Goal: Feedback & Contribution: Submit feedback/report problem

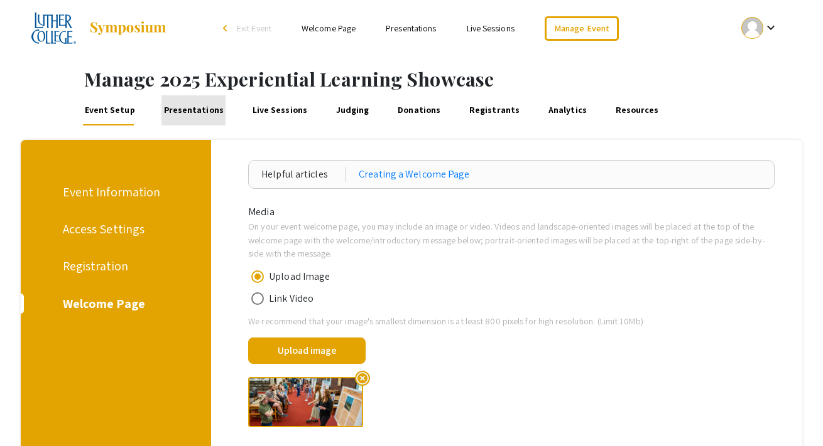
click at [193, 112] on link "Presentations" at bounding box center [193, 110] width 64 height 30
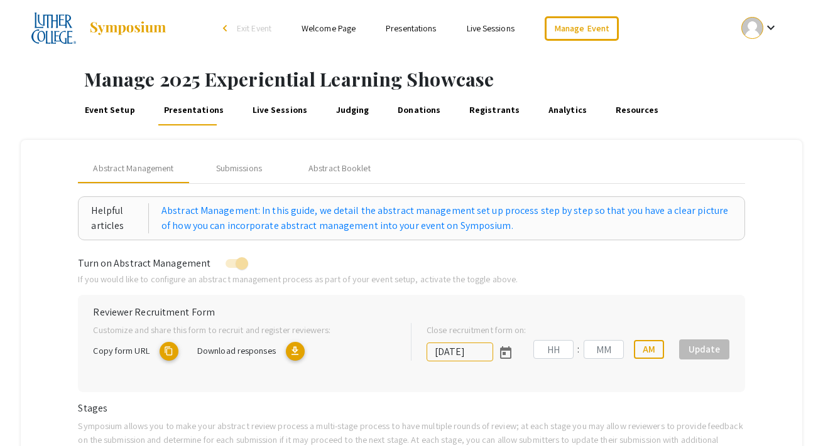
type input "[DATE]"
type input "11"
type input "59"
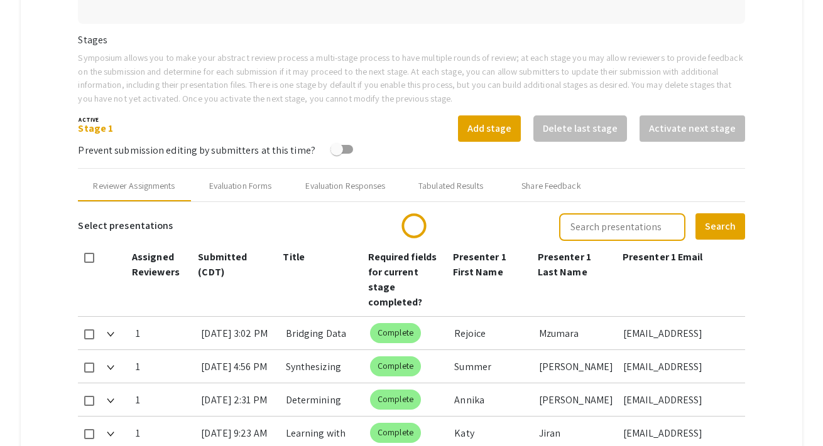
type input "[DATE]"
type input "11"
type input "59"
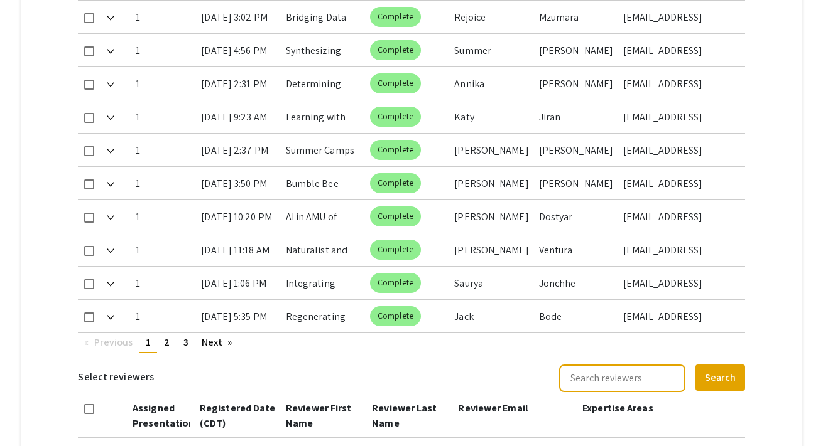
scroll to position [707, 0]
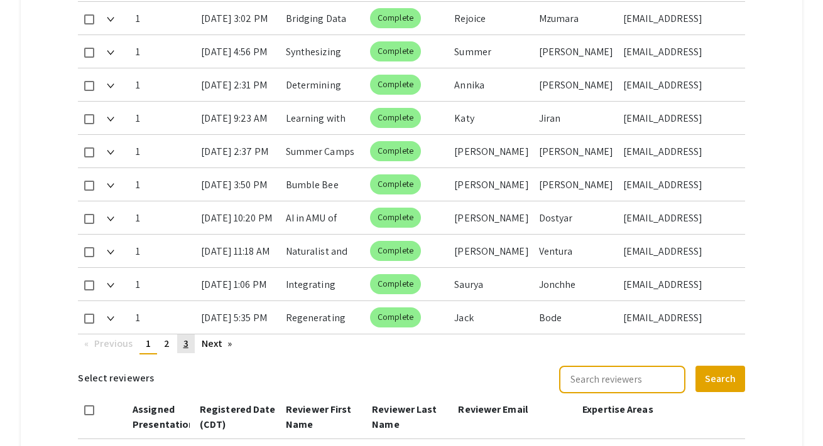
click at [187, 337] on span "3" at bounding box center [185, 343] width 5 height 13
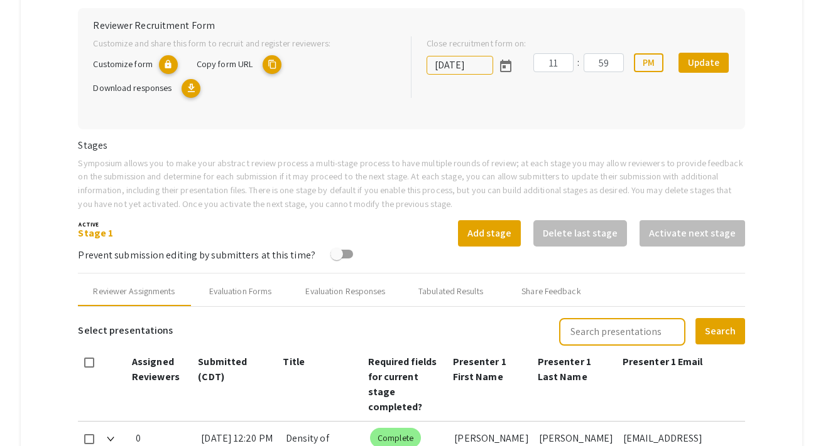
scroll to position [121, 0]
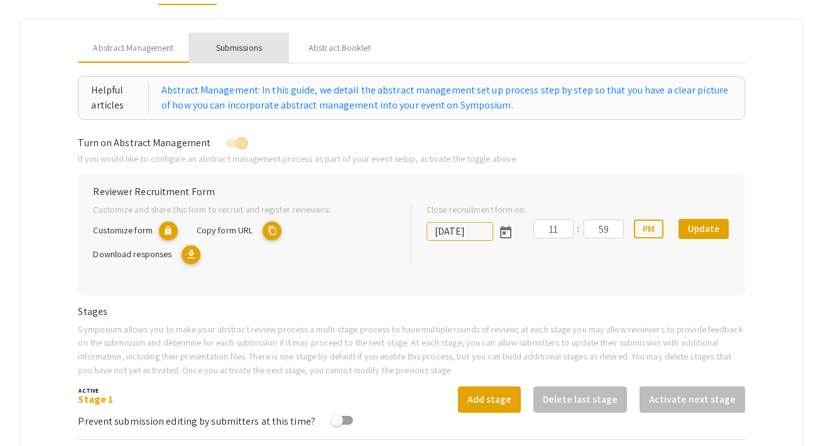
click at [234, 45] on div "Submissions" at bounding box center [239, 47] width 46 height 13
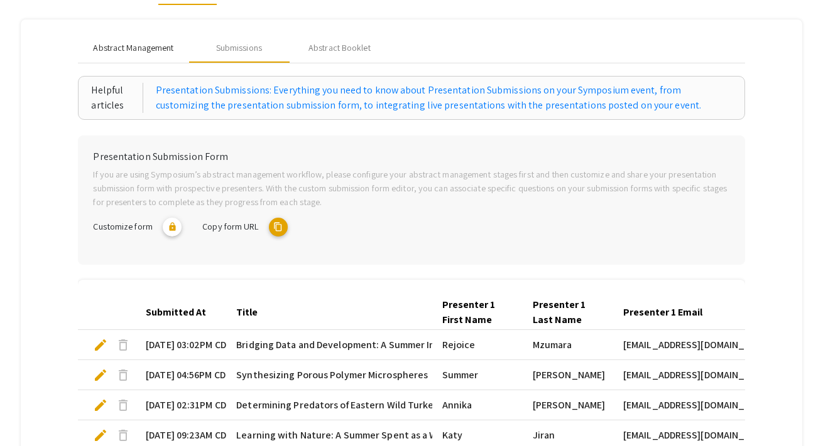
click at [158, 53] on span "Abstract Management" at bounding box center [133, 47] width 80 height 13
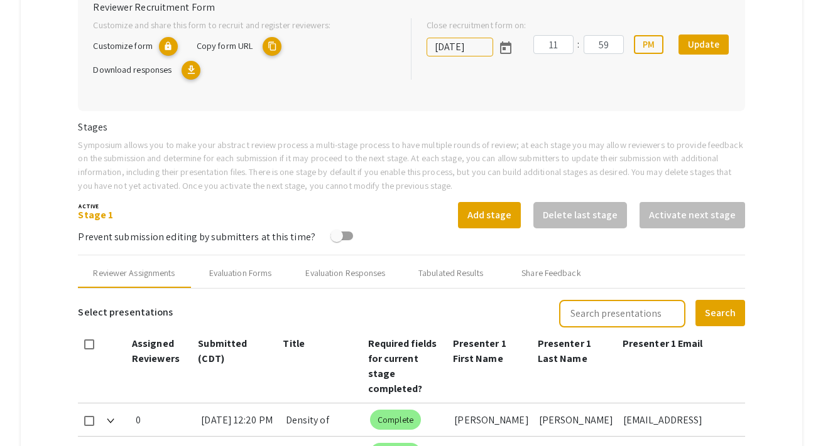
scroll to position [411, 0]
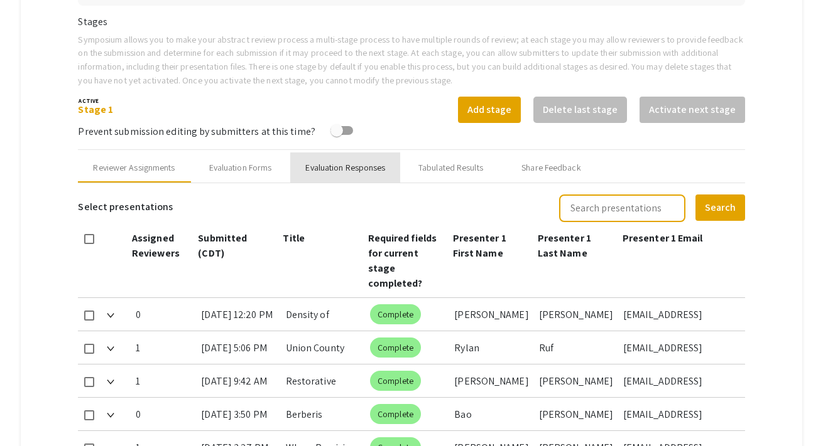
click at [361, 168] on div "Evaluation Responses" at bounding box center [345, 167] width 80 height 13
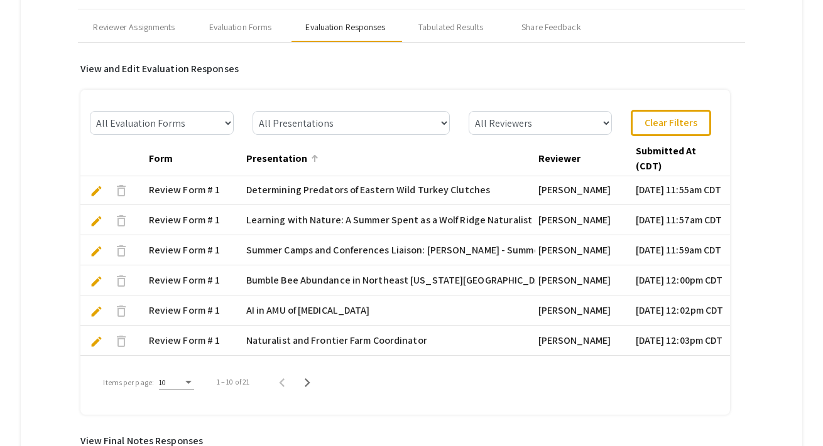
scroll to position [0, 0]
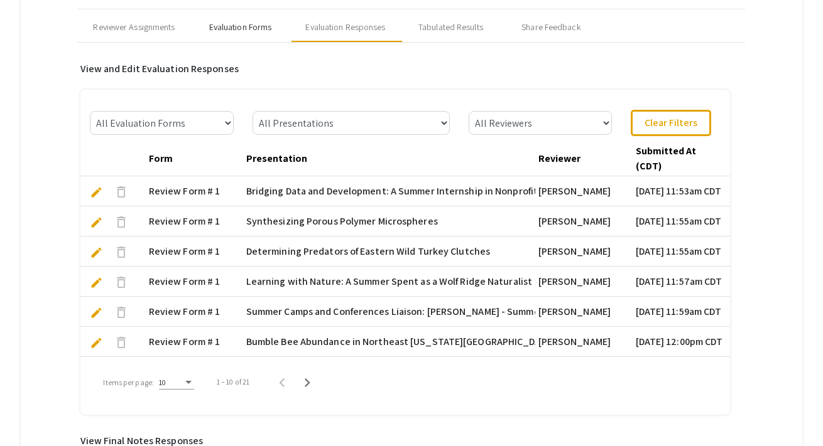
click at [244, 24] on div "Evaluation Forms" at bounding box center [240, 27] width 63 height 13
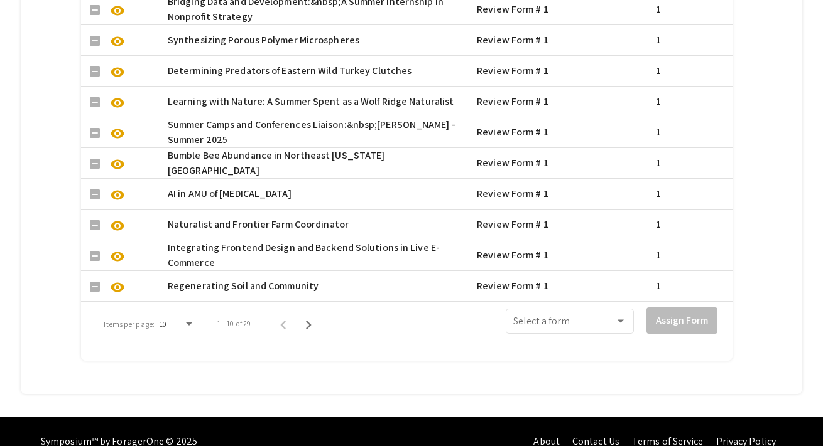
scroll to position [1040, 0]
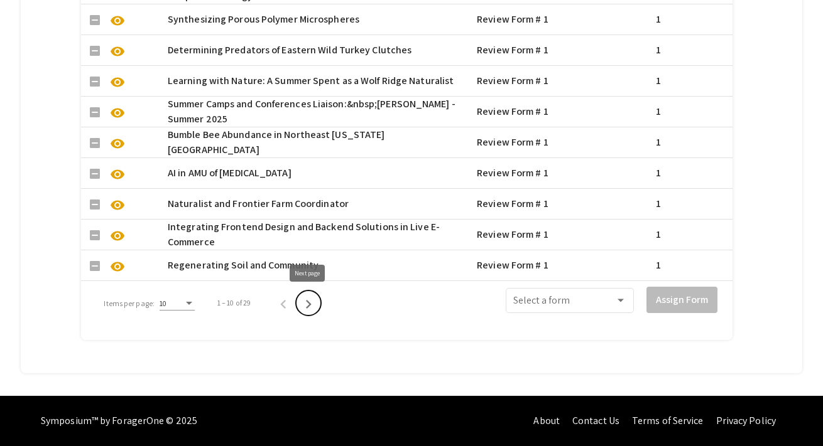
click at [306, 305] on icon "Next page" at bounding box center [309, 305] width 18 height 18
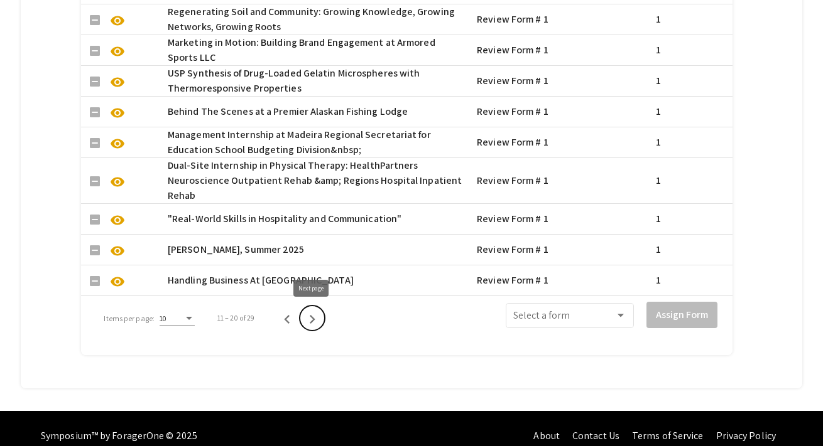
click at [310, 314] on icon "Next page" at bounding box center [312, 320] width 18 height 18
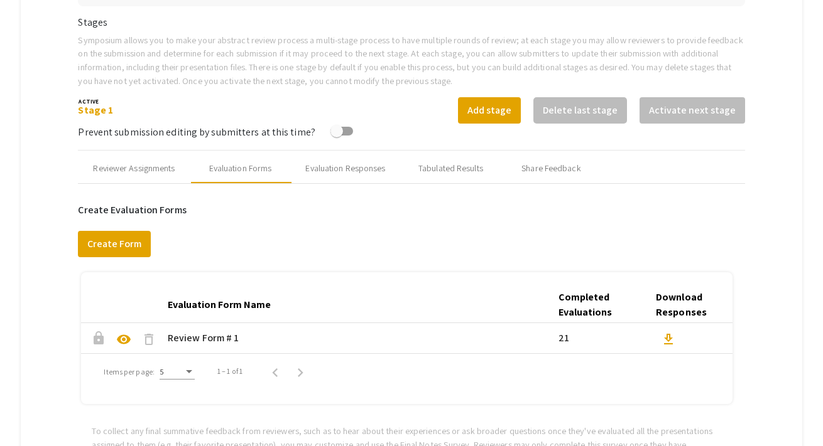
scroll to position [402, 0]
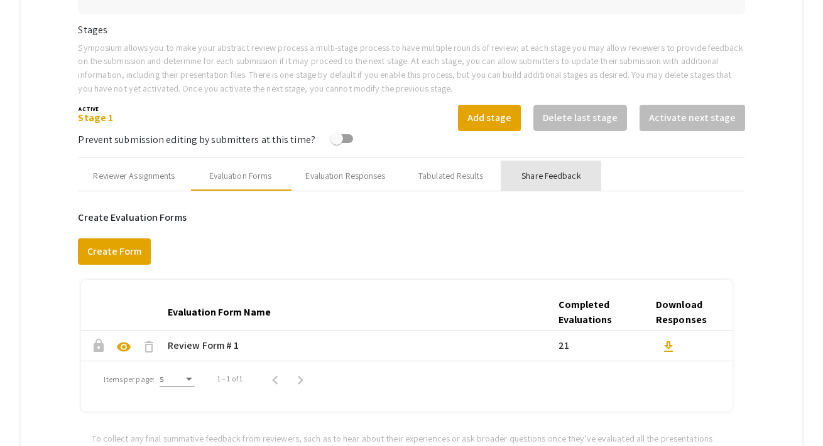
click at [532, 180] on div "Share Feedback" at bounding box center [550, 176] width 59 height 13
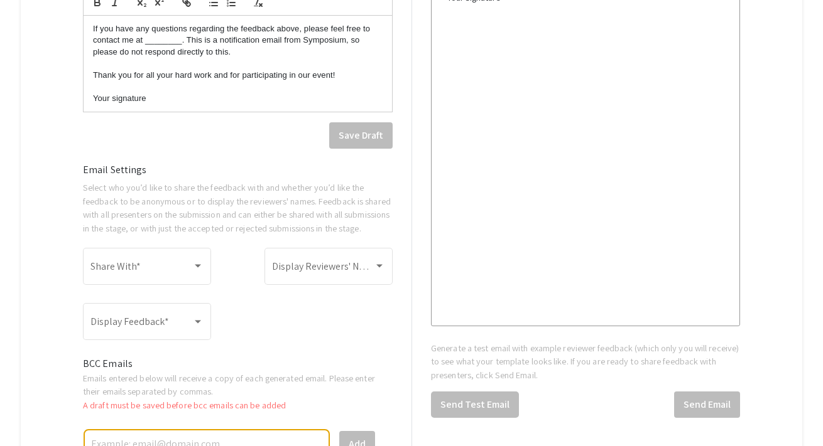
scroll to position [974, 0]
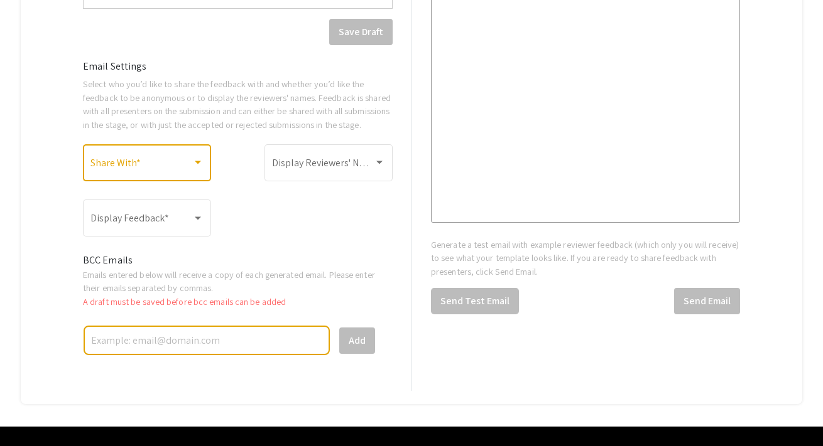
click at [186, 171] on span at bounding box center [141, 165] width 102 height 11
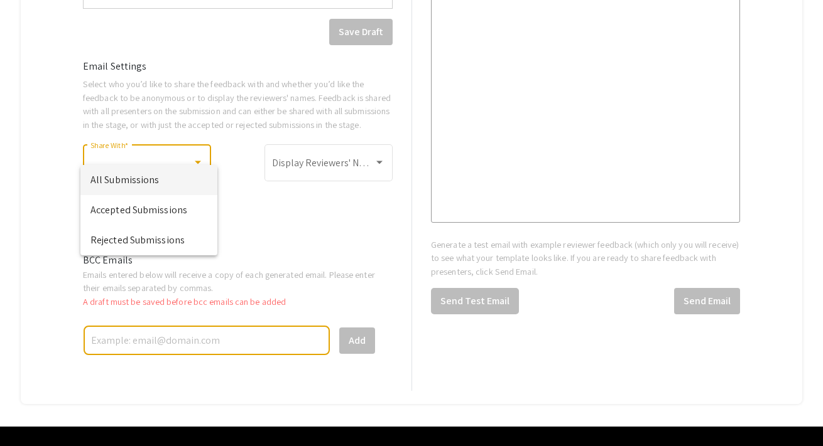
click at [234, 183] on div at bounding box center [411, 223] width 823 height 446
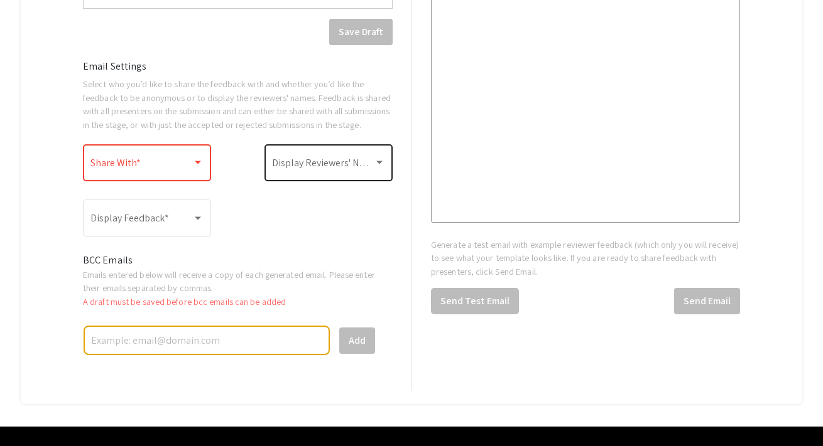
click at [284, 171] on span at bounding box center [323, 165] width 102 height 11
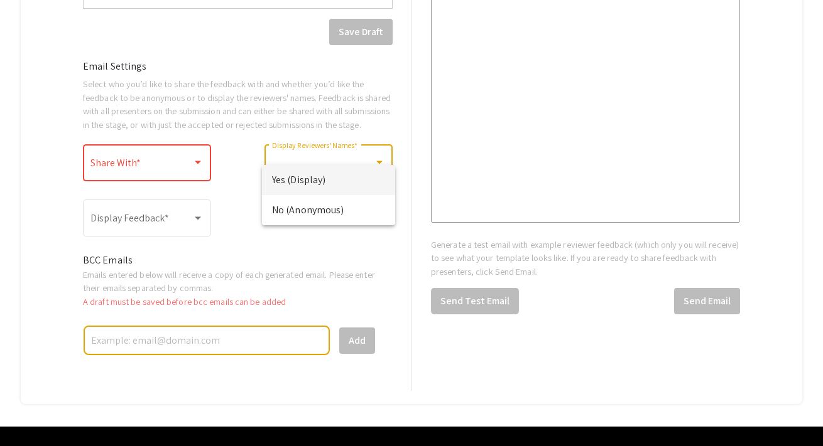
click at [240, 180] on div at bounding box center [411, 223] width 823 height 446
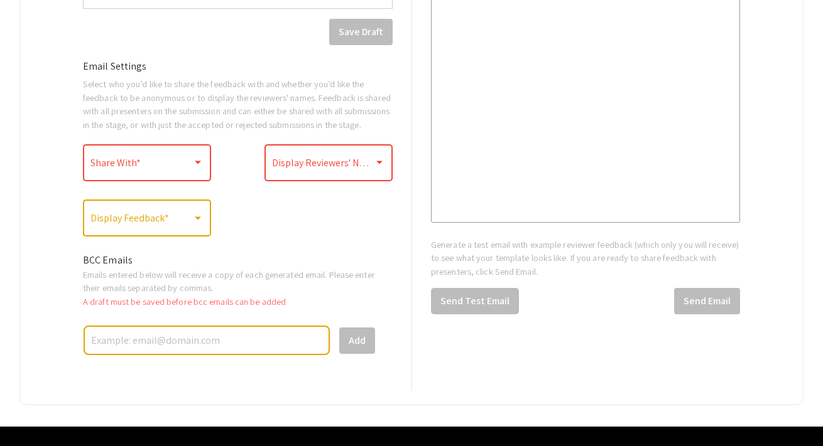
click at [187, 227] on span at bounding box center [141, 220] width 102 height 11
click at [235, 236] on div at bounding box center [411, 223] width 823 height 446
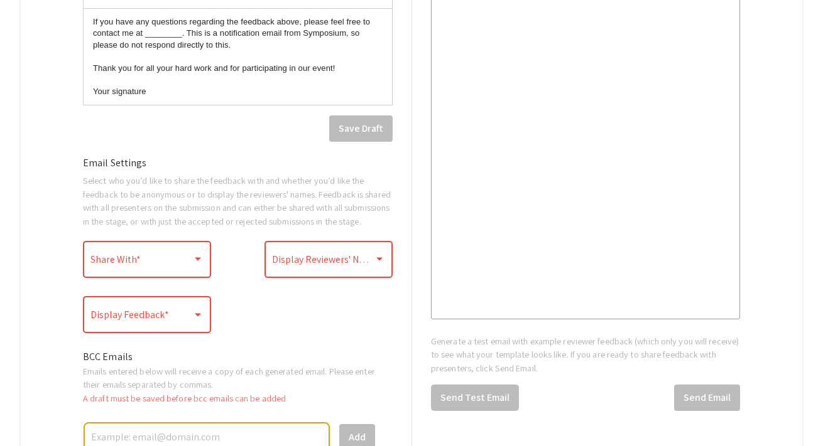
scroll to position [915, 0]
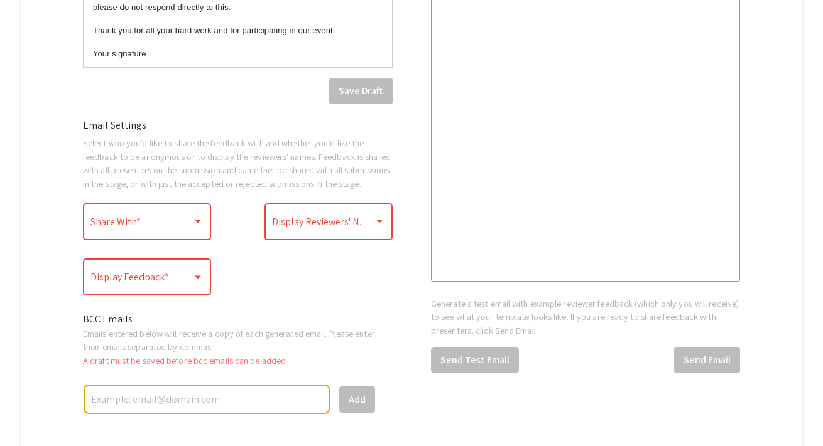
click at [198, 224] on div at bounding box center [198, 221] width 6 height 3
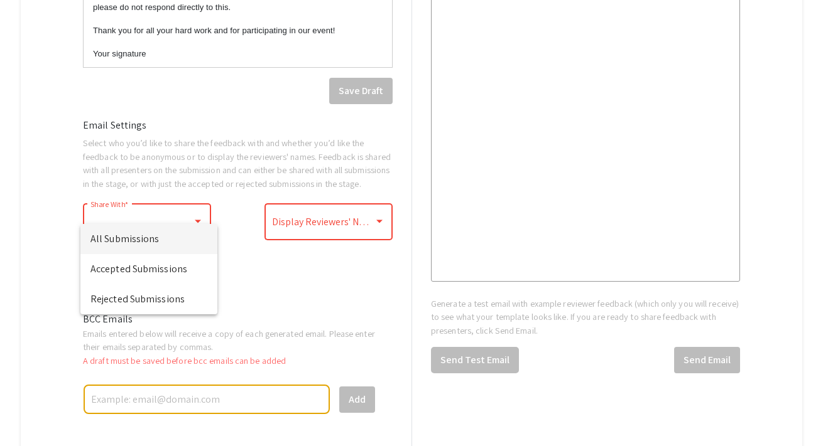
click at [233, 234] on div at bounding box center [411, 223] width 823 height 446
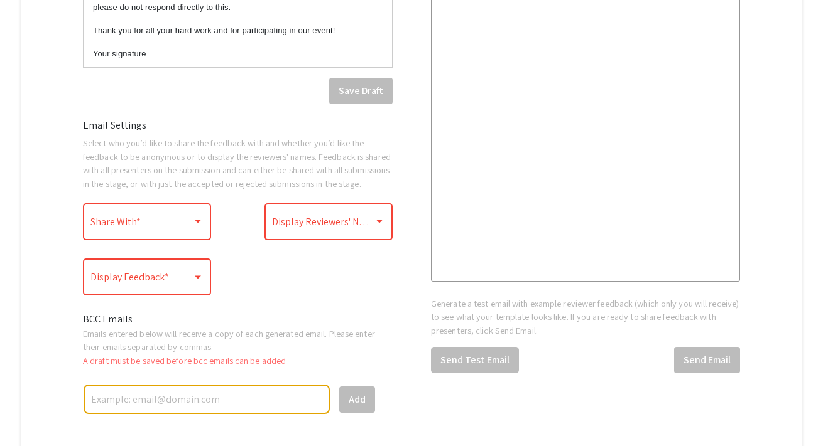
click at [284, 230] on span at bounding box center [323, 224] width 102 height 11
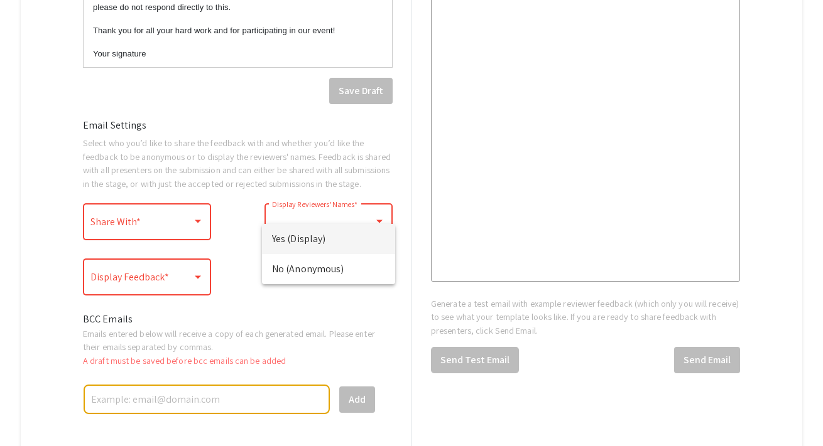
click at [237, 241] on div at bounding box center [411, 223] width 823 height 446
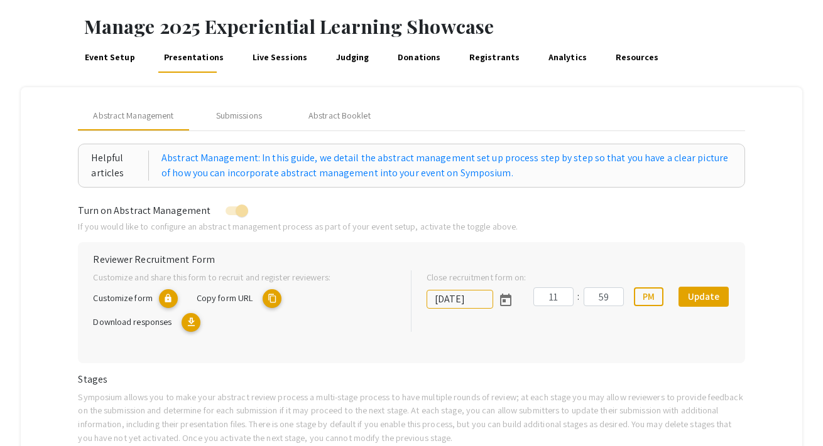
scroll to position [36, 0]
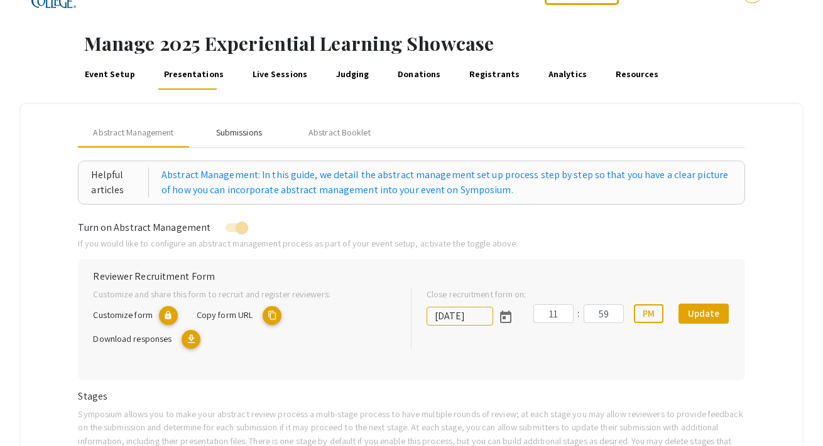
click at [237, 136] on div "Submissions" at bounding box center [239, 132] width 46 height 13
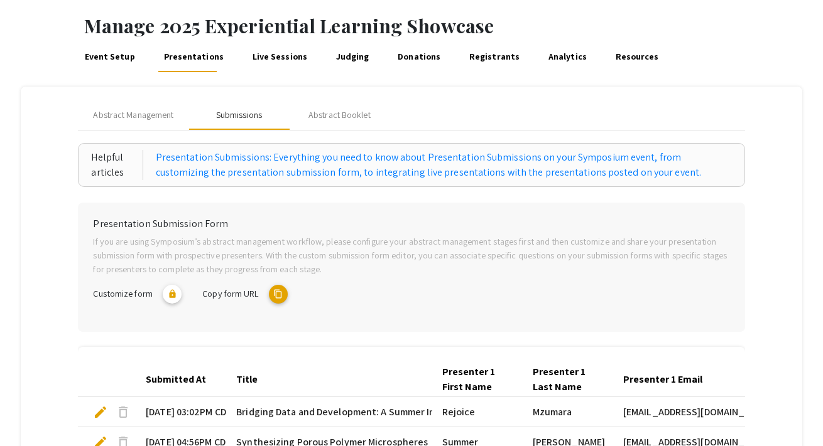
scroll to position [46, 0]
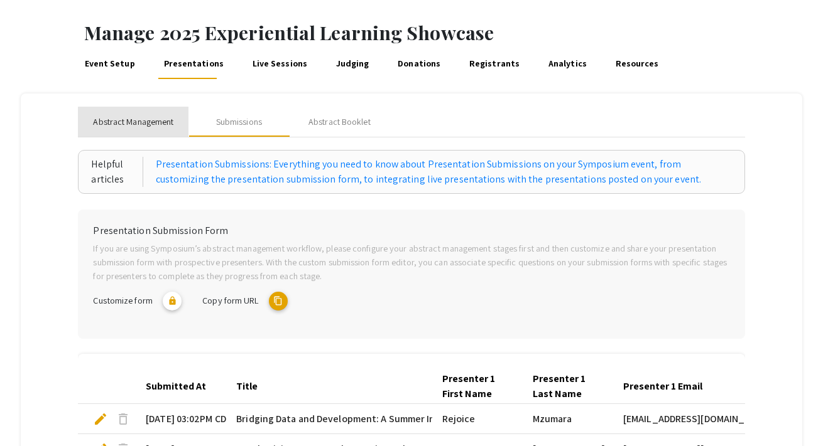
click at [165, 126] on span "Abstract Management" at bounding box center [133, 122] width 80 height 13
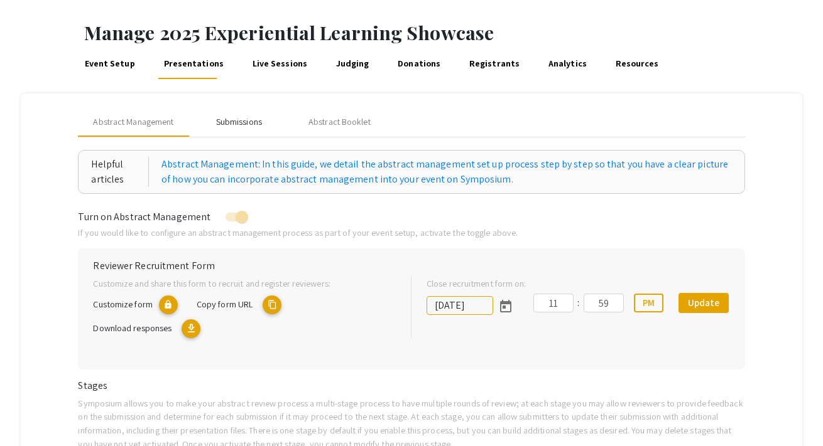
click at [240, 118] on div "Submissions" at bounding box center [239, 122] width 46 height 13
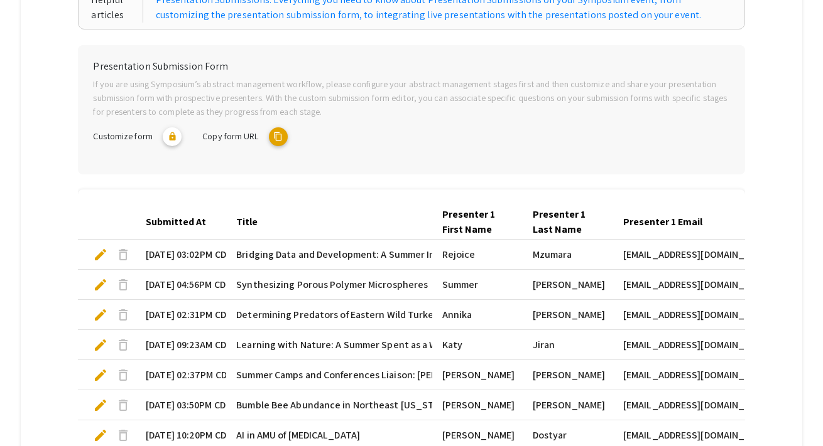
scroll to position [0, 0]
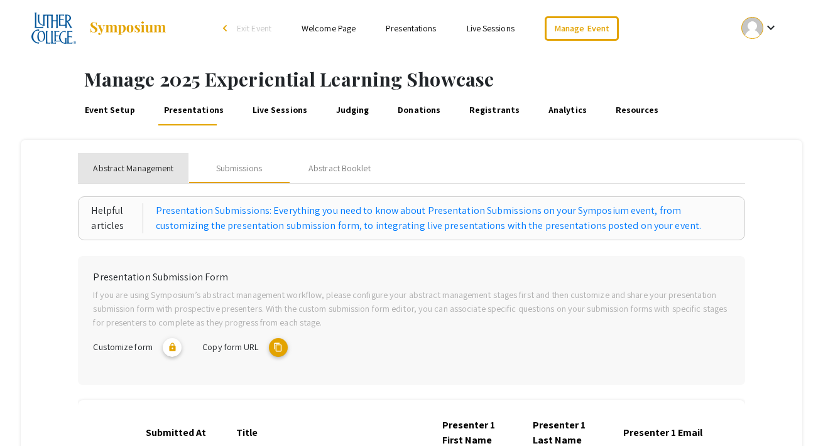
click at [137, 163] on span "Abstract Management" at bounding box center [133, 168] width 80 height 13
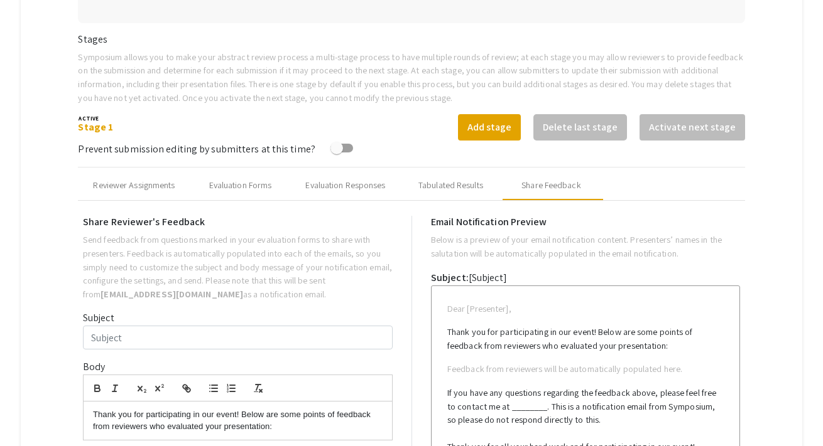
scroll to position [361, 0]
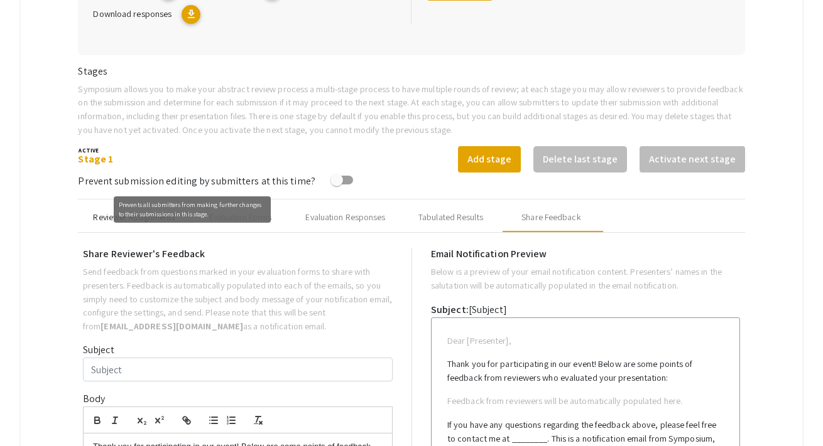
click at [100, 222] on div "Reviewer Assignments" at bounding box center [134, 217] width 82 height 13
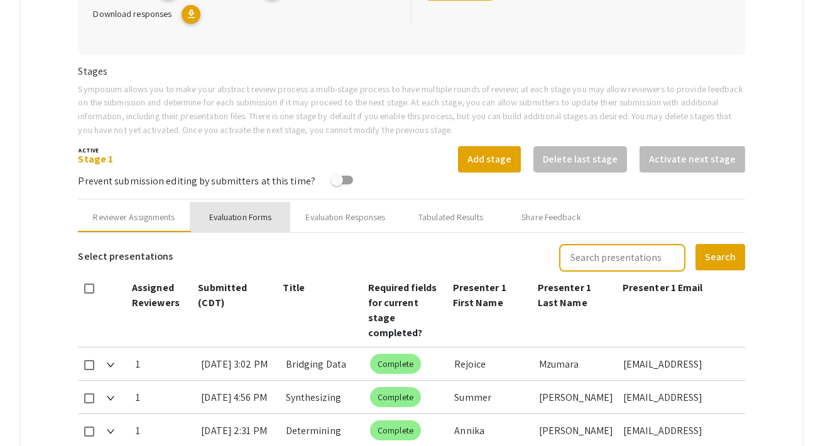
click at [230, 219] on div "Evaluation Forms" at bounding box center [240, 217] width 63 height 13
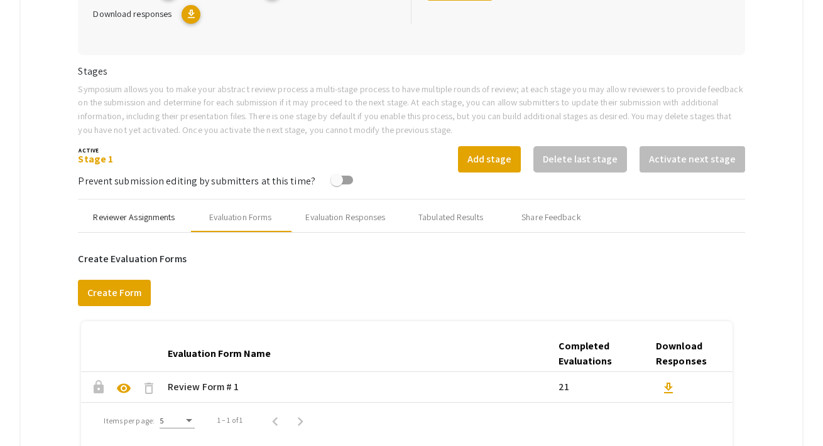
click at [158, 213] on div "Reviewer Assignments" at bounding box center [134, 217] width 82 height 13
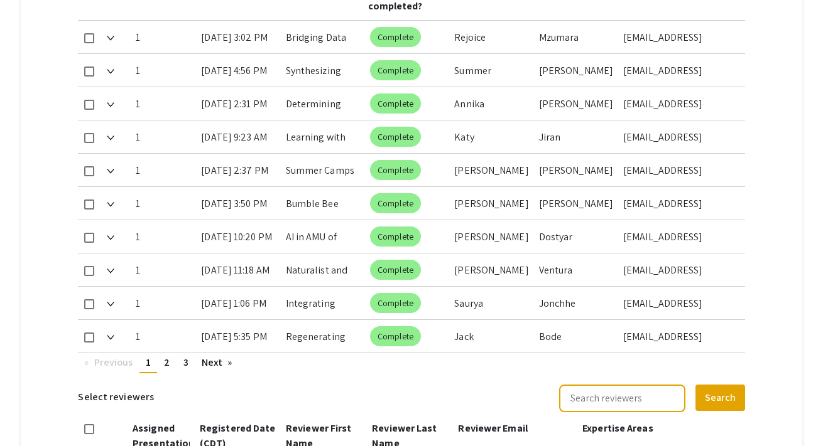
scroll to position [708, 0]
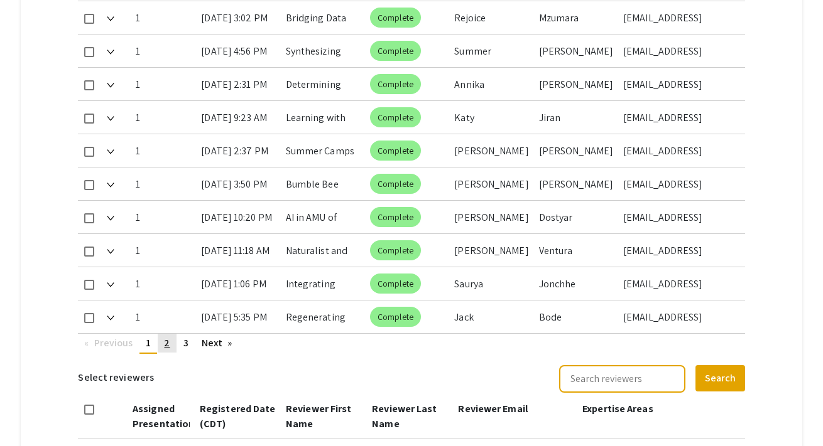
click at [165, 337] on span "2" at bounding box center [167, 343] width 6 height 13
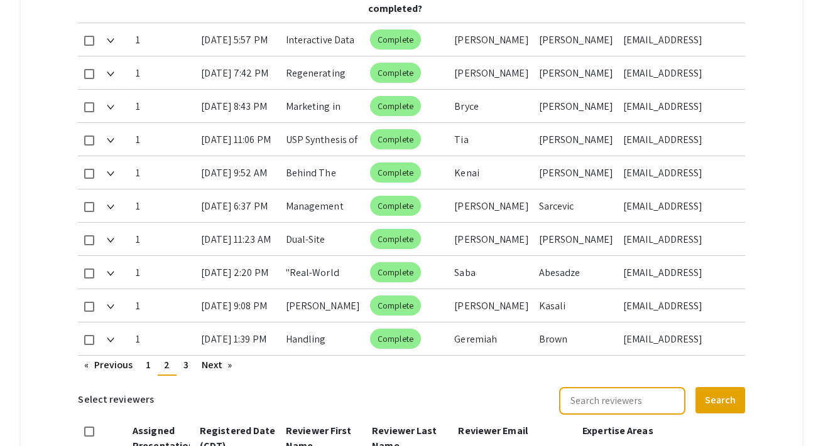
scroll to position [711, 0]
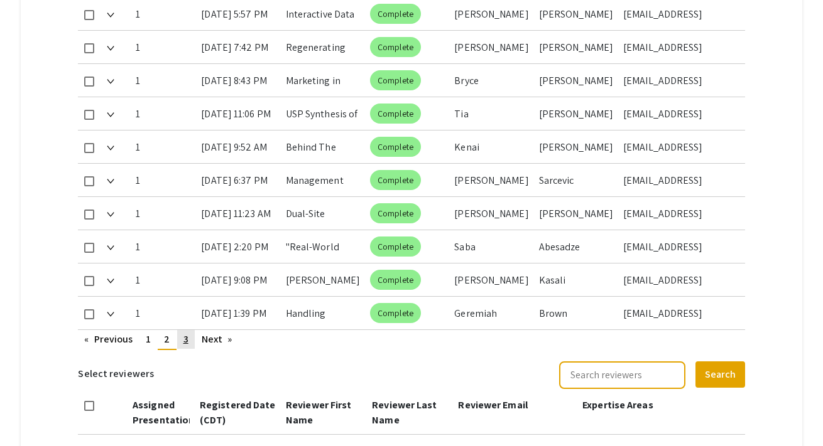
click at [188, 330] on link "page 3" at bounding box center [186, 339] width 18 height 19
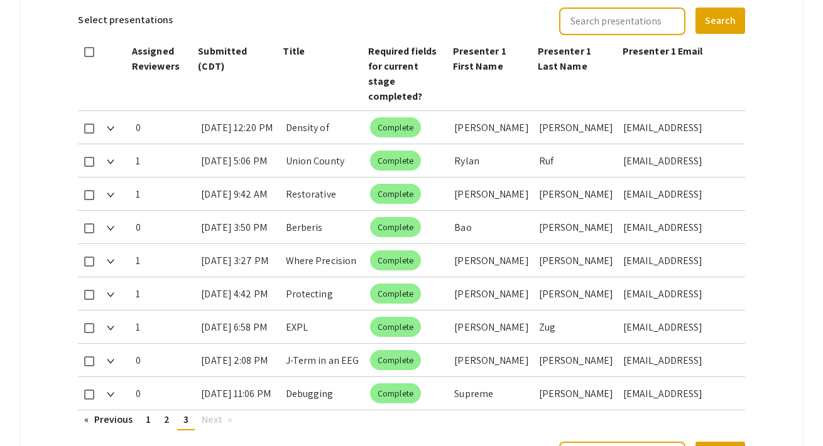
scroll to position [601, 0]
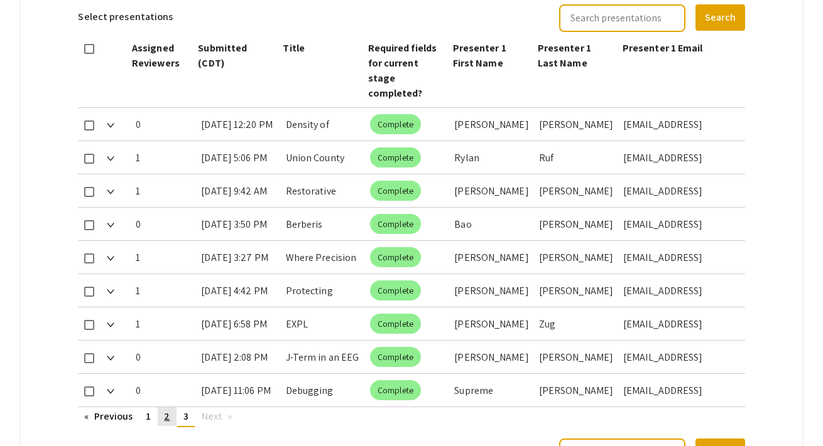
click at [167, 410] on span "2" at bounding box center [167, 416] width 6 height 13
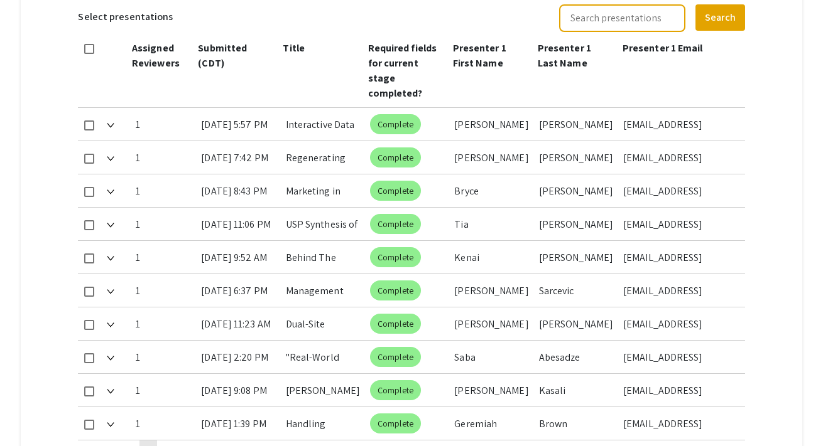
click at [147, 443] on span "1" at bounding box center [148, 449] width 5 height 13
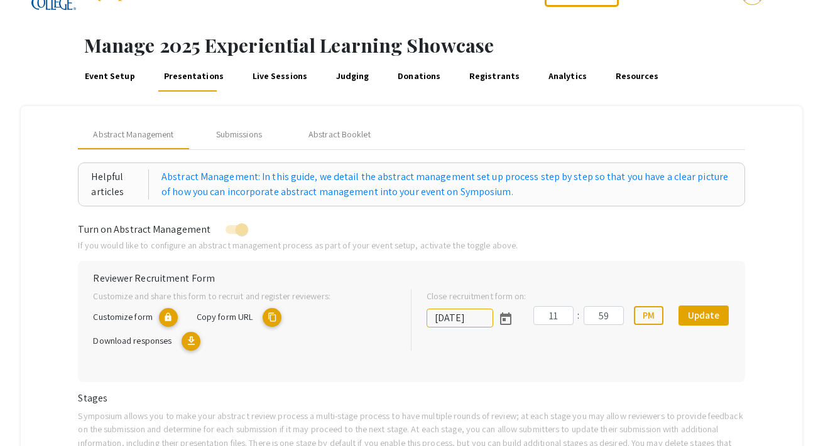
scroll to position [0, 0]
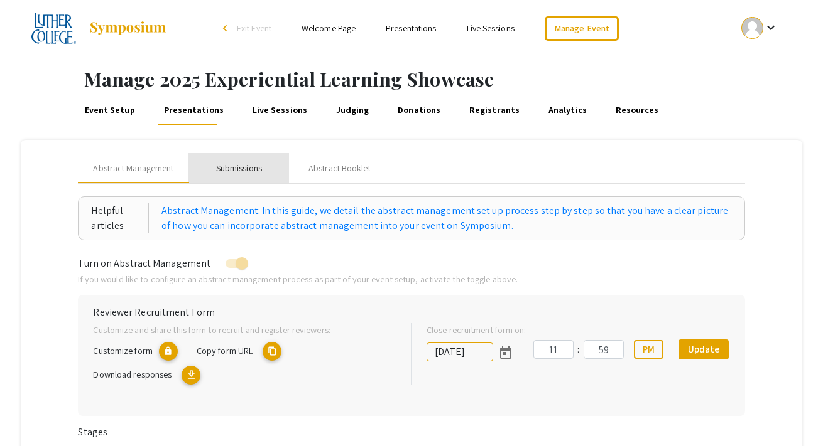
click at [240, 167] on div "Submissions" at bounding box center [239, 168] width 46 height 13
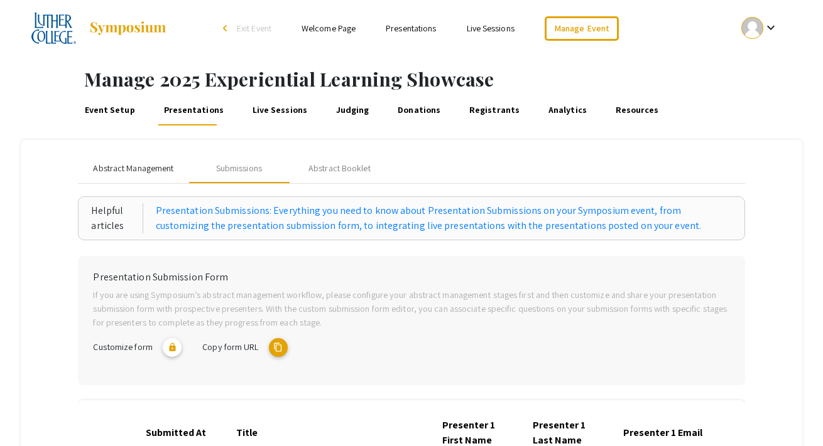
click at [149, 166] on span "Abstract Management" at bounding box center [133, 168] width 80 height 13
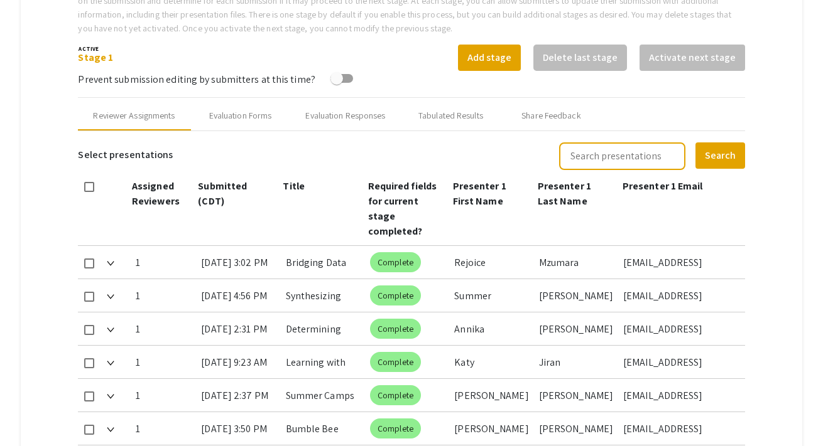
scroll to position [441, 0]
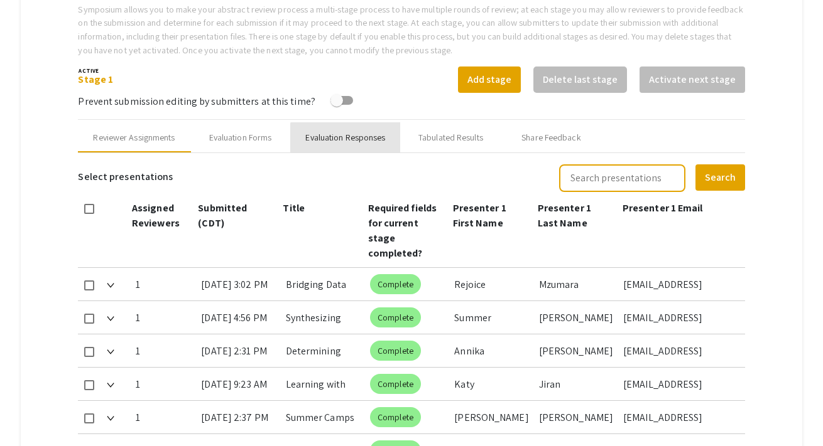
click at [347, 141] on div "Evaluation Responses" at bounding box center [345, 137] width 80 height 13
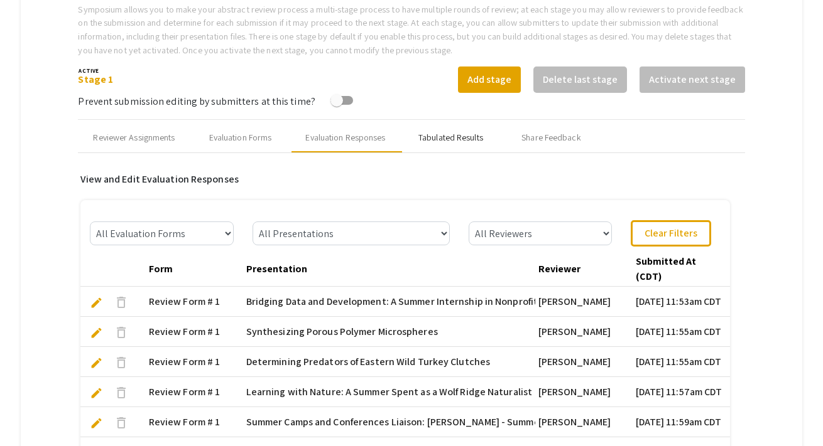
click at [427, 143] on div "Tabulated Results" at bounding box center [450, 137] width 65 height 13
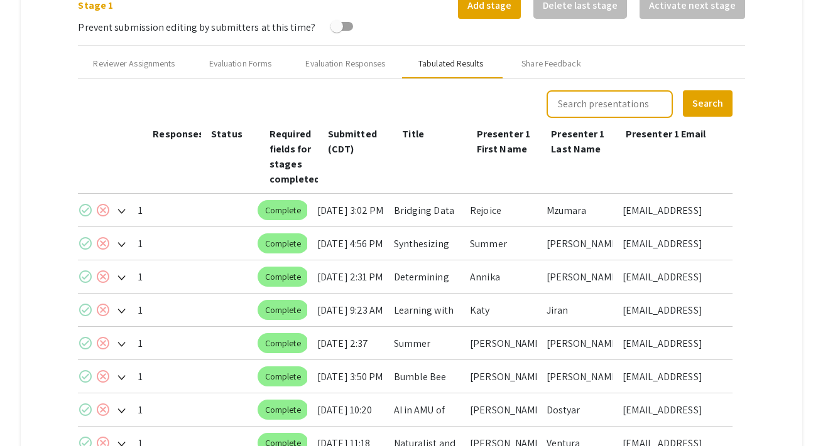
scroll to position [512, 0]
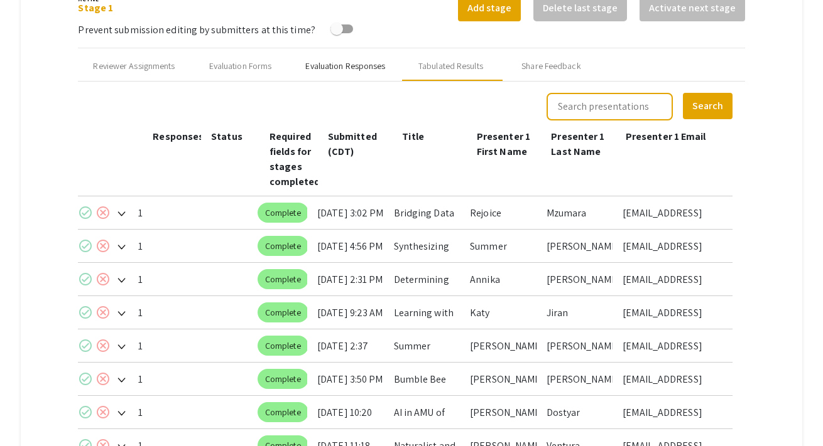
click at [328, 57] on div "Evaluation Responses" at bounding box center [345, 66] width 110 height 30
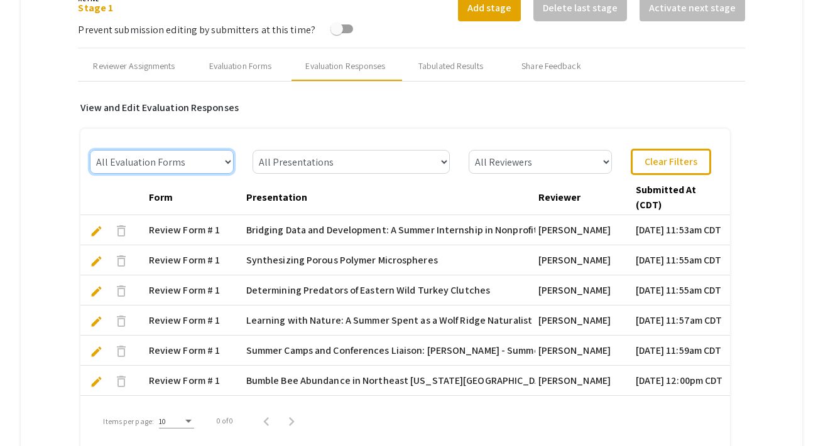
click at [229, 158] on select "All Evaluation Forms Review Form # 1" at bounding box center [161, 162] width 143 height 24
select select "Review Form # 1"
click at [90, 150] on select "All Evaluation Forms Review Form # 1" at bounding box center [161, 162] width 143 height 24
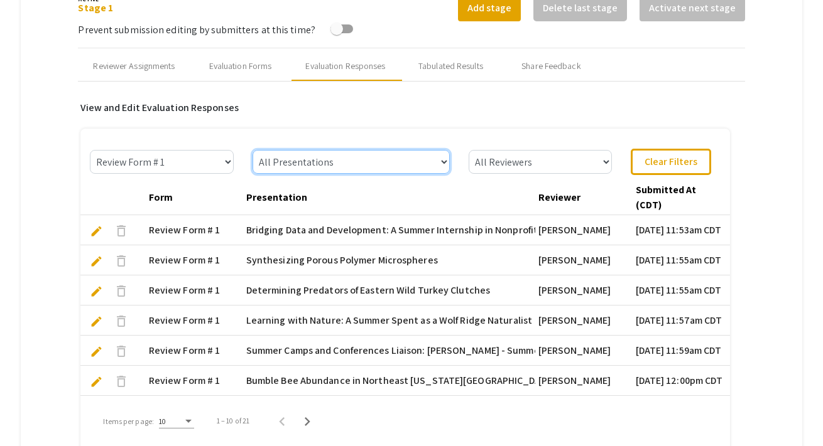
click at [301, 161] on select "All Presentations Bridging Data and Development: A Summer Internship in Nonprof…" at bounding box center [350, 162] width 197 height 24
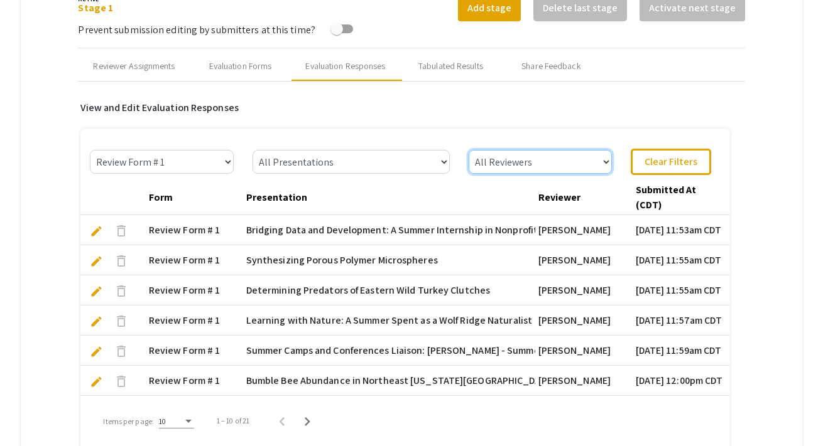
click at [523, 161] on select "All Reviewers [PERSON_NAME]" at bounding box center [539, 162] width 143 height 24
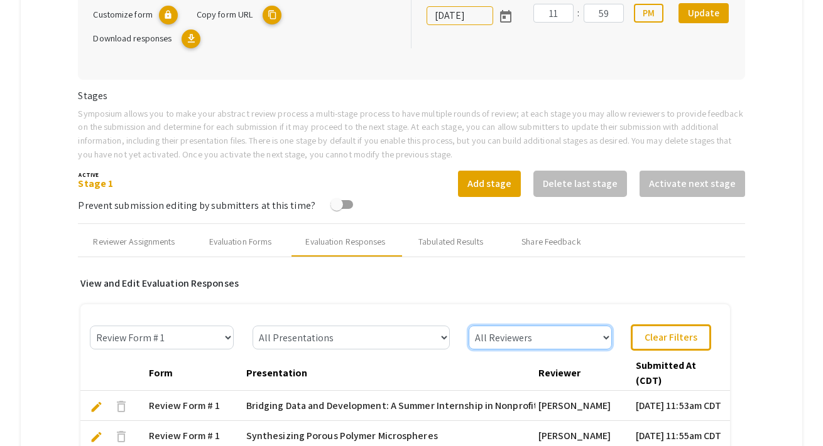
scroll to position [338, 0]
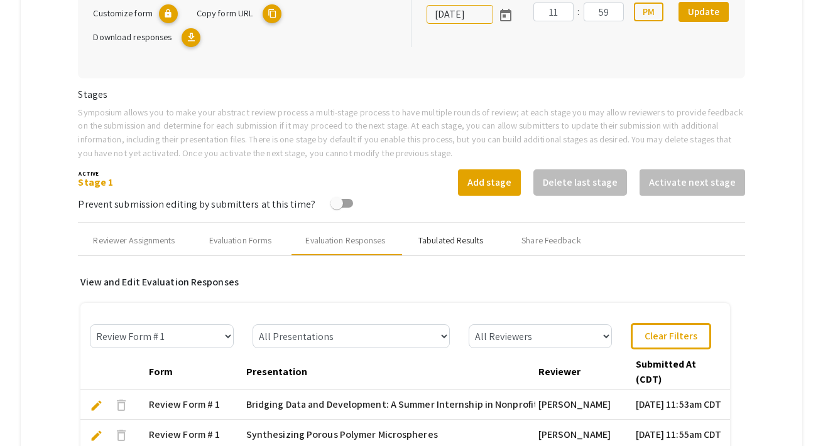
click at [441, 244] on div "Tabulated Results" at bounding box center [450, 240] width 65 height 13
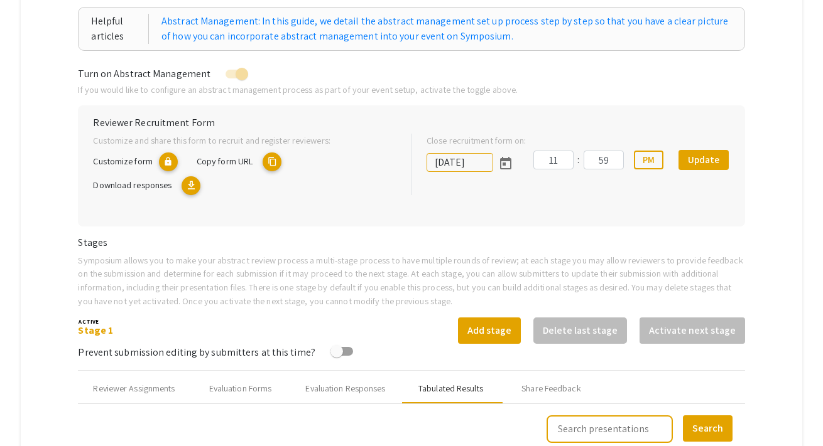
scroll to position [288, 0]
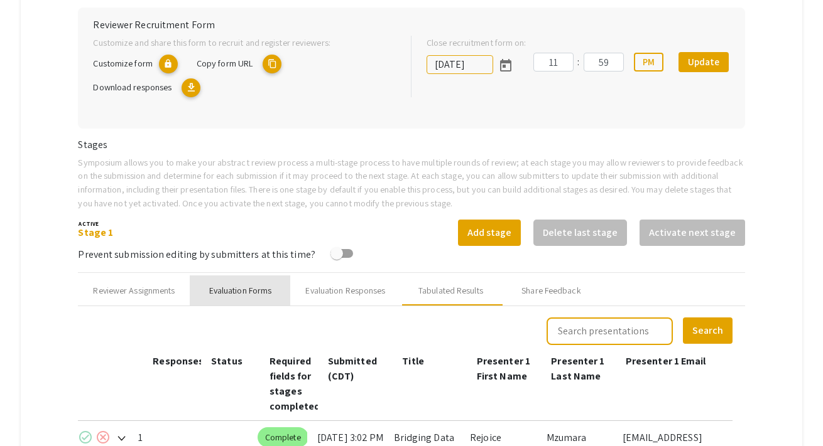
click at [232, 298] on div "Evaluation Forms" at bounding box center [240, 291] width 100 height 30
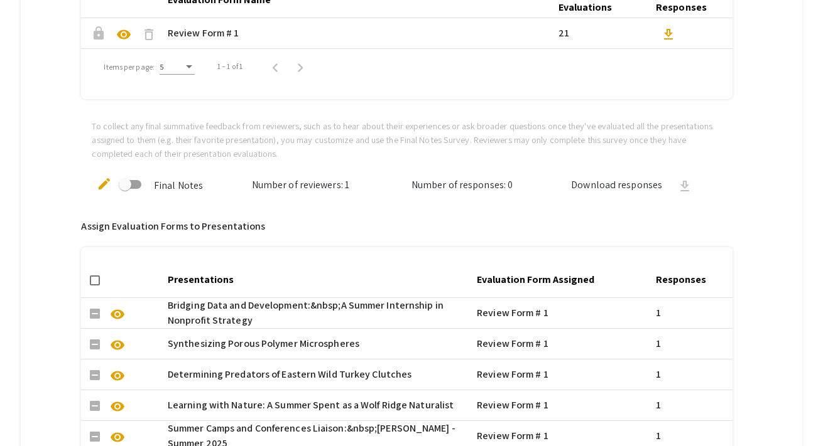
scroll to position [851, 0]
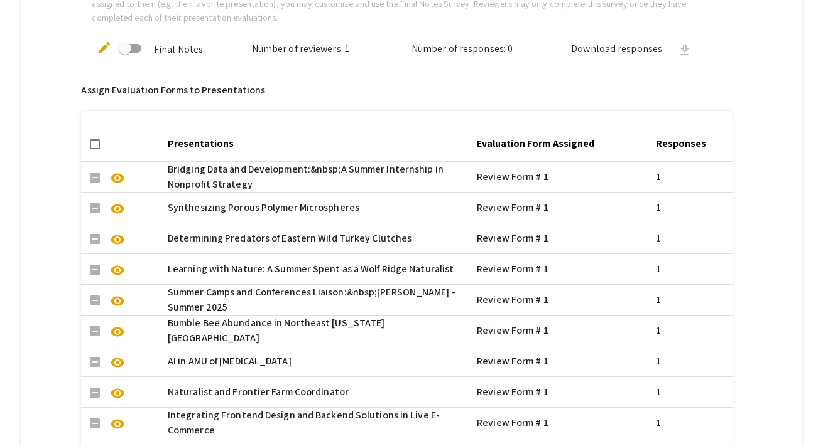
click at [95, 142] on span at bounding box center [95, 144] width 10 height 10
click at [95, 149] on input "checkbox" at bounding box center [94, 149] width 1 height 1
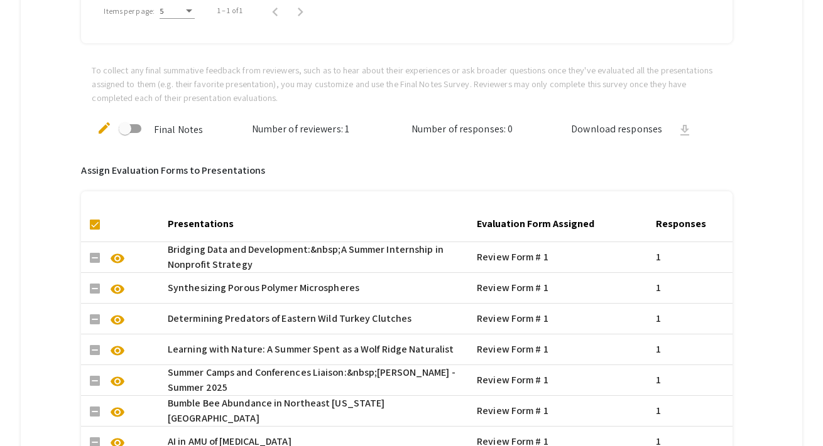
scroll to position [691, 0]
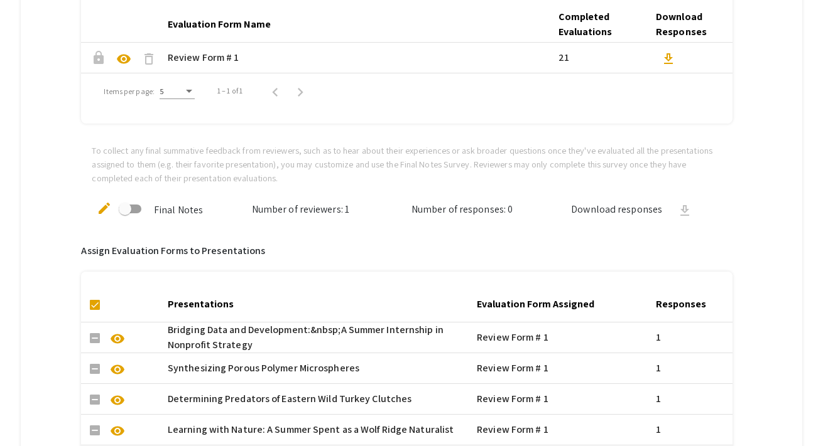
click at [92, 311] on mat-header-cell at bounding box center [122, 304] width 82 height 35
click at [97, 306] on span at bounding box center [95, 305] width 10 height 10
click at [95, 310] on input "checkbox" at bounding box center [94, 310] width 1 height 1
checkbox input "false"
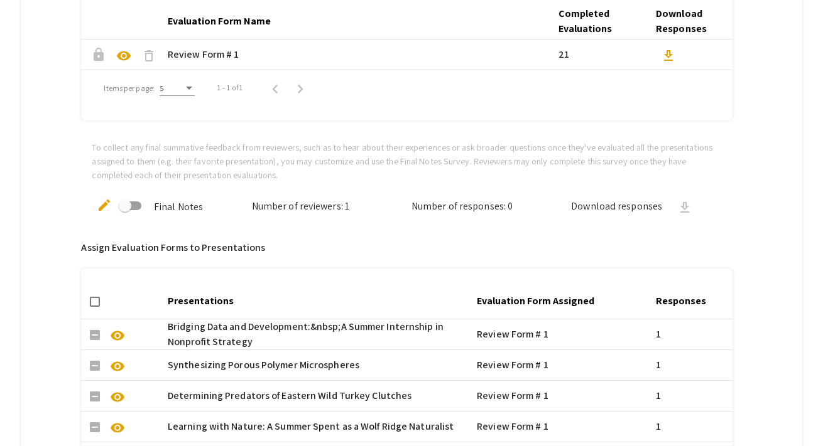
scroll to position [686, 0]
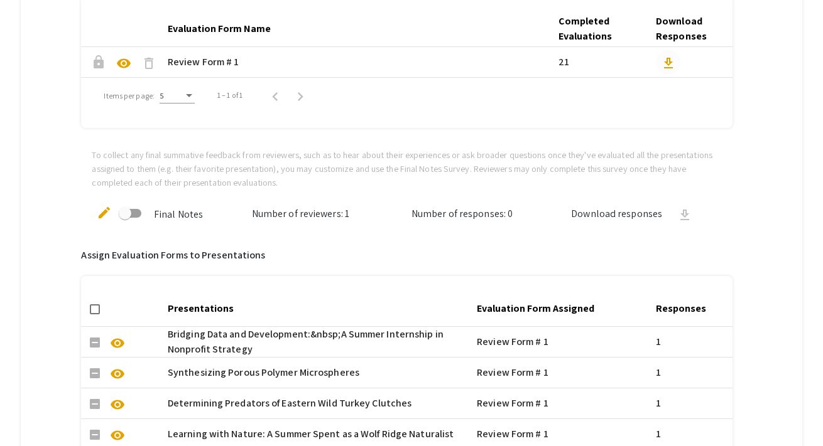
click at [667, 61] on span "download" at bounding box center [668, 63] width 15 height 15
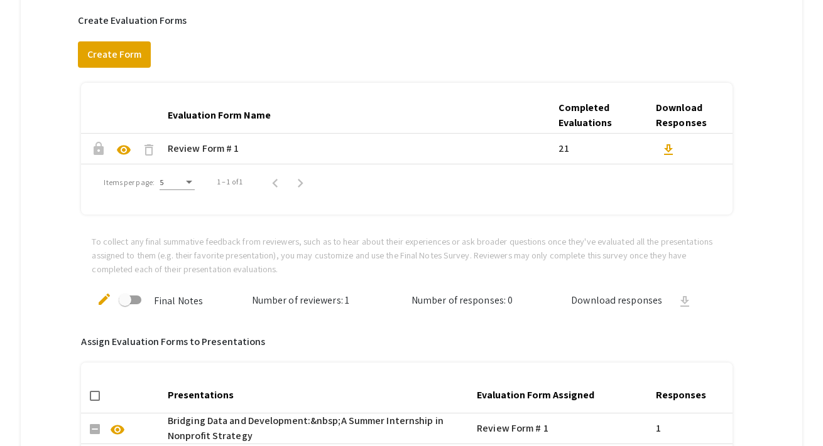
scroll to position [246, 0]
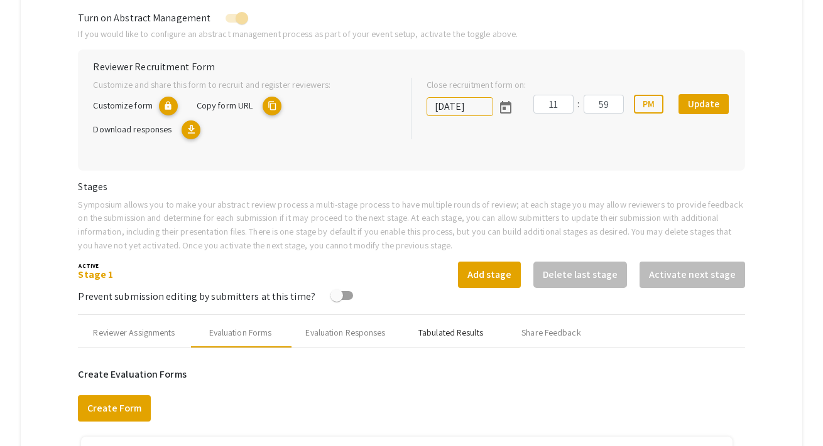
click at [451, 331] on div "Tabulated Results" at bounding box center [450, 333] width 65 height 13
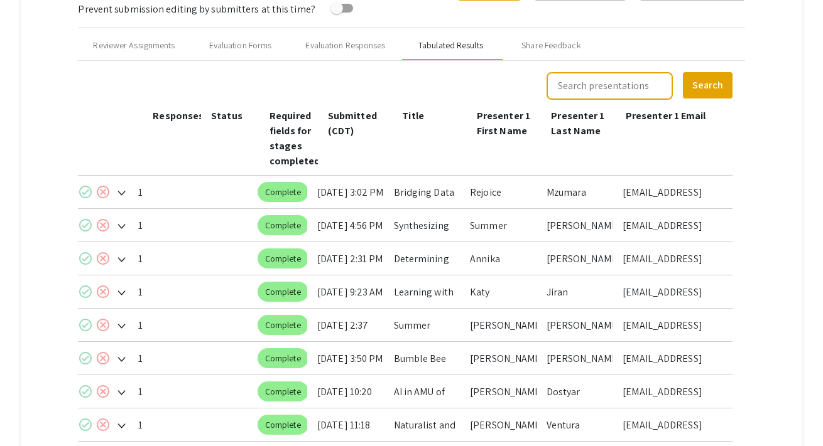
scroll to position [577, 0]
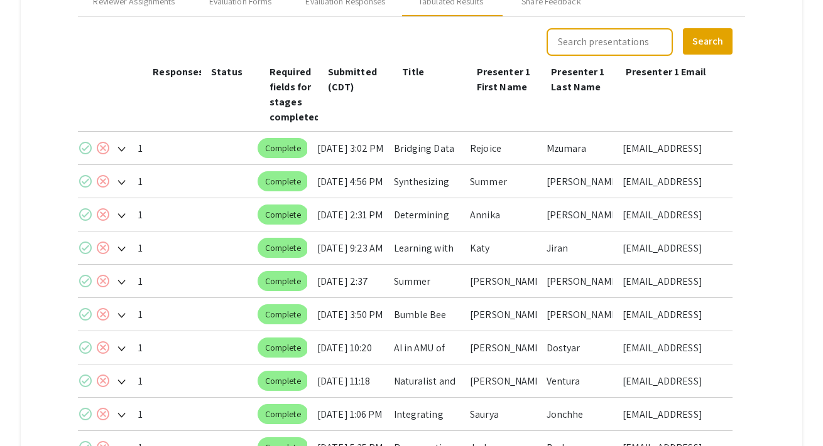
click at [87, 153] on mat-icon "check_circle" at bounding box center [85, 148] width 15 height 15
click at [87, 176] on mat-icon "check_circle" at bounding box center [85, 181] width 15 height 15
click at [87, 205] on div "check_circle cancel" at bounding box center [94, 216] width 33 height 37
click at [82, 215] on mat-icon "check_circle" at bounding box center [85, 214] width 15 height 15
click at [84, 246] on mat-icon "check_circle" at bounding box center [85, 247] width 15 height 15
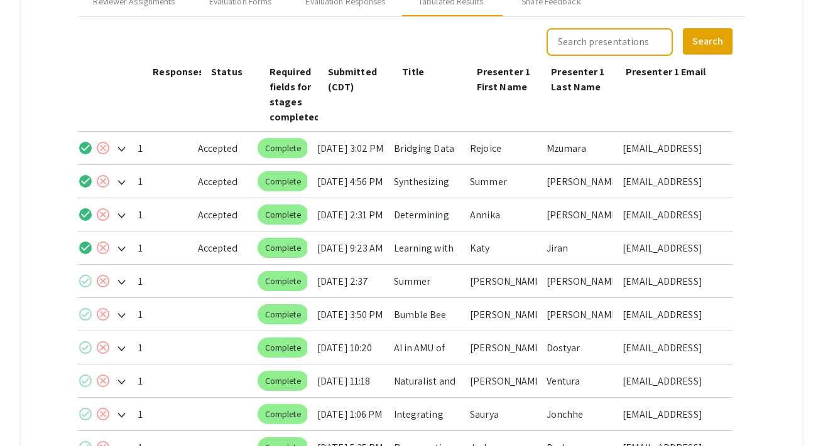
click at [86, 278] on mat-icon "check_circle" at bounding box center [85, 281] width 15 height 15
click at [86, 314] on mat-icon "check_circle" at bounding box center [85, 314] width 15 height 15
click at [86, 343] on mat-icon "check_circle" at bounding box center [85, 347] width 15 height 15
click at [87, 379] on mat-icon "check_circle" at bounding box center [85, 381] width 15 height 15
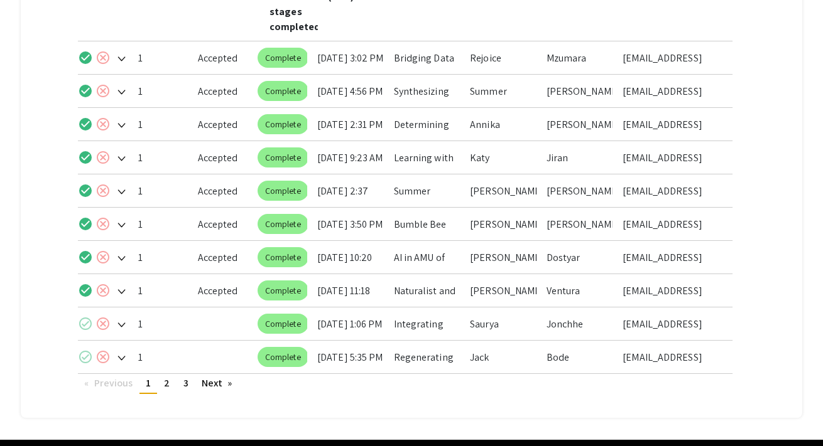
scroll to position [711, 0]
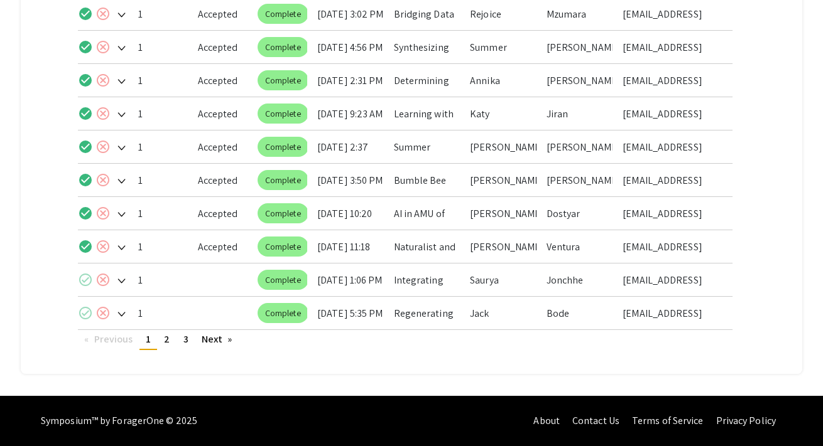
click at [85, 279] on mat-icon "check_circle" at bounding box center [85, 280] width 15 height 15
click at [85, 311] on mat-icon "check_circle" at bounding box center [85, 313] width 15 height 15
click at [163, 342] on link "page 2" at bounding box center [167, 339] width 18 height 19
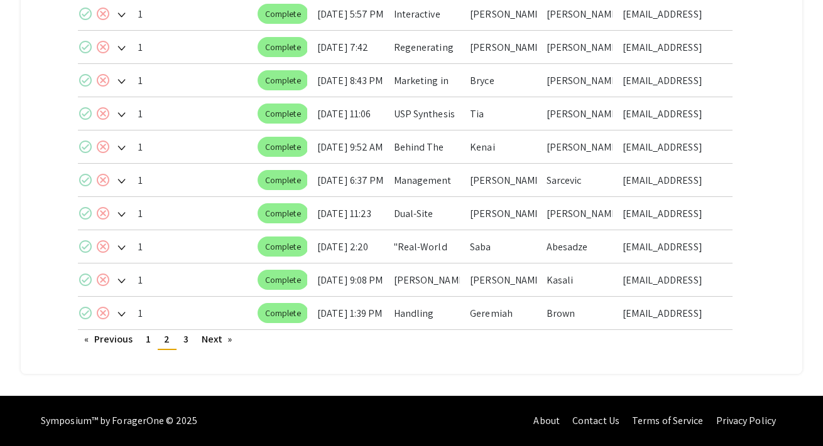
click at [89, 311] on mat-icon "check_circle" at bounding box center [85, 313] width 15 height 15
click at [87, 281] on mat-icon "check_circle" at bounding box center [85, 280] width 15 height 15
click at [84, 246] on mat-icon "check_circle" at bounding box center [85, 246] width 15 height 15
click at [84, 212] on mat-icon "check_circle" at bounding box center [85, 213] width 15 height 15
click at [83, 182] on mat-icon "check_circle" at bounding box center [85, 180] width 15 height 15
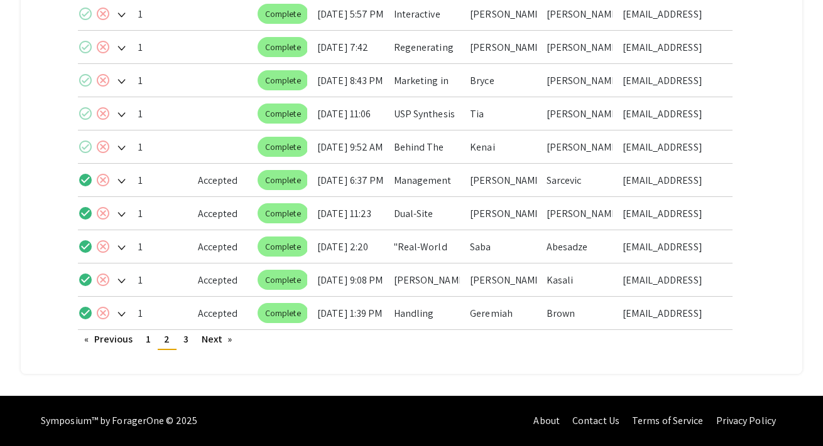
click at [83, 146] on mat-icon "check_circle" at bounding box center [85, 146] width 15 height 15
click at [83, 116] on mat-icon "check_circle" at bounding box center [85, 113] width 15 height 15
click at [85, 84] on mat-icon "check_circle" at bounding box center [85, 80] width 15 height 15
click at [85, 53] on mat-icon "check_circle" at bounding box center [85, 47] width 15 height 15
click at [85, 19] on mat-icon "check_circle" at bounding box center [85, 13] width 15 height 15
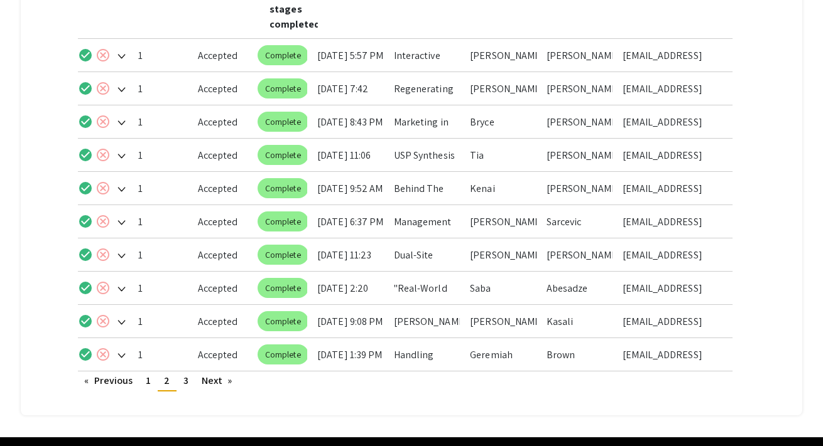
scroll to position [656, 0]
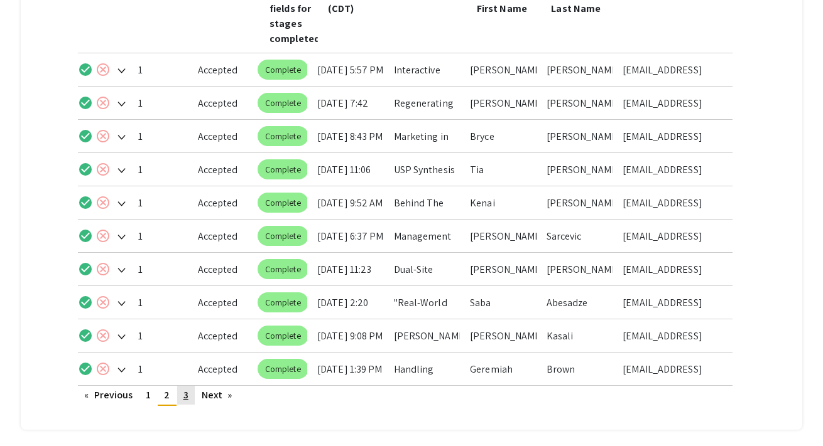
click at [186, 399] on span "3" at bounding box center [185, 395] width 5 height 13
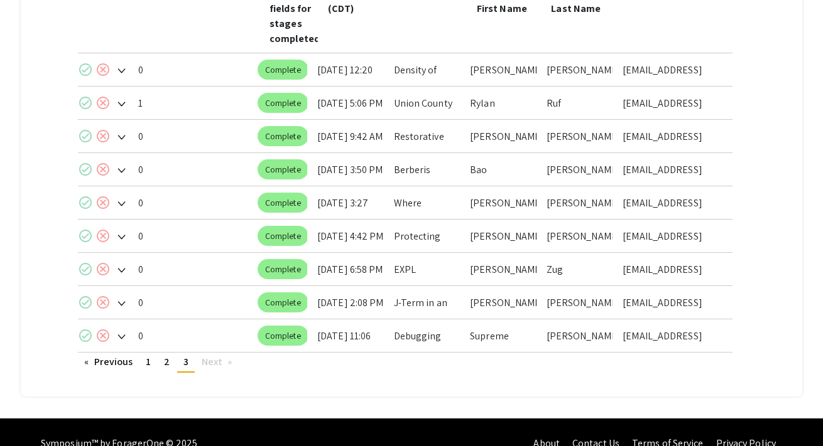
click at [89, 104] on mat-icon "check_circle" at bounding box center [85, 102] width 15 height 15
click at [86, 136] on mat-icon "check_circle" at bounding box center [85, 136] width 15 height 15
click at [89, 202] on mat-icon "check_circle" at bounding box center [85, 202] width 15 height 15
click at [90, 231] on mat-icon "check_circle" at bounding box center [85, 236] width 15 height 15
click at [88, 271] on mat-icon "check_circle" at bounding box center [85, 269] width 15 height 15
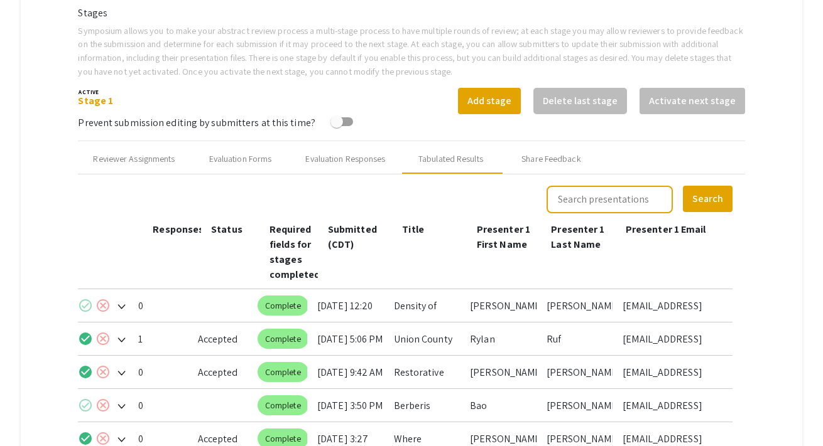
scroll to position [398, 0]
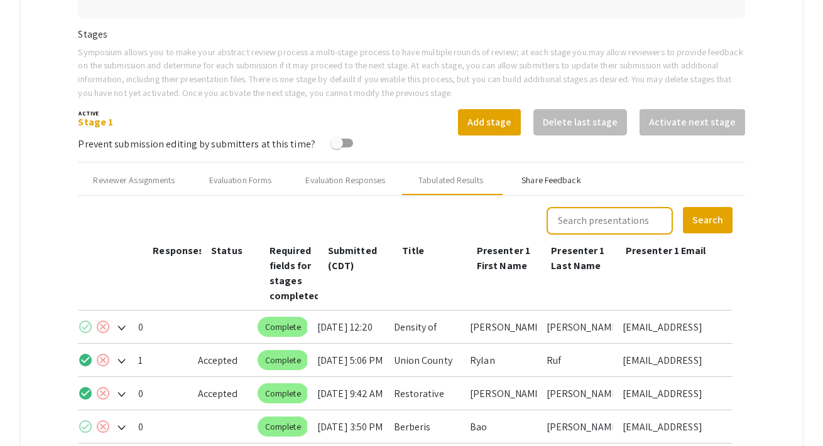
click at [539, 185] on div "Share Feedback" at bounding box center [550, 180] width 59 height 13
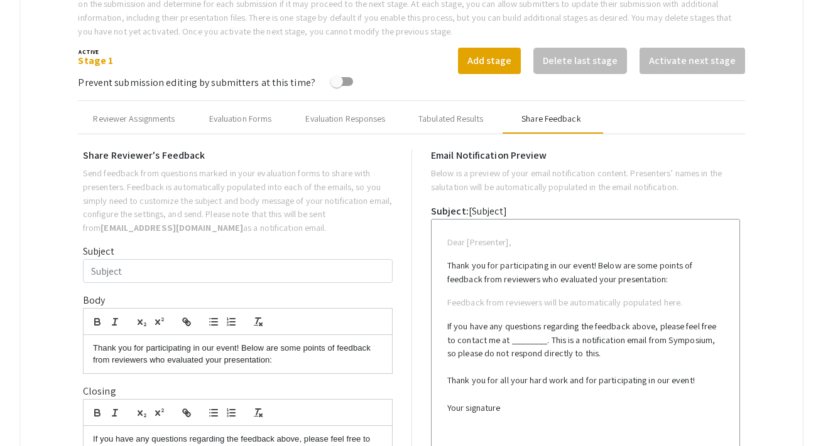
scroll to position [541, 0]
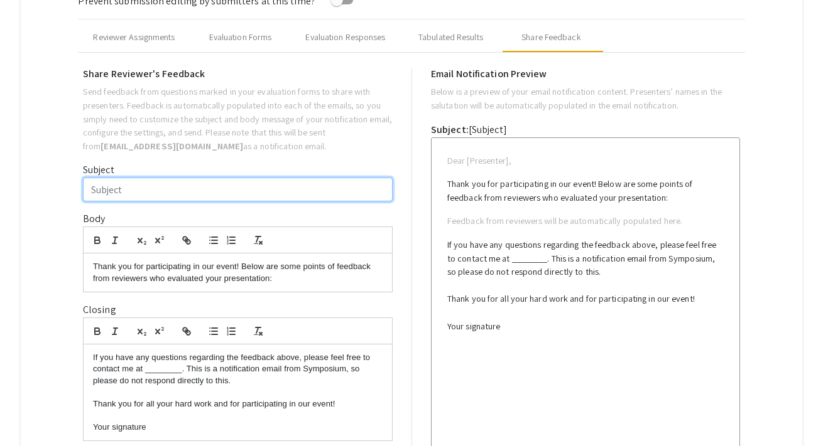
click at [217, 186] on input "Subject" at bounding box center [238, 190] width 310 height 24
type input "L"
type input "Experiential Learning Showcase presentation"
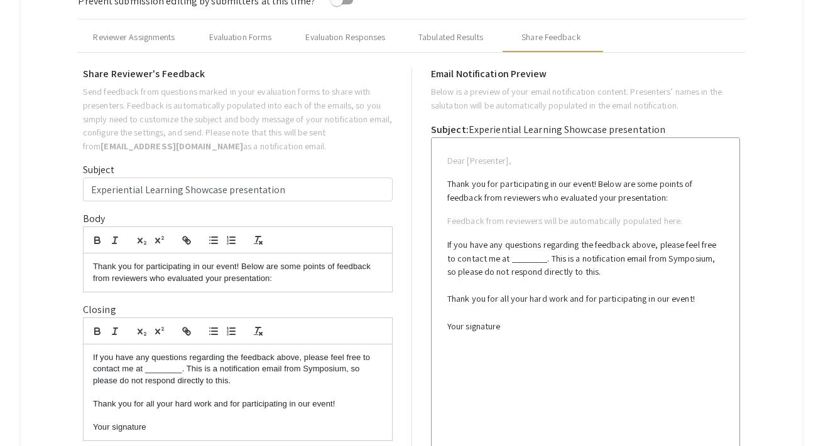
click at [227, 273] on p "Thank you for participating in our event! Below are some points of feedback fro…" at bounding box center [237, 272] width 289 height 23
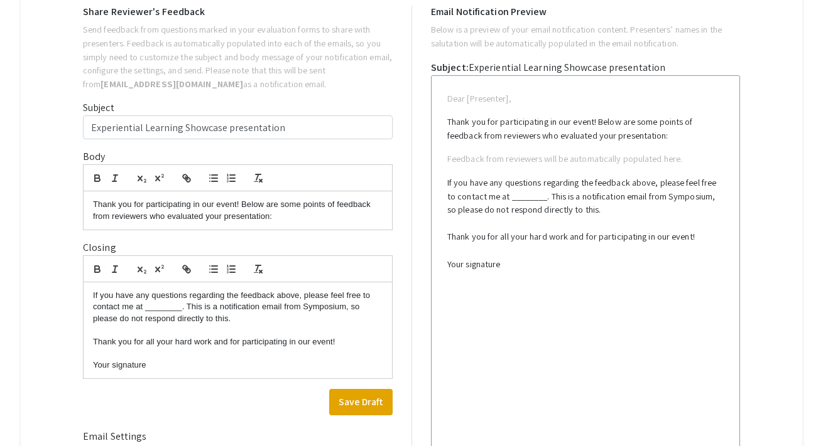
scroll to position [605, 0]
click at [146, 203] on p "Thank you for participating in our event! Below are some points of feedback fro…" at bounding box center [237, 209] width 289 height 23
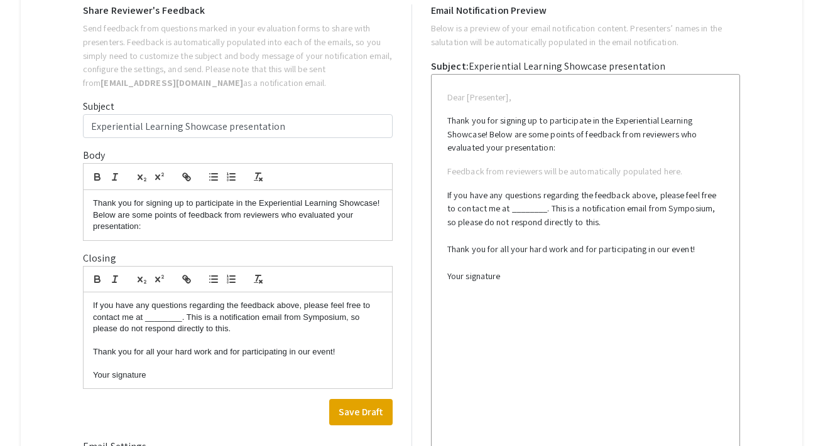
click at [151, 227] on p "Thank you for signing up to participate in the Experiential Learning Showcase! …" at bounding box center [237, 215] width 289 height 35
click at [153, 318] on p "If you have any questions regarding the feedback above, please feel free to con…" at bounding box center [237, 317] width 289 height 35
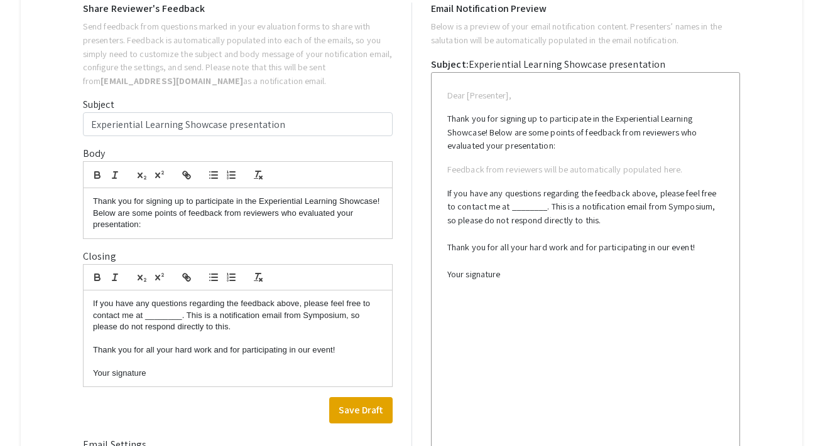
drag, startPoint x: 136, startPoint y: 316, endPoint x: 180, endPoint y: 316, distance: 44.0
click at [180, 316] on p "If you have any questions regarding the feedback above, please feel free to con…" at bounding box center [237, 315] width 289 height 35
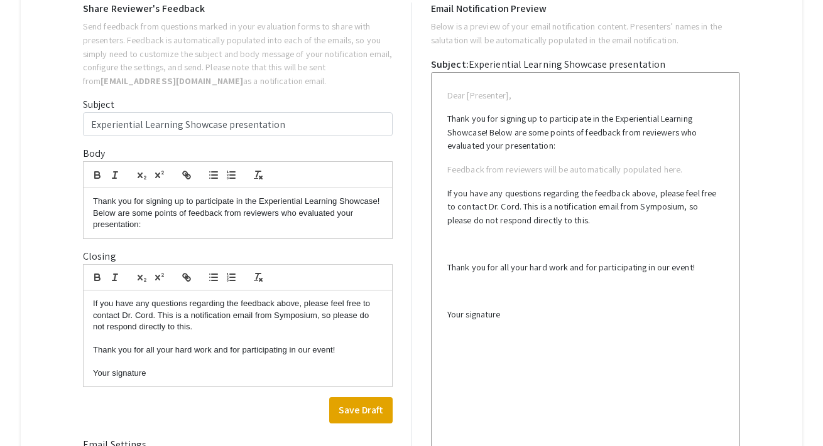
click at [190, 328] on p "If you have any questions regarding the feedback above, please feel free to con…" at bounding box center [237, 315] width 289 height 35
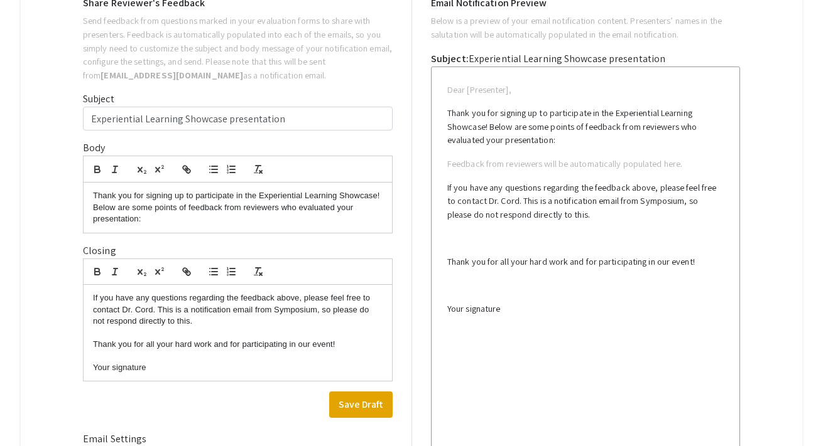
scroll to position [615, 0]
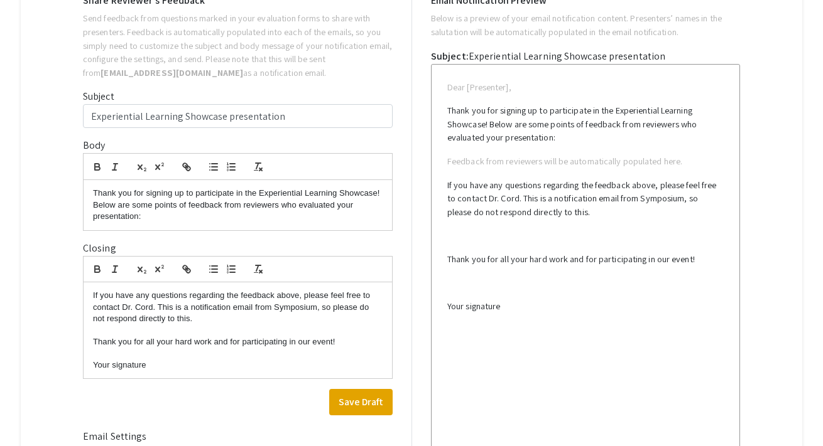
drag, startPoint x: 149, startPoint y: 368, endPoint x: 93, endPoint y: 365, distance: 55.9
click at [93, 365] on p "Your signature" at bounding box center [237, 365] width 289 height 11
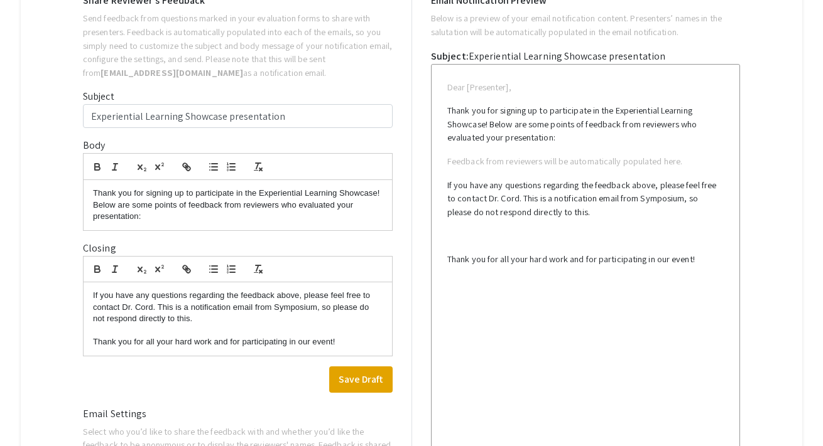
click at [154, 328] on p at bounding box center [237, 330] width 289 height 11
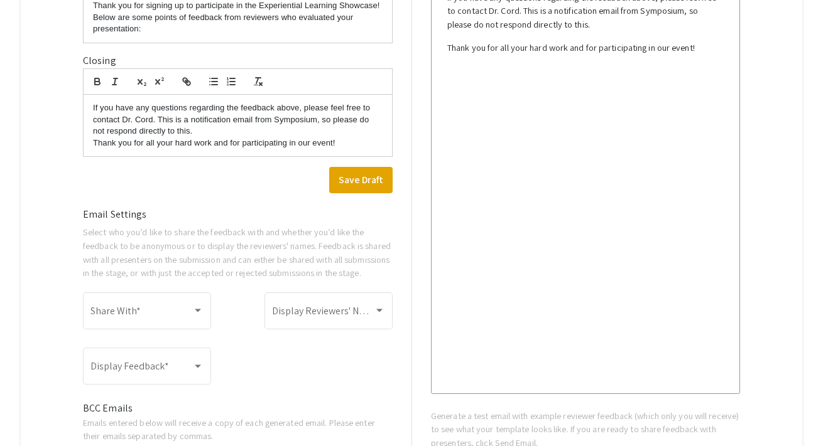
scroll to position [847, 0]
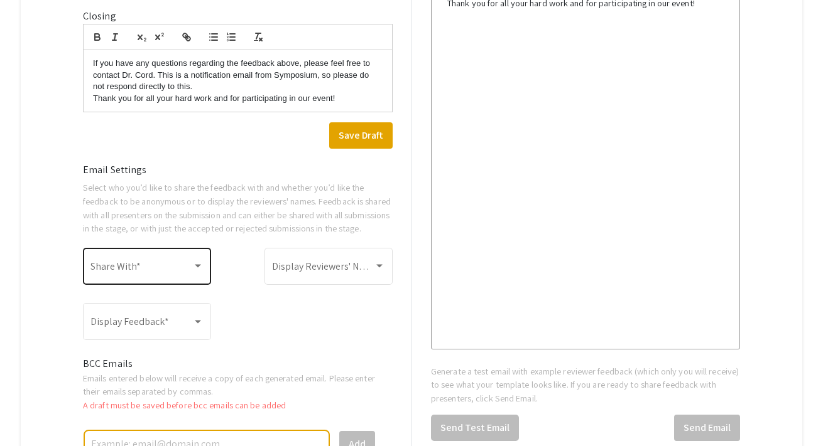
click at [189, 285] on div "Share With *" at bounding box center [146, 266] width 113 height 40
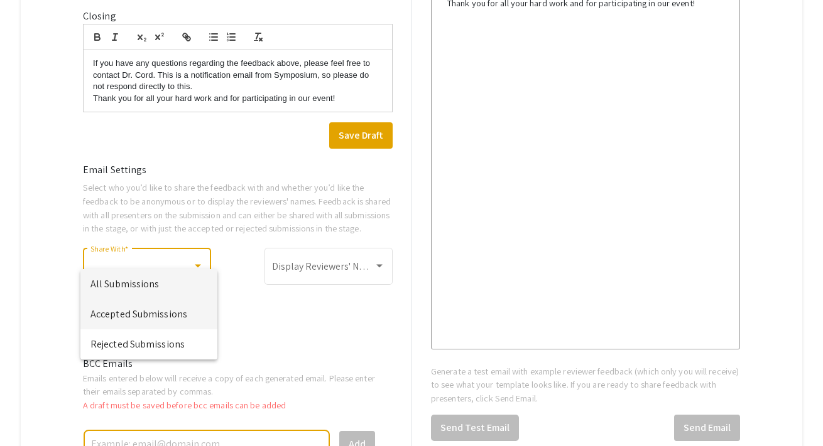
click at [180, 318] on span "Accepted Submissions" at bounding box center [148, 315] width 117 height 30
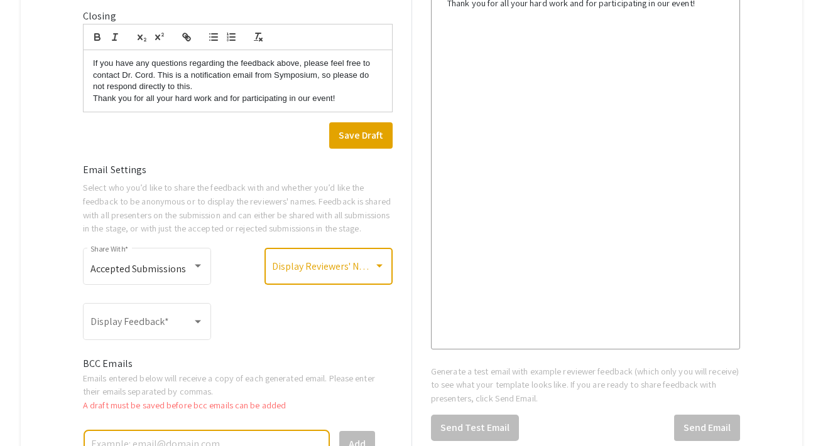
click at [290, 275] on span at bounding box center [323, 269] width 102 height 11
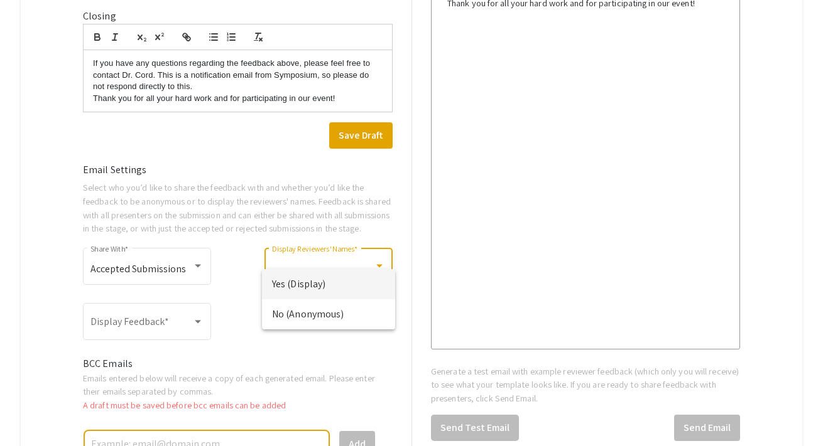
click at [286, 283] on span "Yes (Display)" at bounding box center [328, 284] width 113 height 30
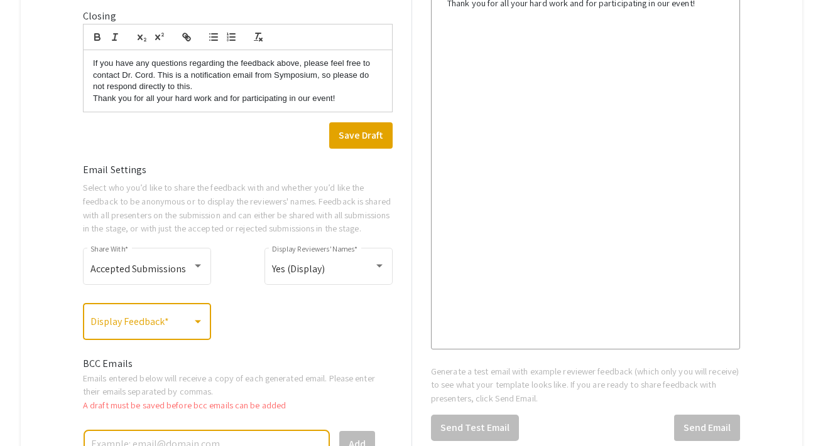
click at [194, 328] on div at bounding box center [197, 321] width 11 height 11
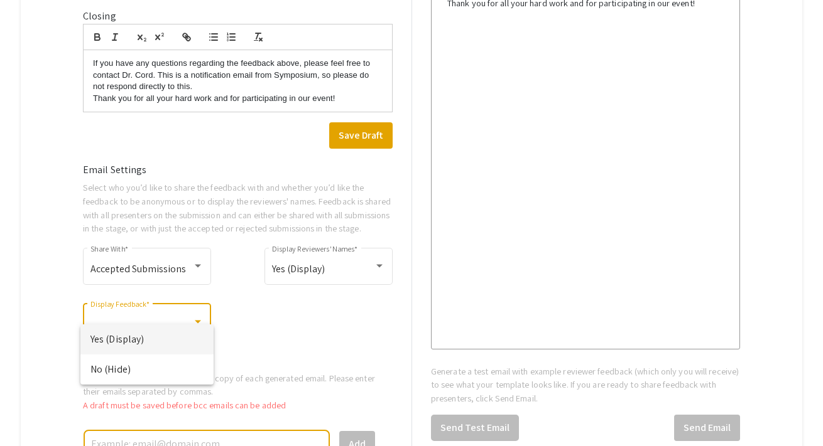
click at [189, 344] on span "Yes (Display)" at bounding box center [146, 340] width 113 height 30
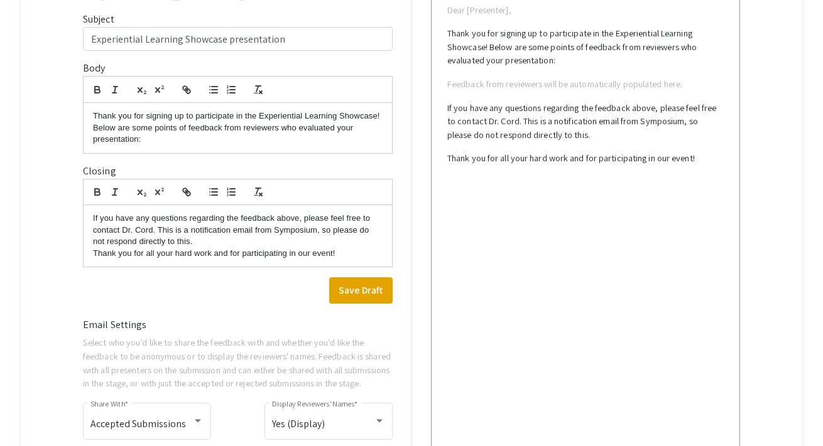
scroll to position [708, 0]
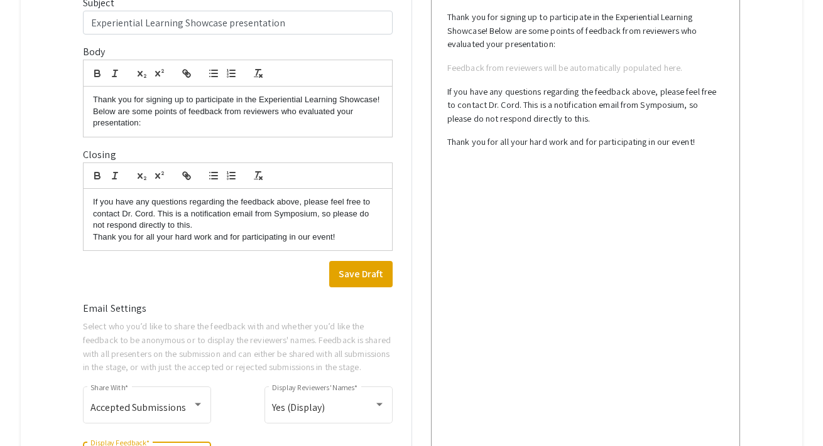
click at [284, 224] on p "If you have any questions regarding the feedback above, please feel free to con…" at bounding box center [237, 214] width 289 height 35
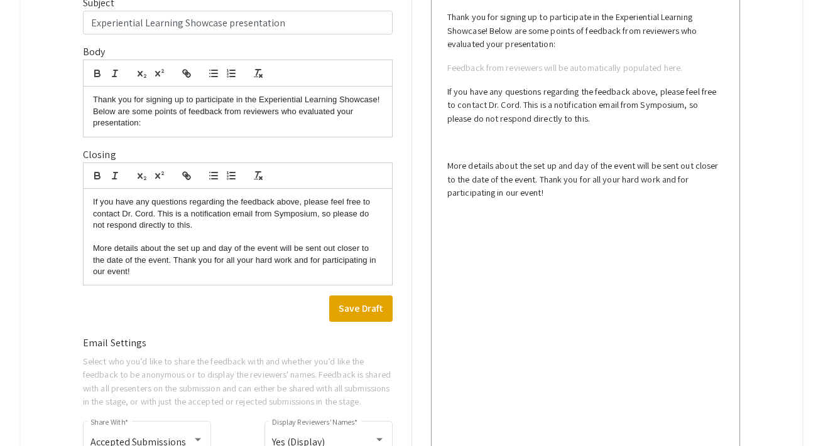
click at [193, 249] on p "More details about the set up and day of the event will be sent out closer to t…" at bounding box center [237, 260] width 289 height 35
drag, startPoint x: 339, startPoint y: 249, endPoint x: 168, endPoint y: 262, distance: 171.3
click at [168, 262] on p "More details about the set-up and day of the event will be sent out closer to t…" at bounding box center [237, 260] width 289 height 35
click at [244, 274] on p "More details about the set-up and day of the event will be sent to all presente…" at bounding box center [237, 260] width 289 height 35
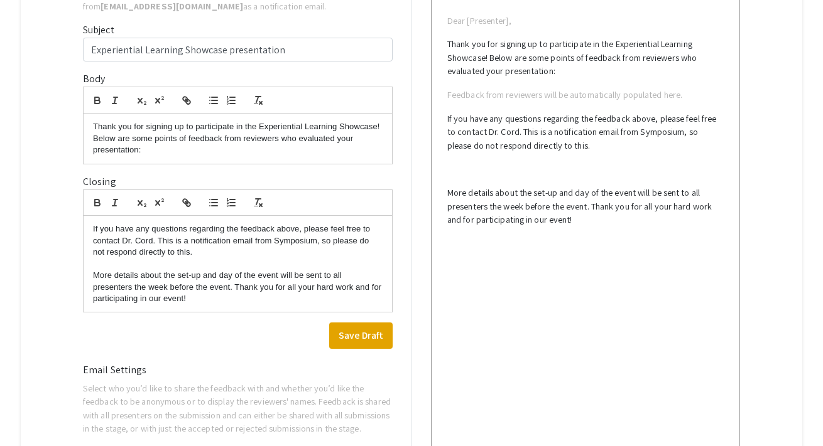
scroll to position [644, 0]
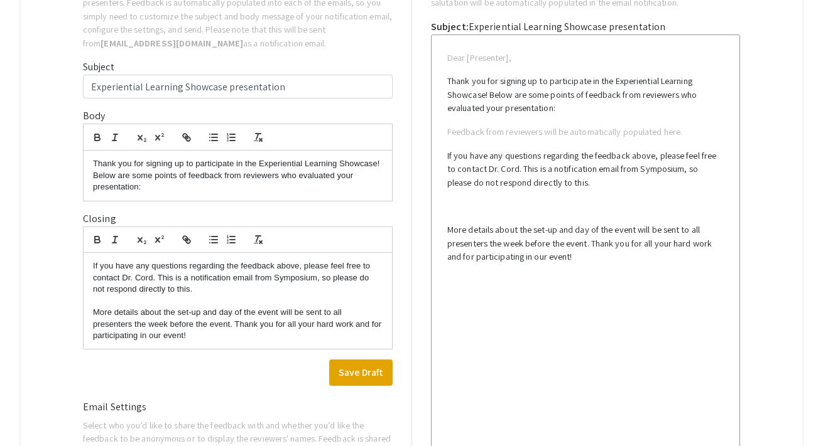
click at [377, 165] on p "Thank you for signing up to participate in the Experiential Learning Showcase! …" at bounding box center [237, 175] width 289 height 35
drag, startPoint x: 145, startPoint y: 175, endPoint x: 240, endPoint y: 148, distance: 98.6
click at [145, 176] on p "Thank you for signing up to participate in the Experiential Learning Showcase o…" at bounding box center [237, 175] width 289 height 35
click at [197, 186] on p "Thank you for signing up to participate in the Experiential Learning Showcase o…" at bounding box center [237, 175] width 289 height 35
click at [166, 178] on p "Thank you for signing up to participate in the Experiential Learning Showcase o…" at bounding box center [237, 175] width 289 height 35
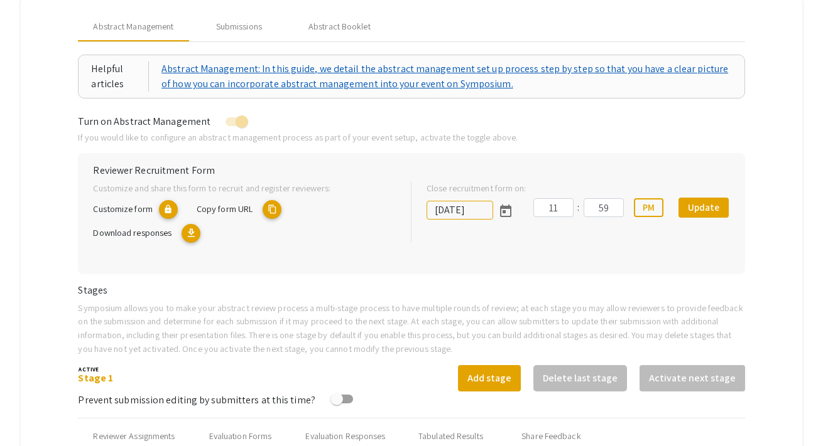
scroll to position [0, 0]
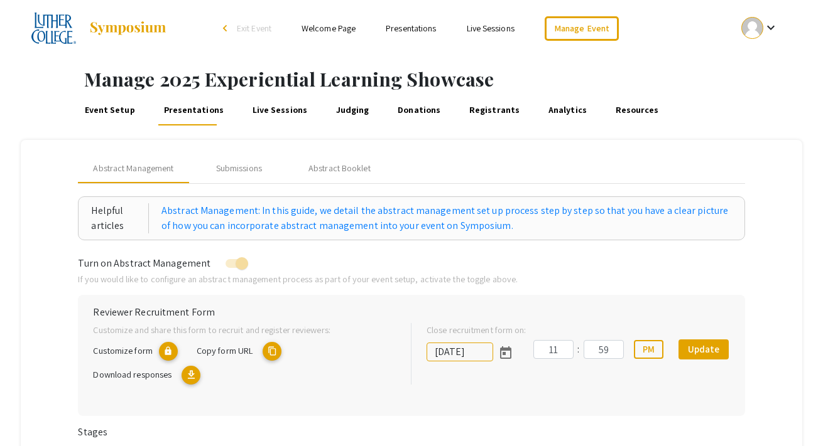
drag, startPoint x: 320, startPoint y: 27, endPoint x: 330, endPoint y: 1, distance: 28.0
click at [0, 0] on div "Skip navigation arrow_back_ios Exit Event Welcome Page Presentations Live Sessi…" at bounding box center [411, 28] width 823 height 57
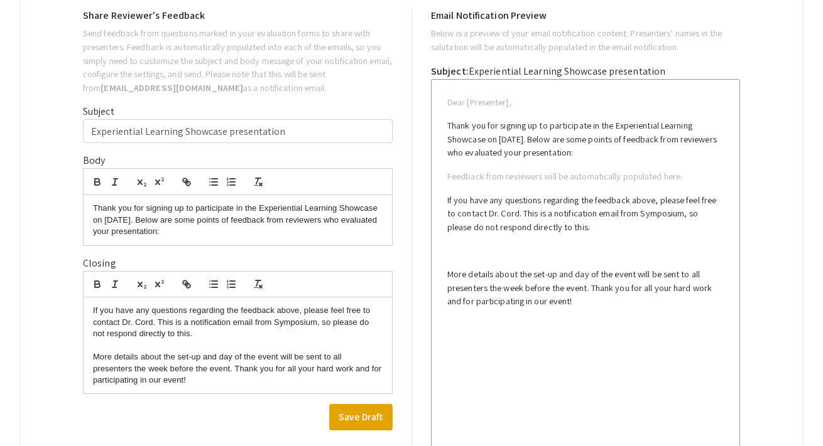
scroll to position [601, 0]
click at [94, 355] on p "More details about the set-up and day of the event will be sent to all presente…" at bounding box center [237, 367] width 289 height 35
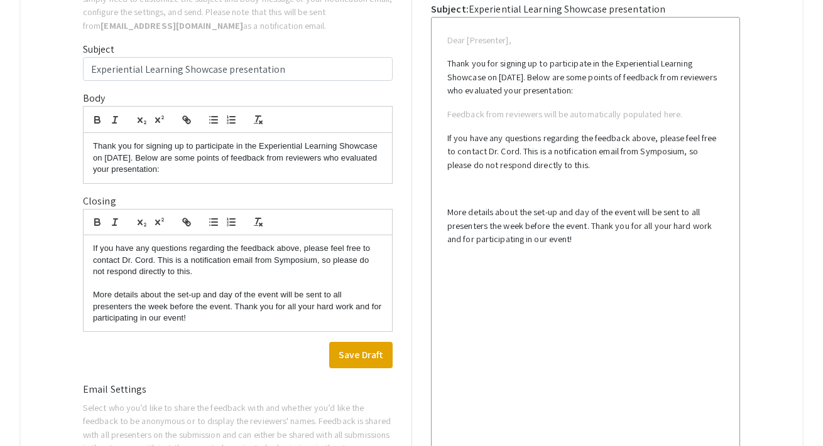
scroll to position [699, 0]
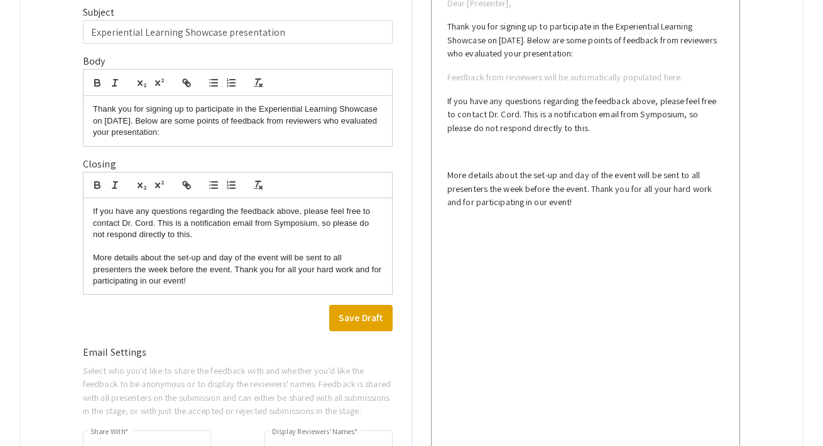
click at [200, 237] on p "If you have any questions regarding the feedback above, please feel free to con…" at bounding box center [237, 223] width 289 height 35
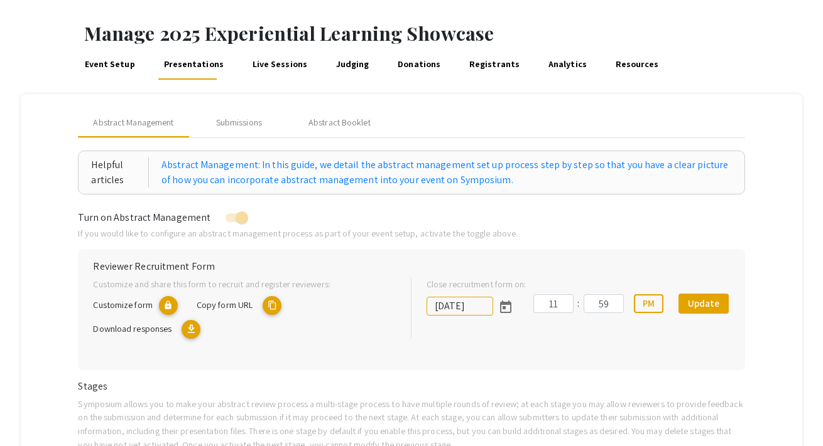
scroll to position [0, 0]
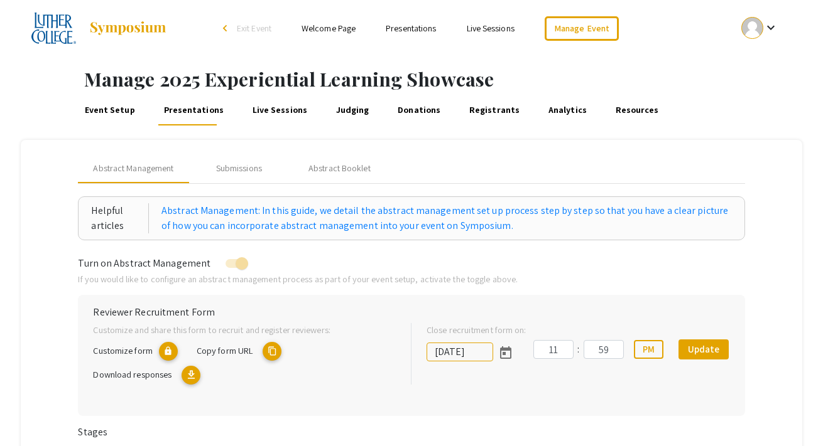
click at [774, 25] on mat-icon "keyboard_arrow_down" at bounding box center [770, 27] width 15 height 15
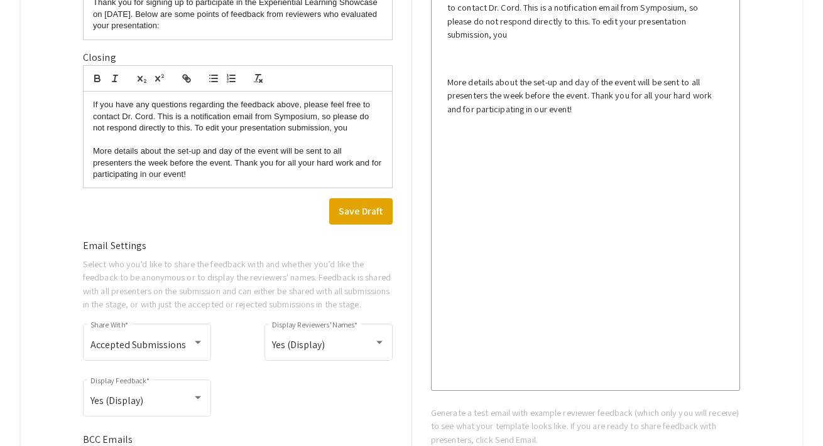
scroll to position [799, 0]
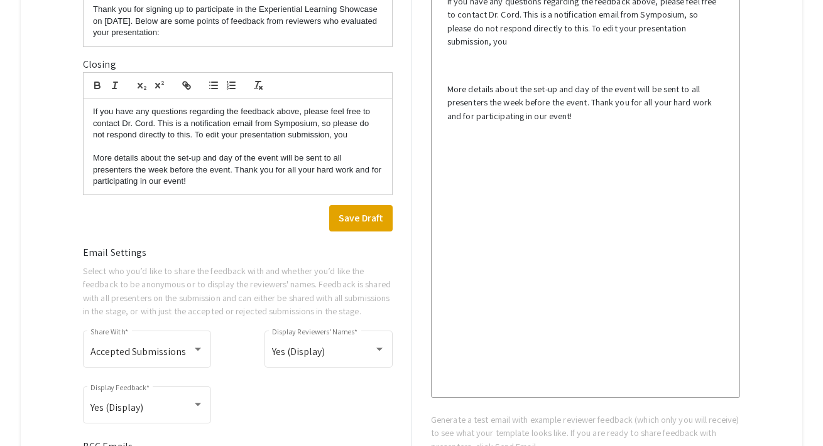
click at [361, 131] on div at bounding box center [411, 223] width 823 height 446
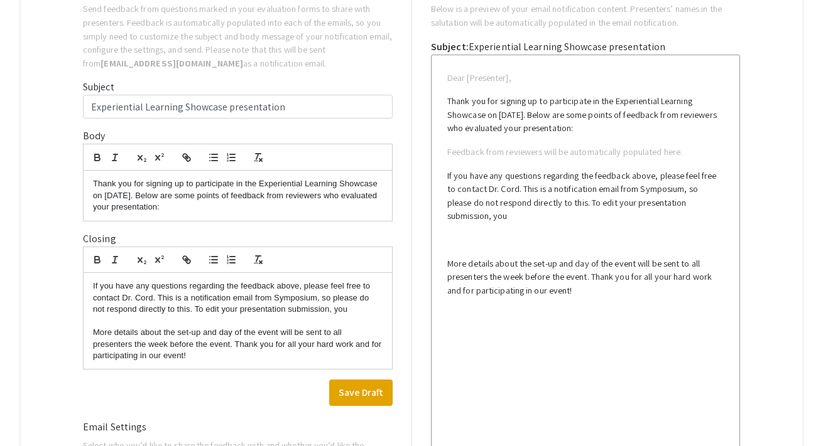
scroll to position [649, 0]
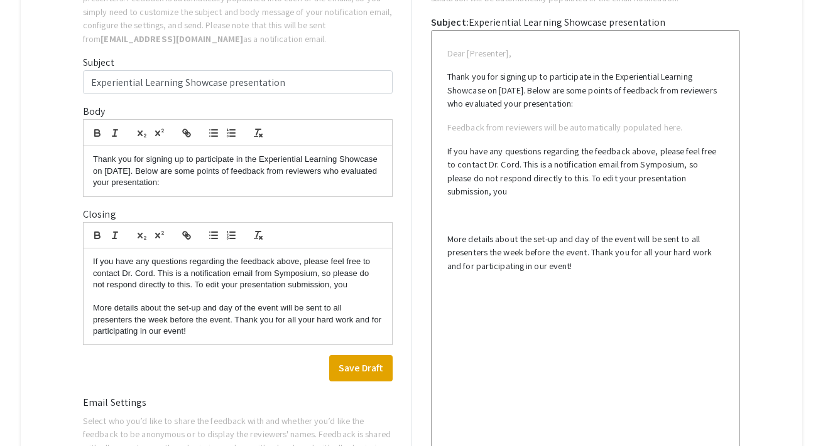
click at [357, 287] on p "If you have any questions regarding the feedback above, please feel free to con…" at bounding box center [237, 273] width 289 height 35
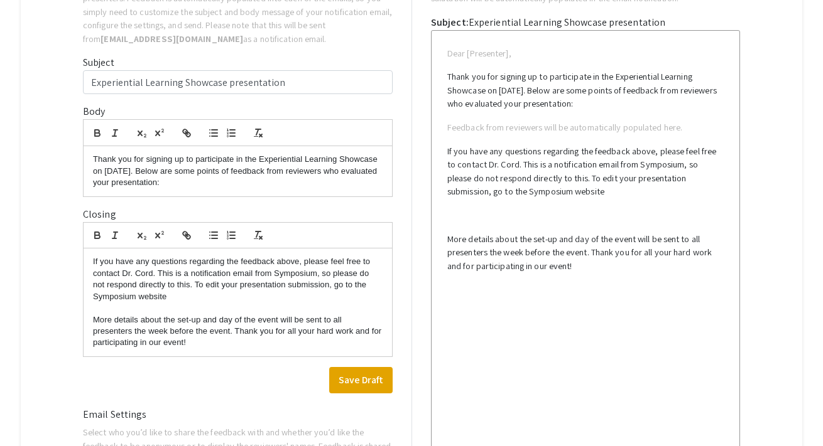
drag, startPoint x: 166, startPoint y: 299, endPoint x: 91, endPoint y: 298, distance: 75.4
click at [91, 298] on div "If you have any questions regarding the feedback above, please feel free to con…" at bounding box center [238, 303] width 308 height 108
click at [188, 234] on icon "button" at bounding box center [186, 235] width 11 height 11
paste input "[URL][DOMAIN_NAME]"
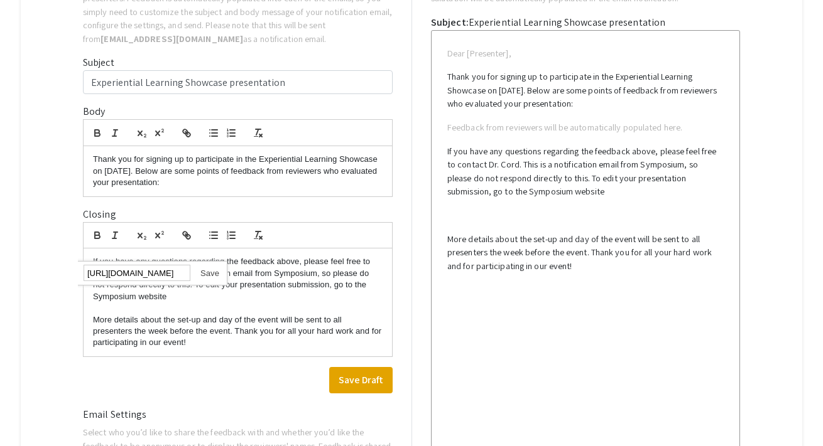
type input "[URL][DOMAIN_NAME]"
click at [212, 276] on link at bounding box center [204, 273] width 29 height 9
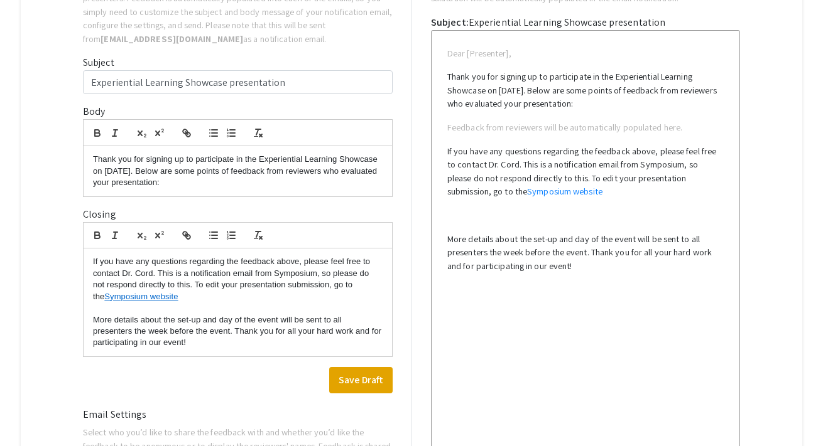
click at [188, 298] on p "If you have any questions regarding the feedback above, please feel free to con…" at bounding box center [237, 279] width 289 height 46
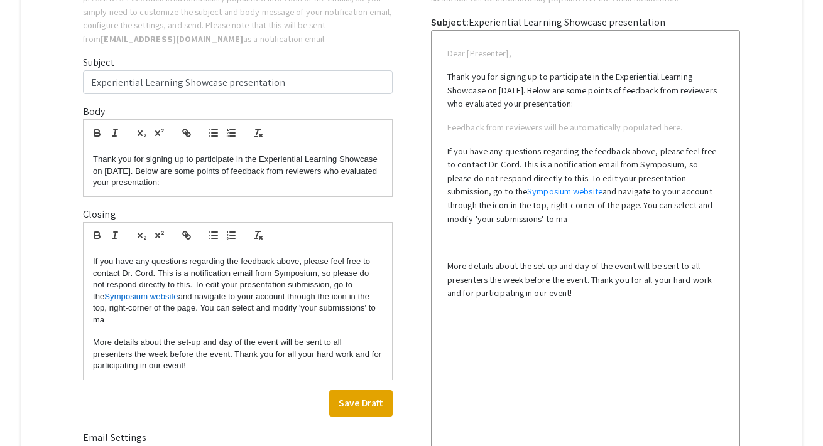
drag, startPoint x: 239, startPoint y: 312, endPoint x: 278, endPoint y: 312, distance: 38.9
click at [278, 312] on p "If you have any questions regarding the feedback above, please feel free to con…" at bounding box center [237, 291] width 289 height 70
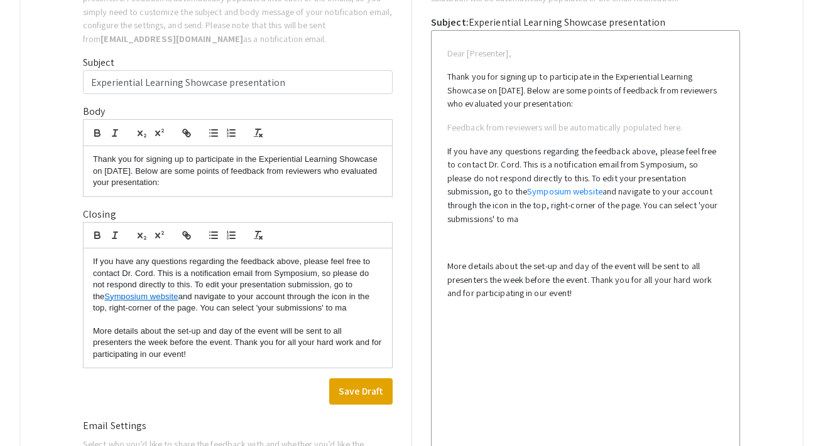
click at [342, 312] on p "If you have any questions regarding the feedback above, please feel free to con…" at bounding box center [237, 285] width 289 height 58
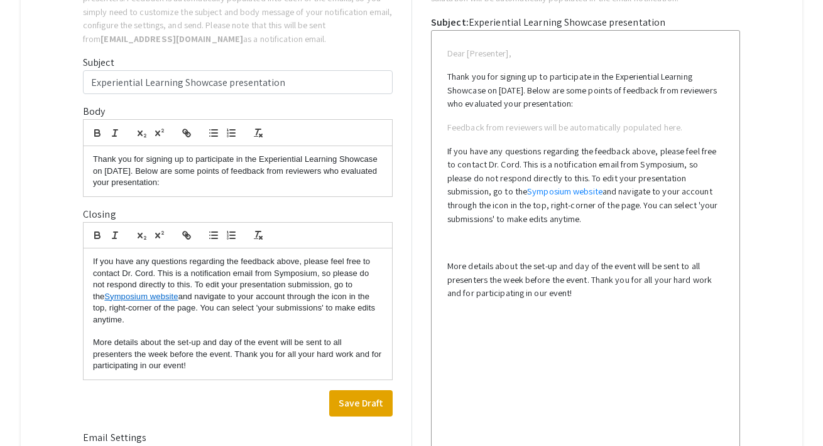
click at [223, 352] on p "More details about the set-up and day of the event will be sent to all presente…" at bounding box center [237, 354] width 289 height 35
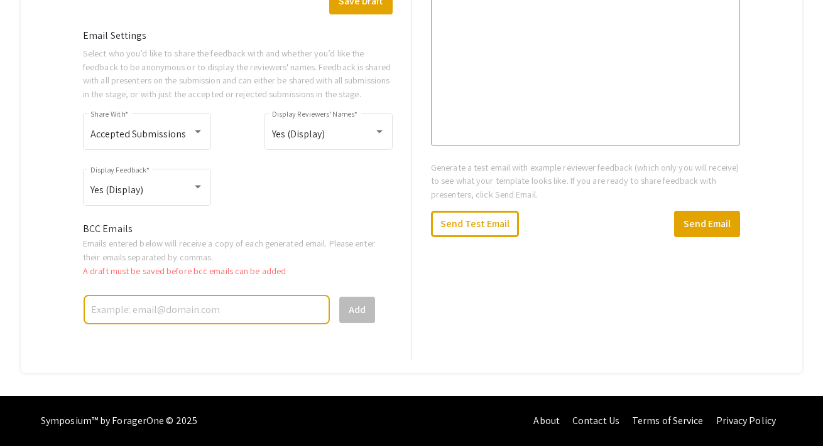
scroll to position [1065, 0]
click at [693, 213] on button "Send Email" at bounding box center [707, 224] width 66 height 26
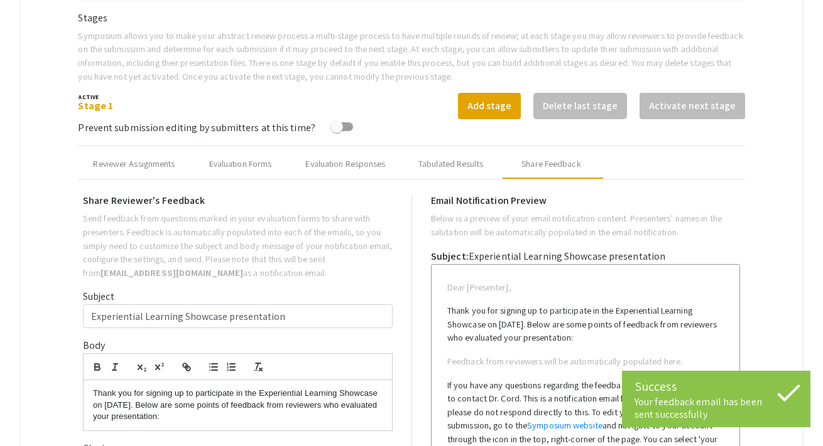
scroll to position [383, 0]
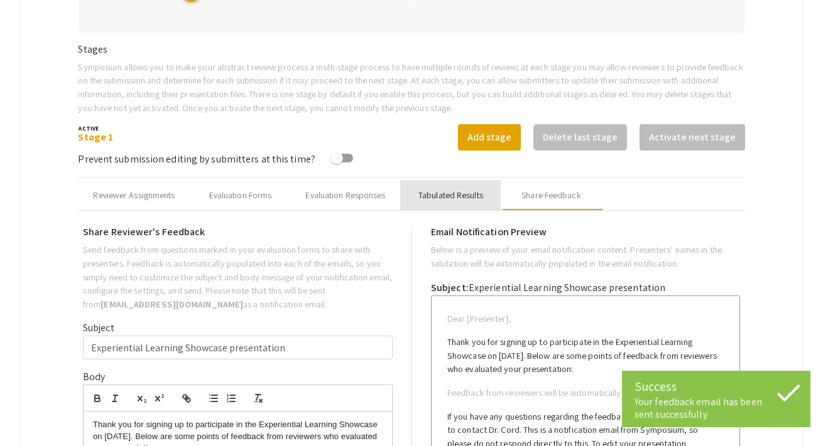
click at [446, 197] on div "Tabulated Results" at bounding box center [450, 195] width 65 height 13
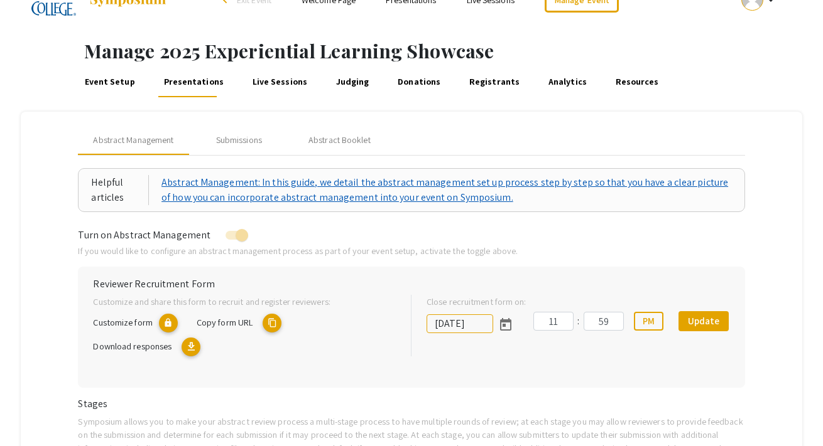
scroll to position [0, 0]
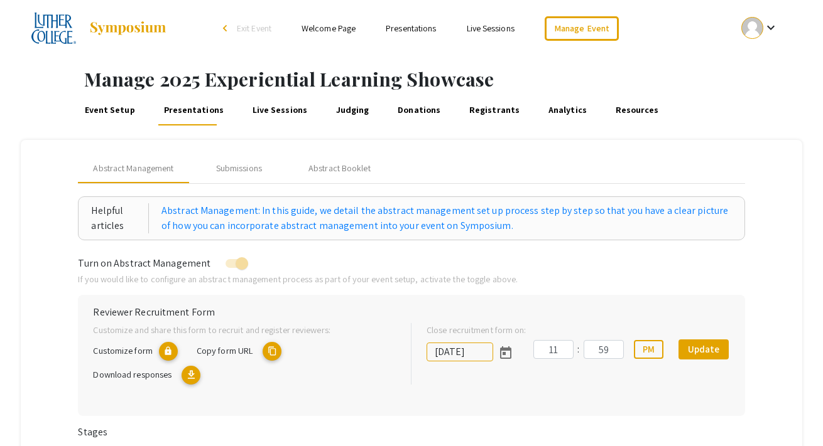
click at [399, 24] on link "Presentations" at bounding box center [411, 28] width 50 height 11
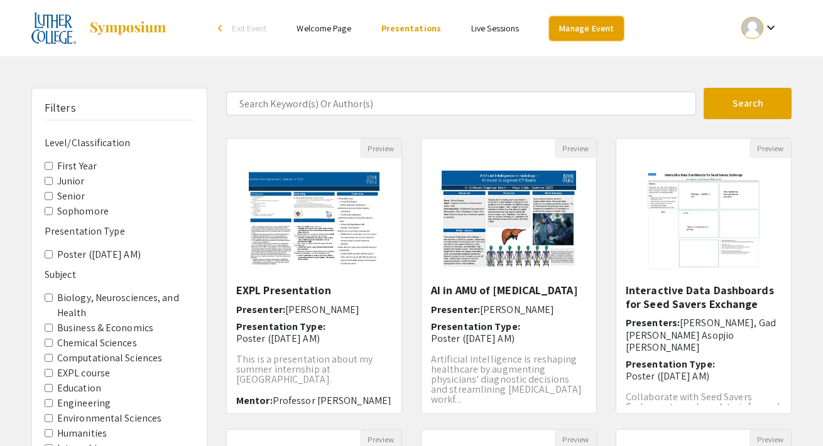
click at [571, 31] on link "Manage Event" at bounding box center [586, 28] width 74 height 24
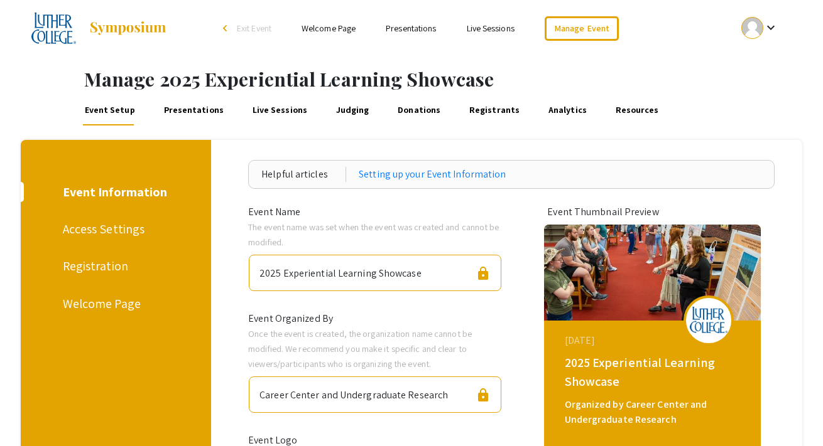
click at [195, 111] on link "Presentations" at bounding box center [193, 110] width 64 height 30
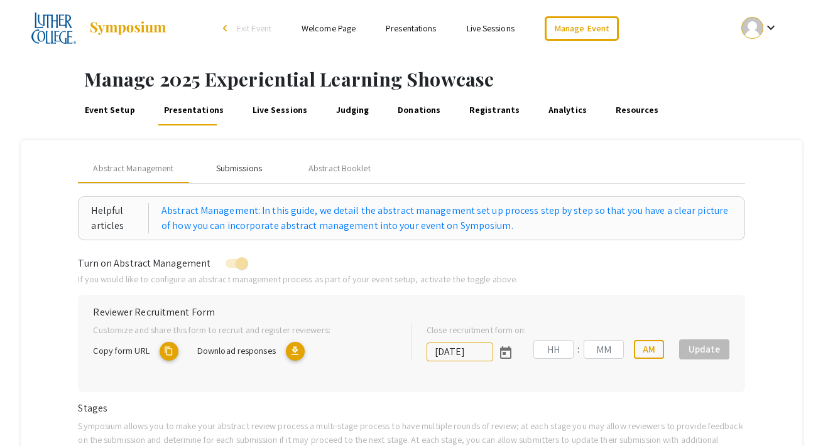
click at [235, 167] on div "Submissions" at bounding box center [239, 168] width 46 height 13
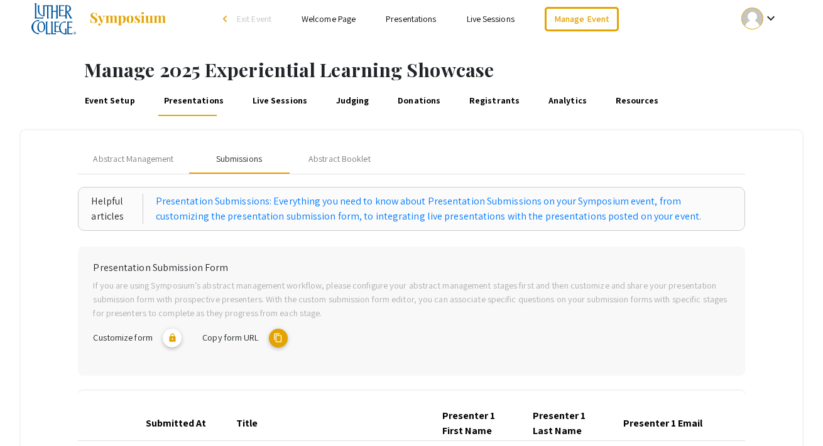
scroll to position [2, 0]
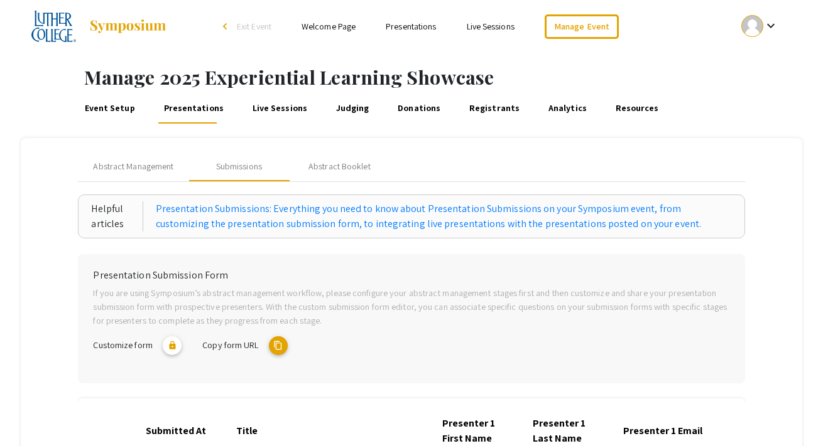
click at [117, 110] on link "Event Setup" at bounding box center [109, 109] width 55 height 30
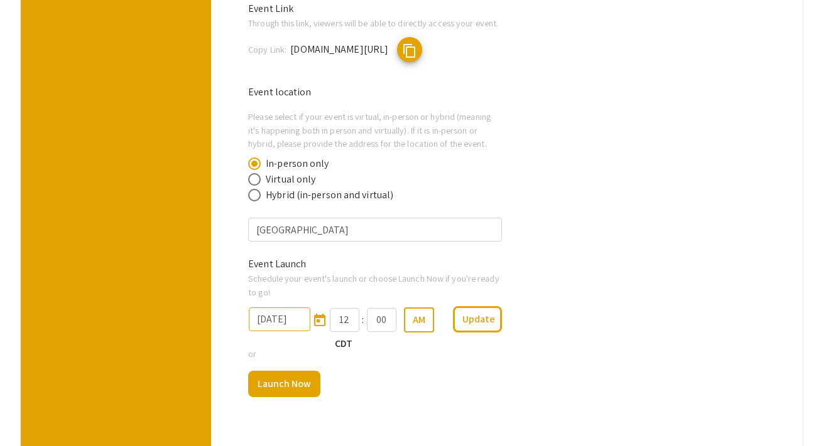
scroll to position [718, 0]
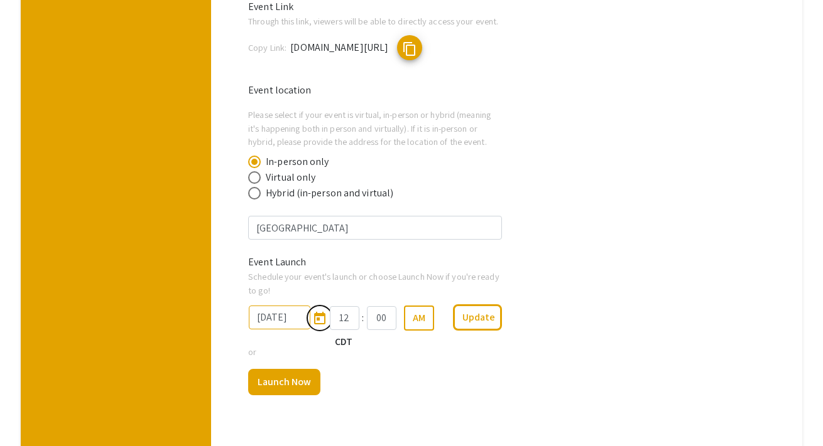
click at [321, 318] on icon "Open calendar" at bounding box center [319, 318] width 11 height 13
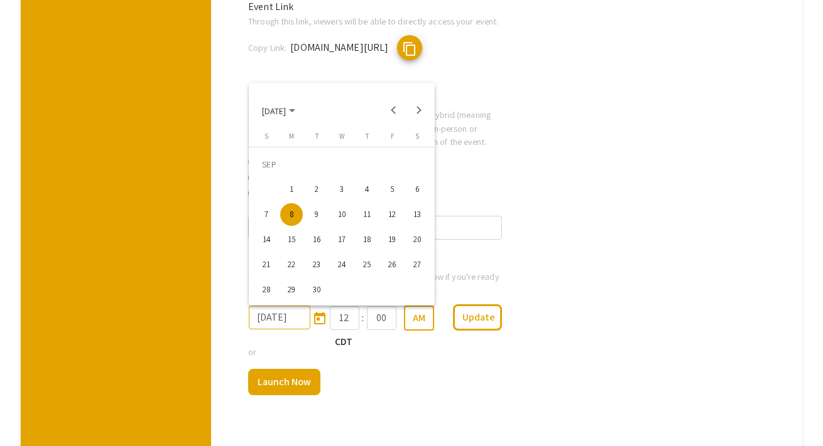
click at [321, 318] on div at bounding box center [411, 223] width 823 height 446
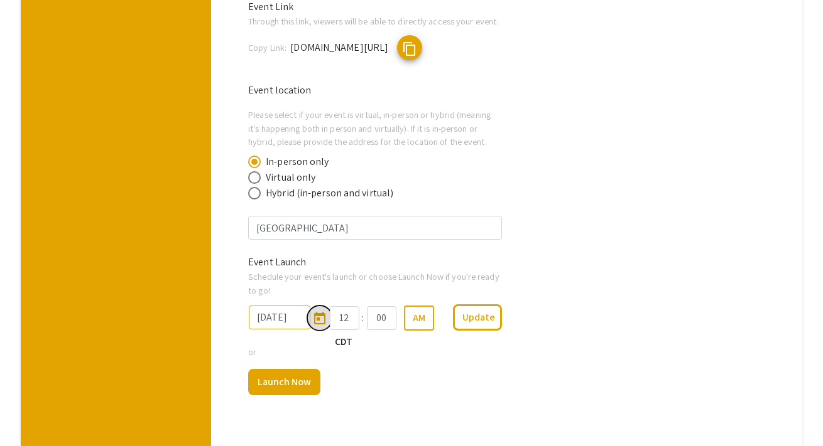
click at [321, 318] on icon "Open calendar" at bounding box center [319, 318] width 11 height 13
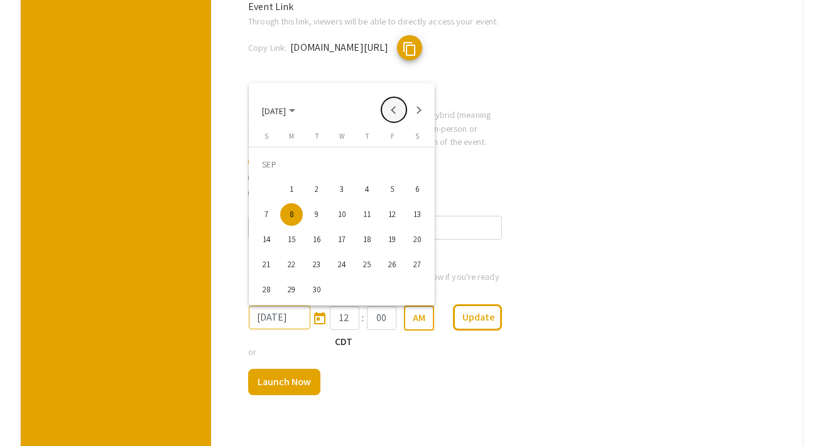
click at [393, 109] on button "Previous month" at bounding box center [393, 109] width 25 height 25
click at [390, 267] on div "29" at bounding box center [392, 265] width 23 height 23
type input "[DATE]"
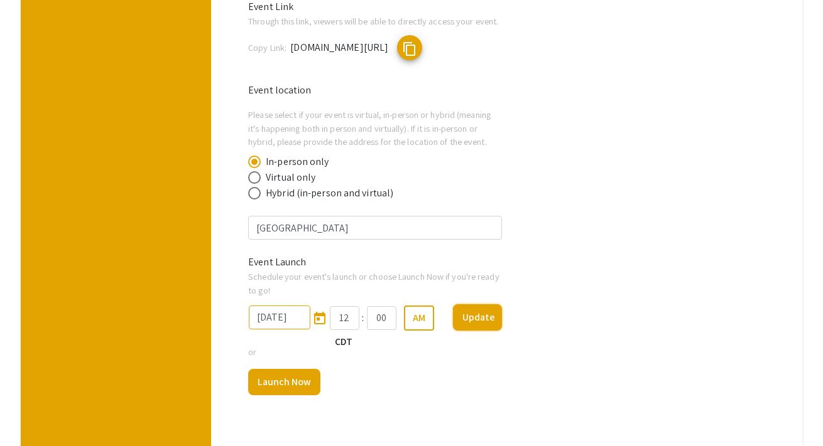
click at [484, 318] on button "Update" at bounding box center [478, 318] width 50 height 26
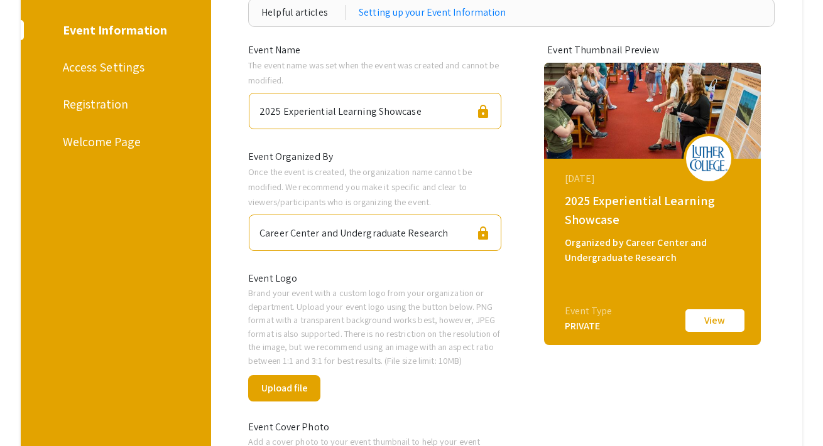
scroll to position [0, 0]
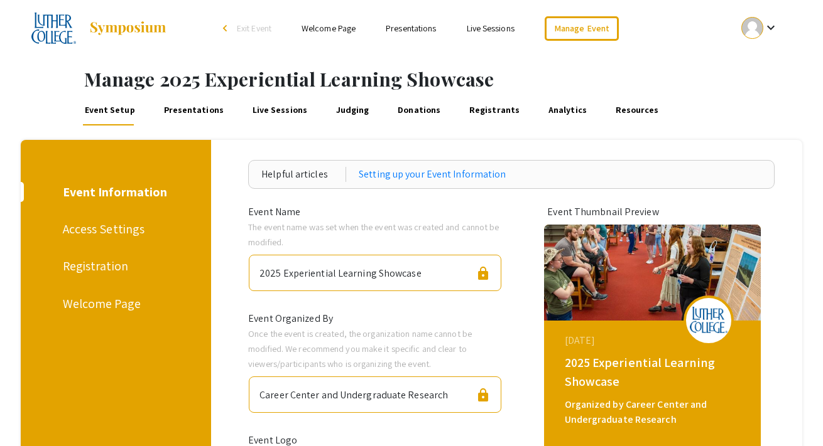
click at [185, 110] on link "Presentations" at bounding box center [193, 110] width 64 height 30
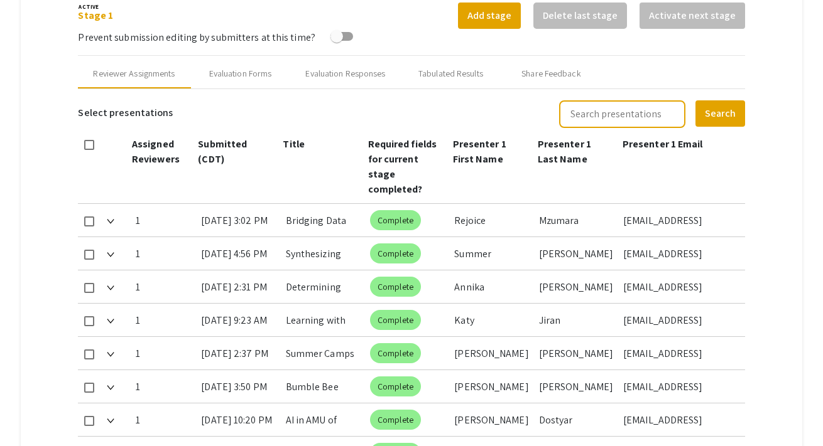
scroll to position [264, 0]
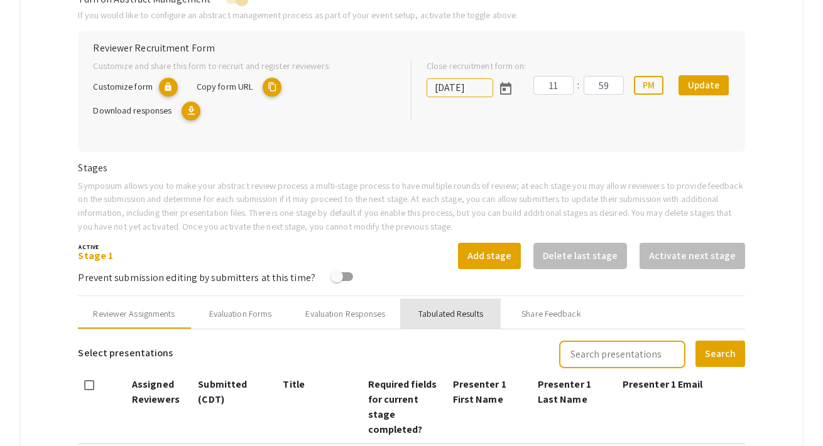
click at [436, 308] on div "Tabulated Results" at bounding box center [450, 314] width 65 height 13
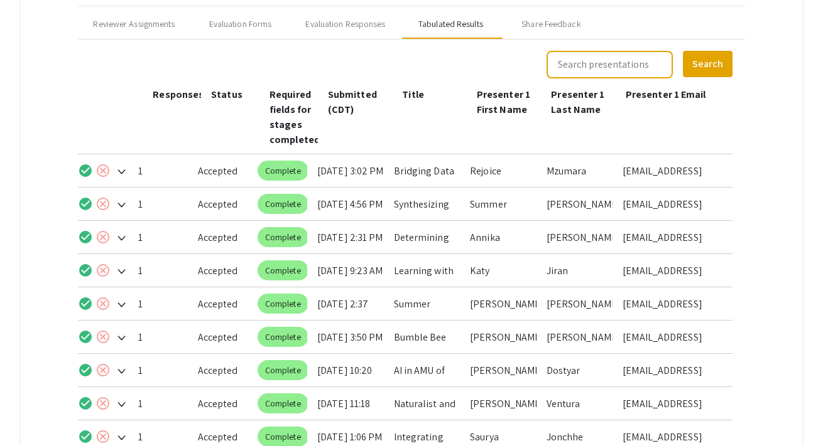
scroll to position [659, 0]
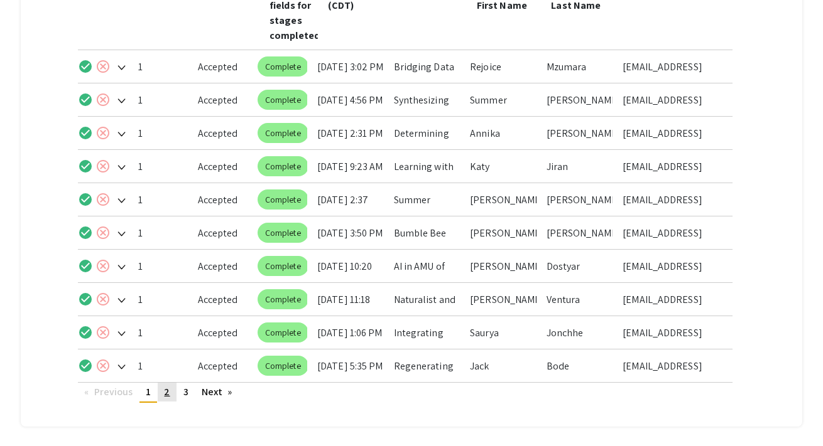
click at [169, 392] on span "2" at bounding box center [167, 392] width 6 height 13
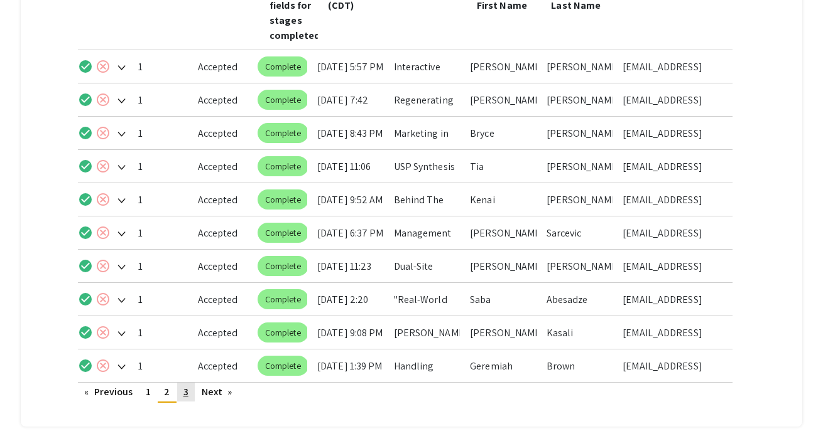
click at [188, 394] on span "3" at bounding box center [185, 392] width 5 height 13
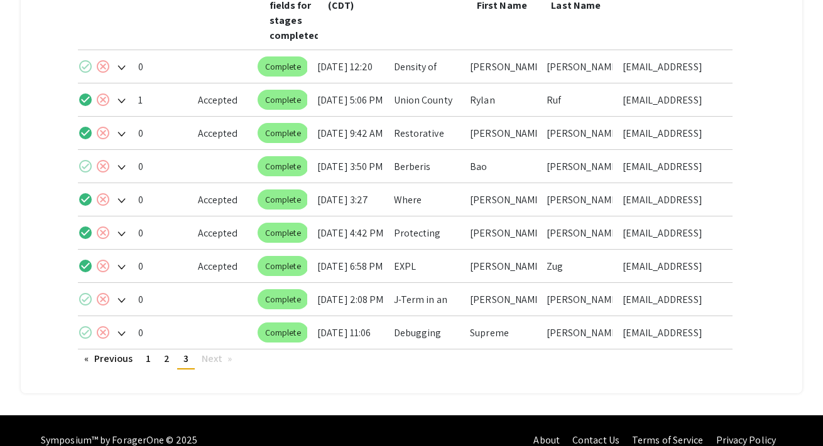
click at [90, 301] on mat-icon "check_circle" at bounding box center [85, 299] width 15 height 15
click at [90, 332] on mat-icon "check_circle" at bounding box center [85, 332] width 15 height 15
click at [89, 68] on mat-icon "check_circle" at bounding box center [85, 66] width 15 height 15
click at [91, 171] on mat-icon "check_circle" at bounding box center [85, 166] width 15 height 15
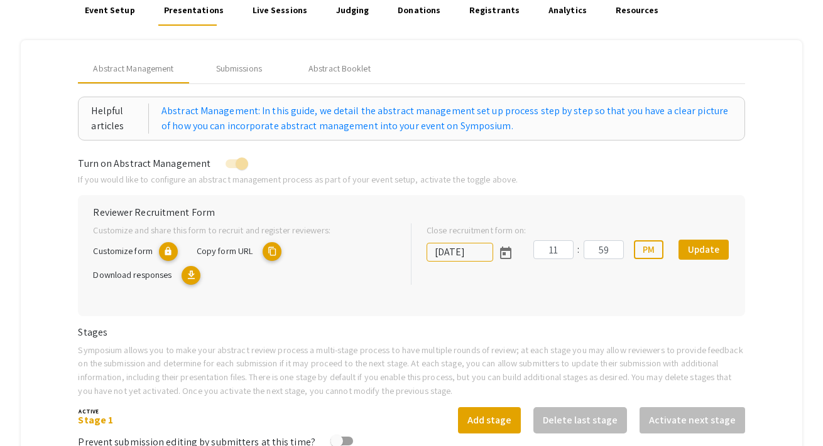
scroll to position [0, 0]
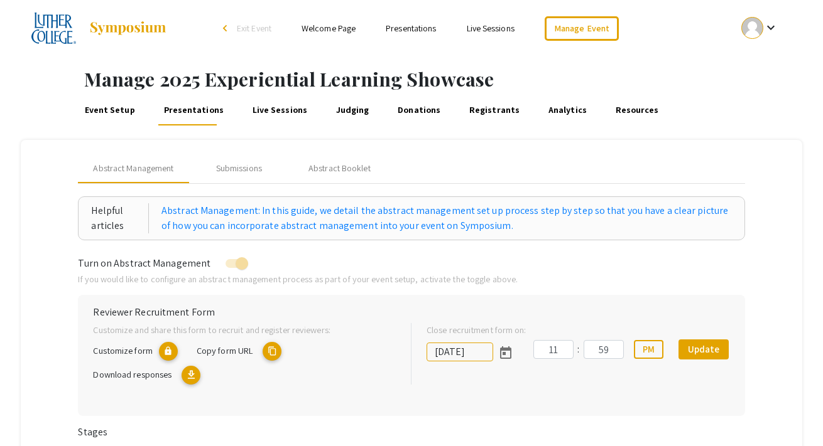
click at [402, 31] on link "Presentations" at bounding box center [411, 28] width 50 height 11
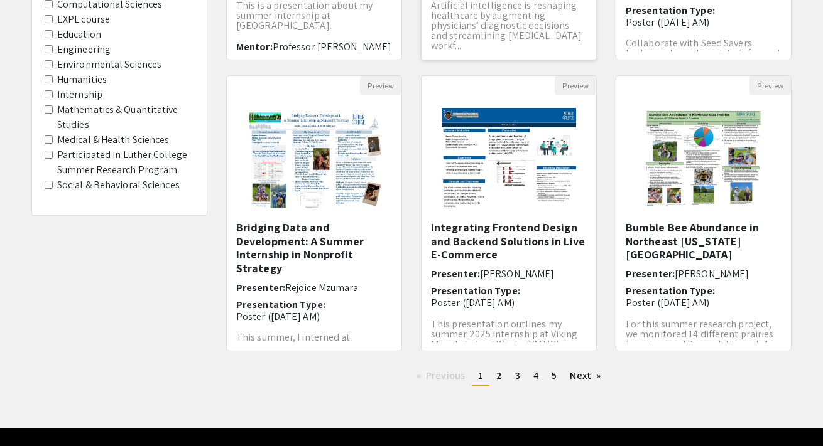
scroll to position [386, 0]
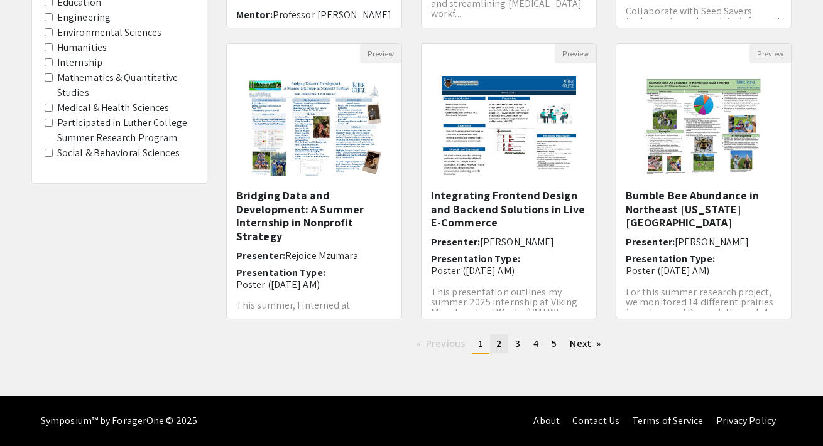
click at [497, 345] on span "2" at bounding box center [499, 343] width 6 height 13
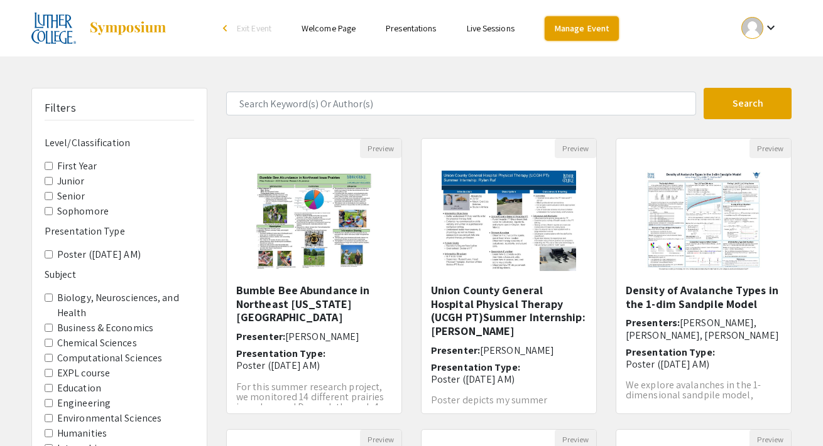
click at [585, 30] on link "Manage Event" at bounding box center [581, 28] width 74 height 24
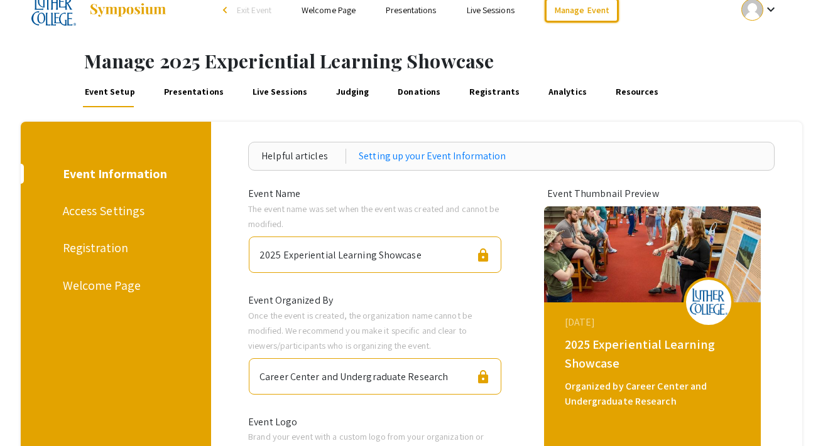
scroll to position [23, 0]
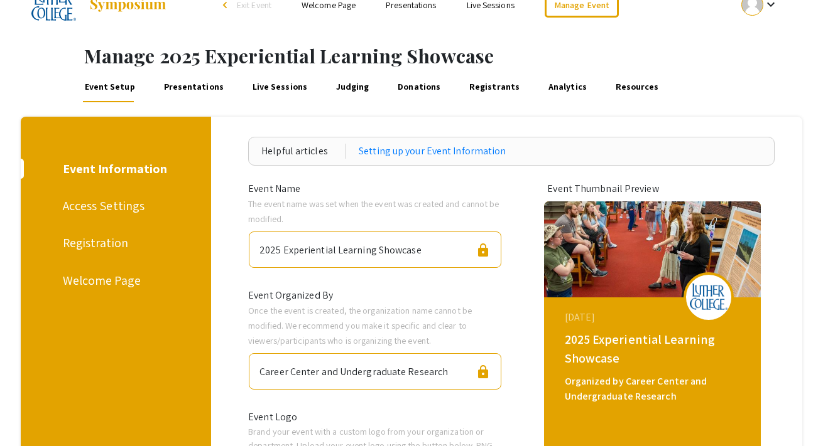
click at [401, 6] on link "Presentations" at bounding box center [411, 4] width 50 height 11
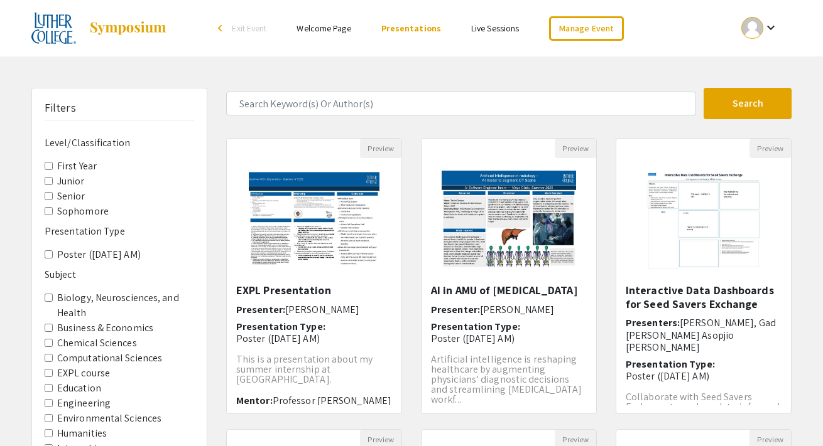
click at [338, 26] on link "Welcome Page" at bounding box center [323, 28] width 54 height 11
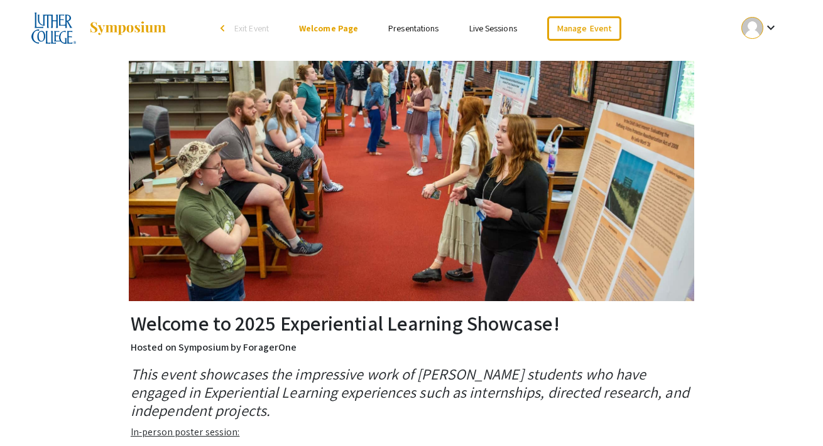
click at [406, 28] on link "Presentations" at bounding box center [413, 28] width 50 height 11
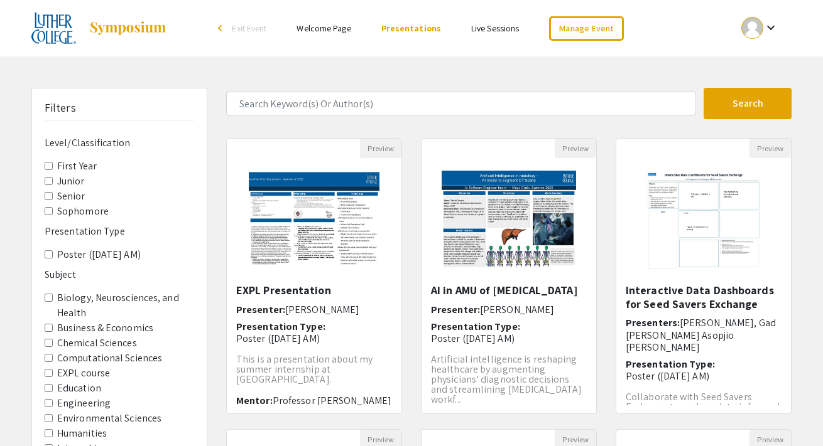
click at [328, 28] on link "Welcome Page" at bounding box center [323, 28] width 54 height 11
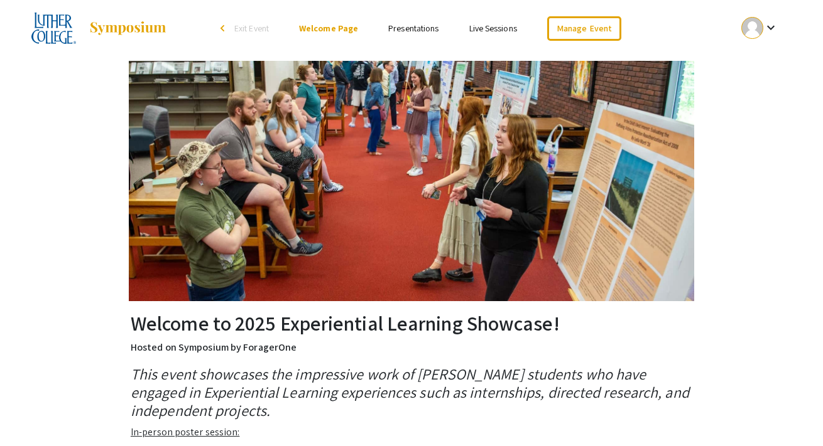
click at [401, 24] on link "Presentations" at bounding box center [413, 28] width 50 height 11
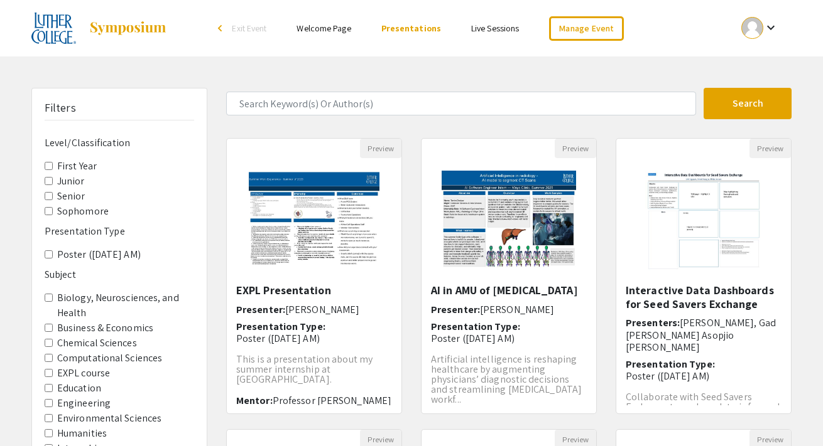
click at [234, 62] on div "Skip navigation arrow_back_ios Exit Event Welcome Page Presentations Live Sessi…" at bounding box center [411, 391] width 823 height 782
click at [584, 32] on link "Manage Event" at bounding box center [586, 28] width 74 height 24
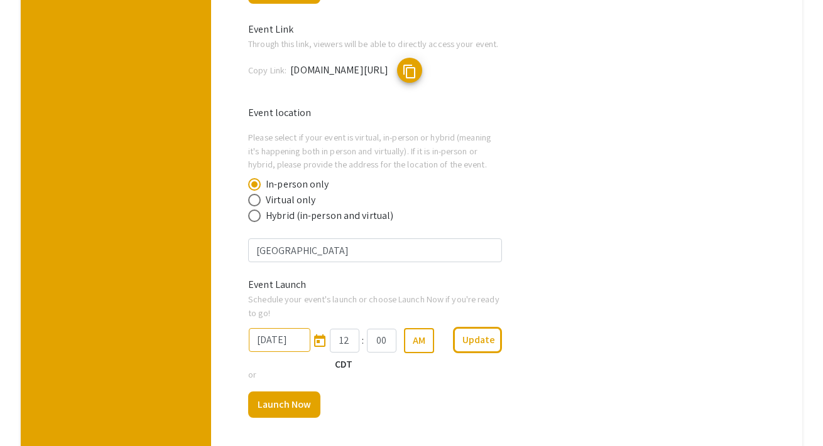
scroll to position [746, 0]
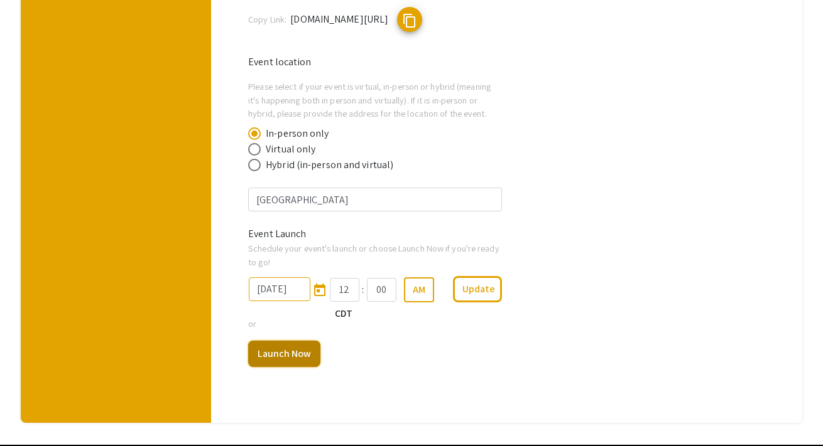
click at [305, 357] on button "Launch Now" at bounding box center [284, 354] width 72 height 26
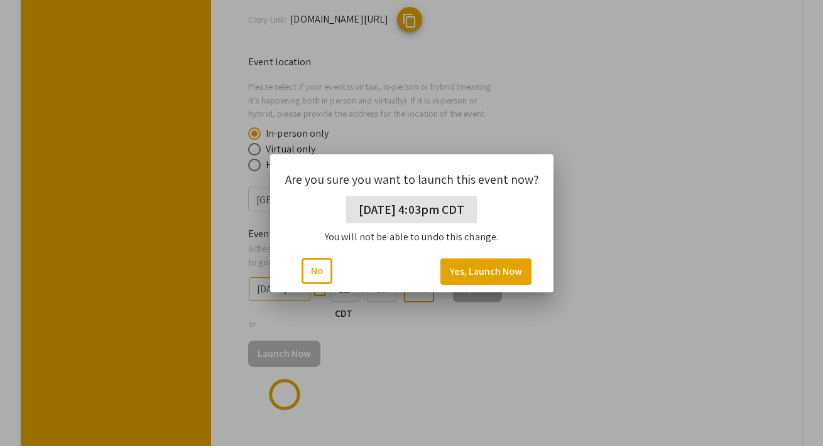
scroll to position [0, 0]
click at [474, 273] on button "Yes, Launch Now" at bounding box center [485, 272] width 91 height 26
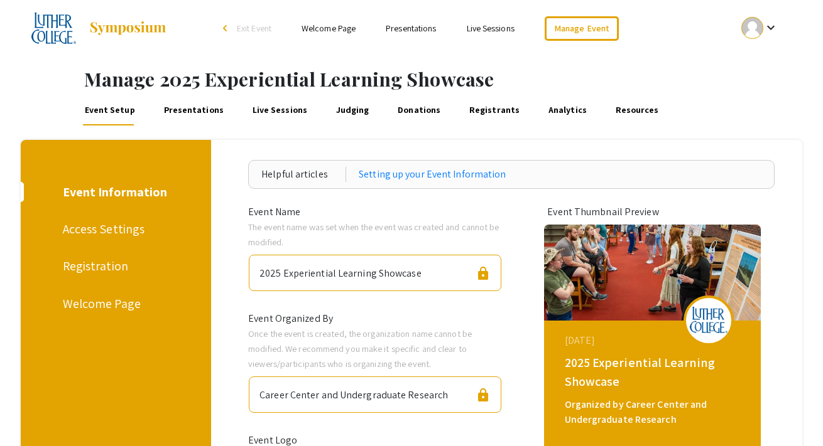
scroll to position [746, 0]
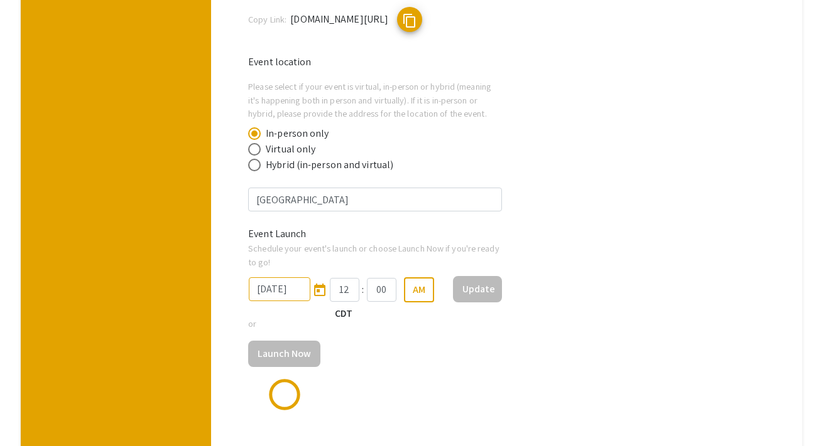
type input "[DATE]"
type input "04"
type input "03"
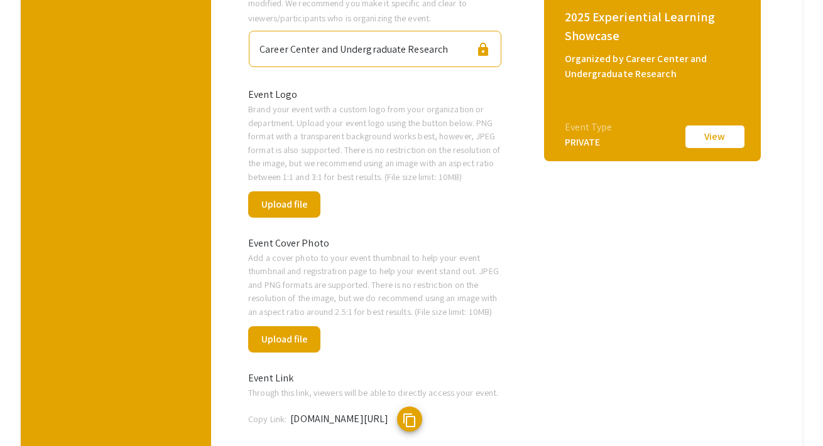
scroll to position [0, 0]
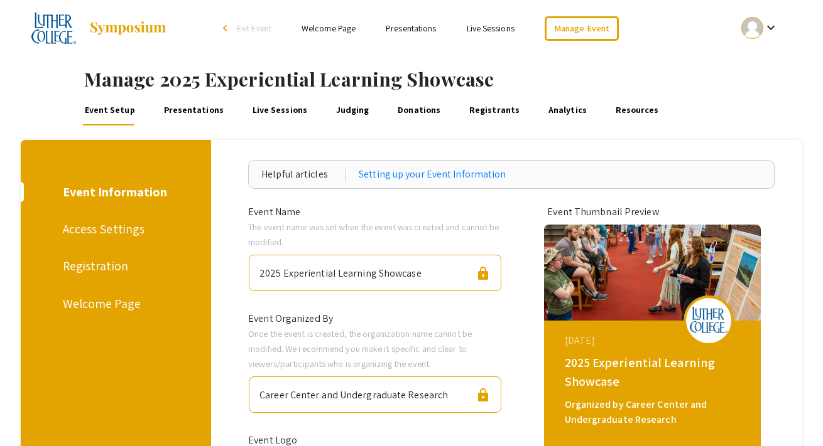
click at [411, 24] on link "Presentations" at bounding box center [411, 28] width 50 height 11
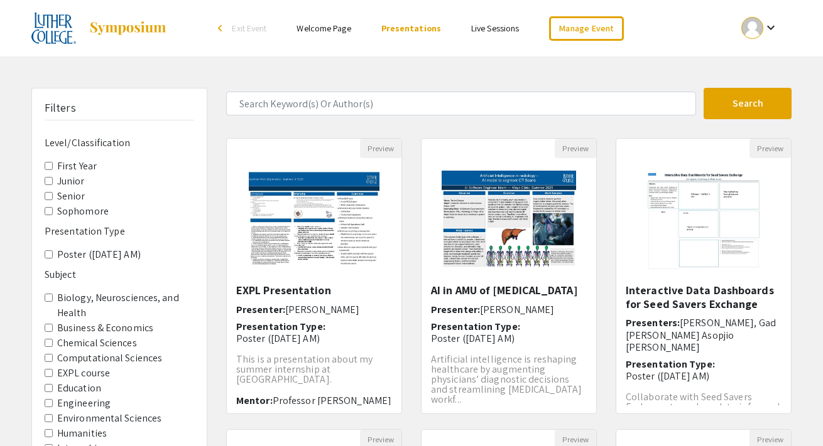
click at [497, 70] on div "Skip navigation arrow_back_ios Exit Event Welcome Page Presentations Live Sessi…" at bounding box center [411, 391] width 823 height 782
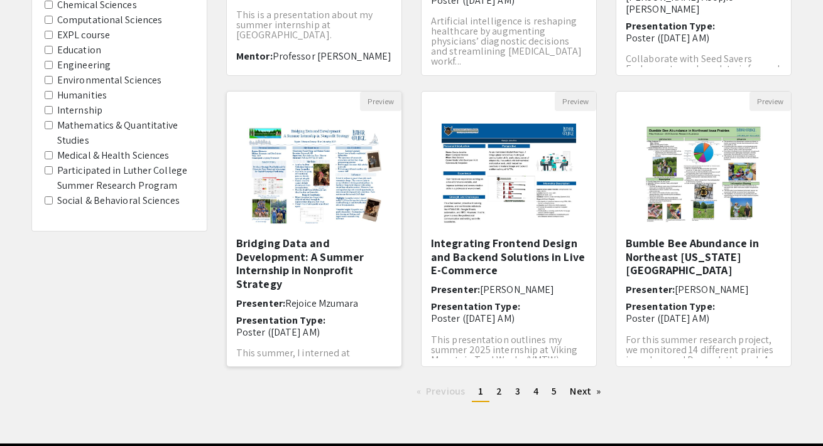
scroll to position [386, 0]
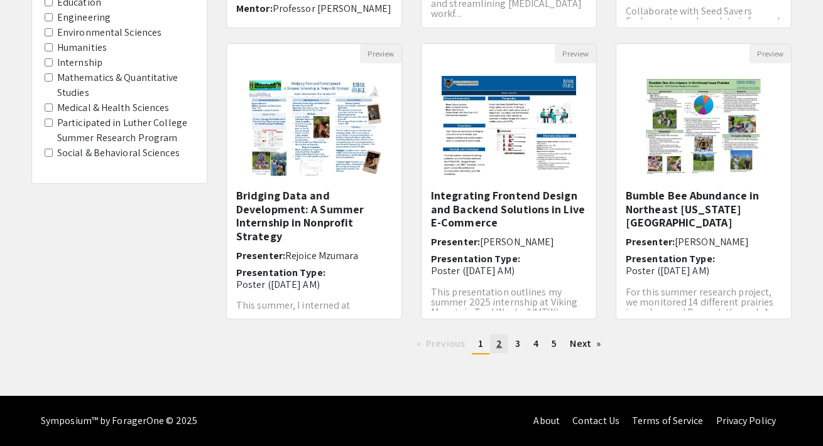
click at [501, 348] on span "2" at bounding box center [499, 343] width 6 height 13
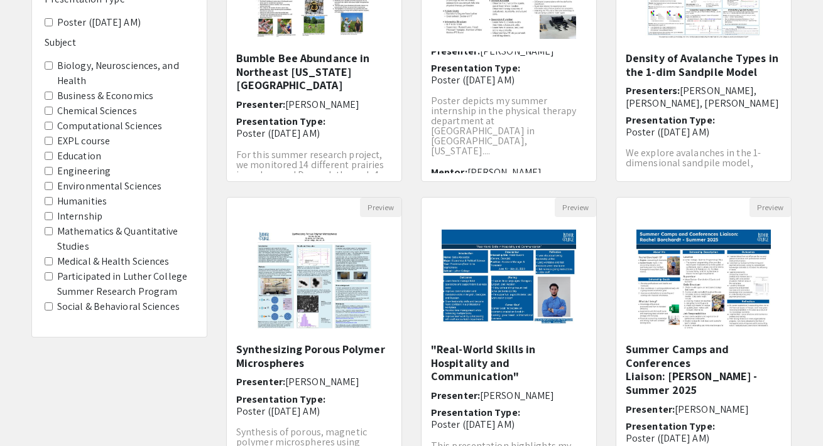
scroll to position [386, 0]
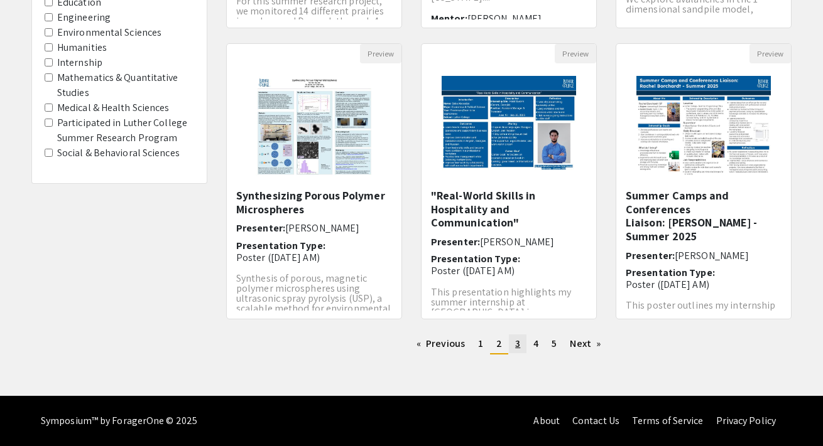
click at [515, 344] on span "3" at bounding box center [517, 343] width 5 height 13
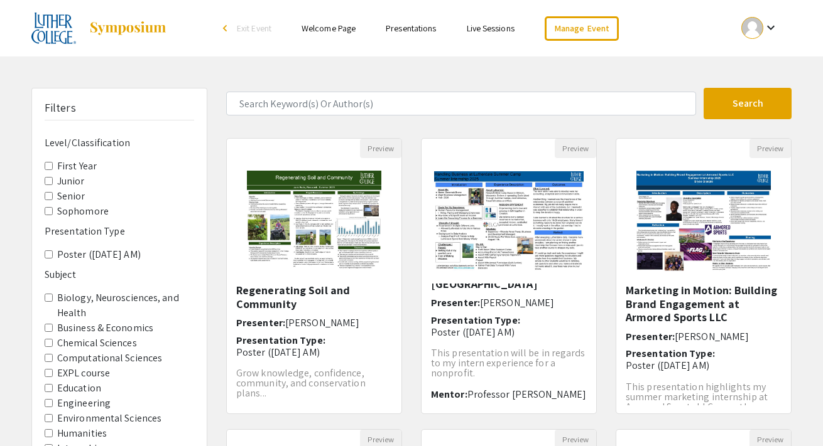
scroll to position [386, 0]
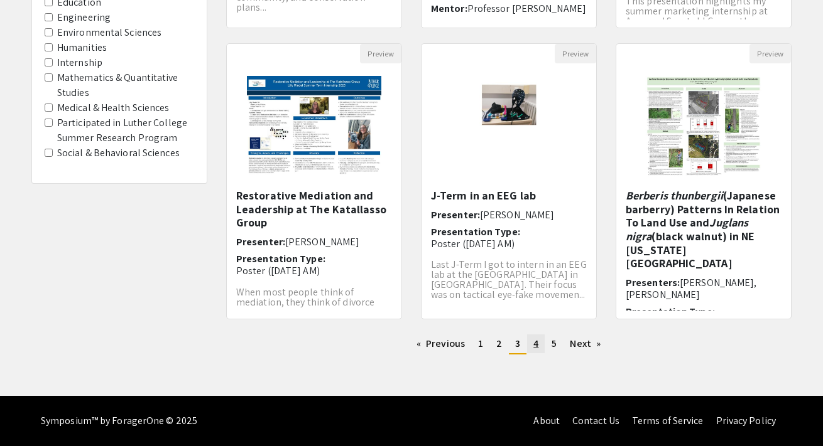
click at [539, 345] on link "page 4" at bounding box center [536, 344] width 18 height 19
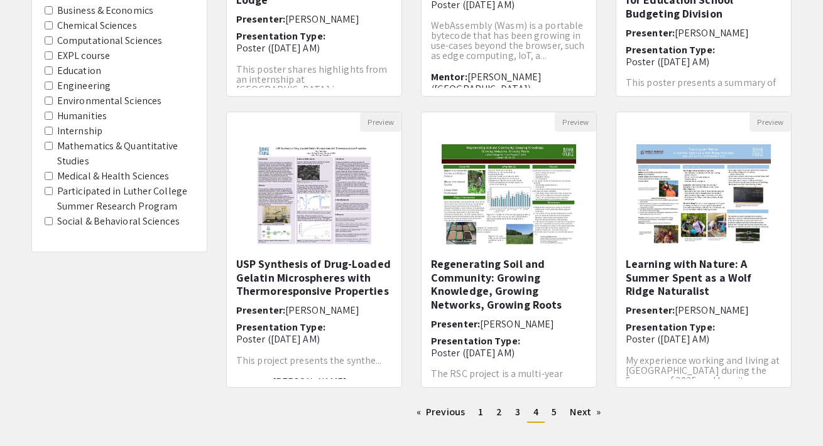
scroll to position [386, 0]
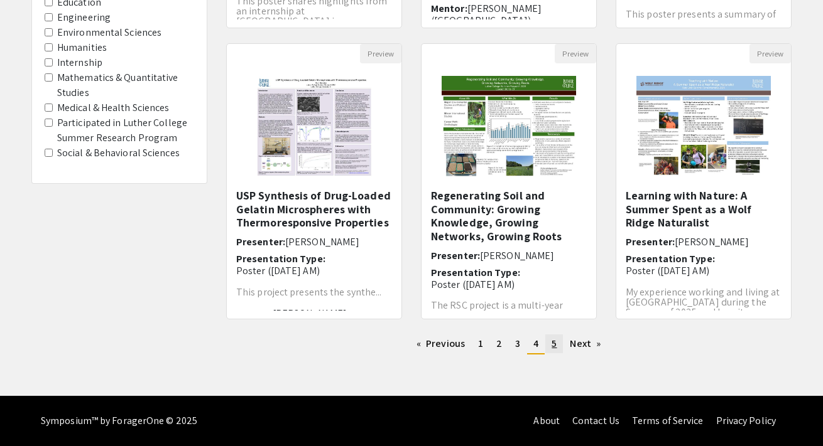
click at [554, 345] on span "5" at bounding box center [553, 343] width 5 height 13
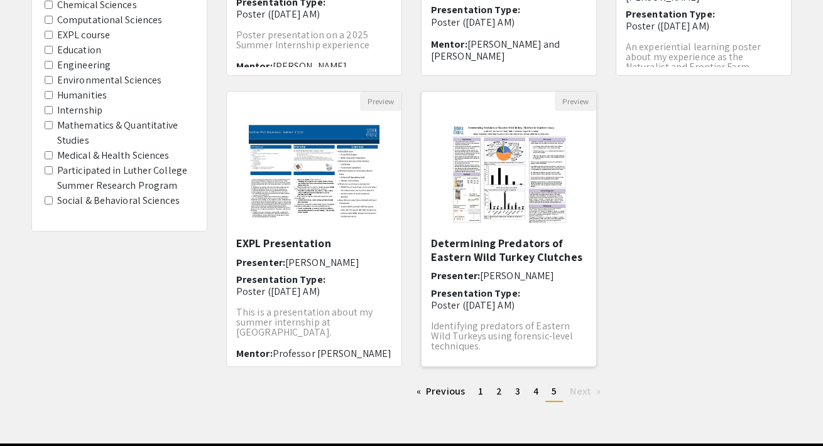
scroll to position [356, 0]
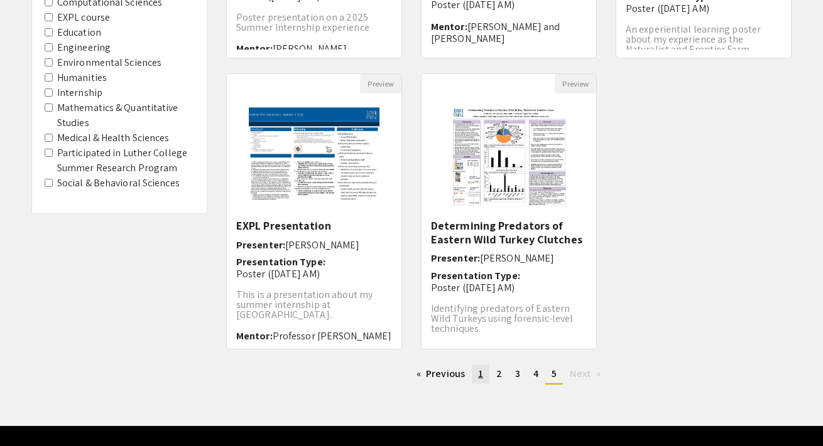
click at [484, 375] on link "page 1" at bounding box center [481, 374] width 18 height 19
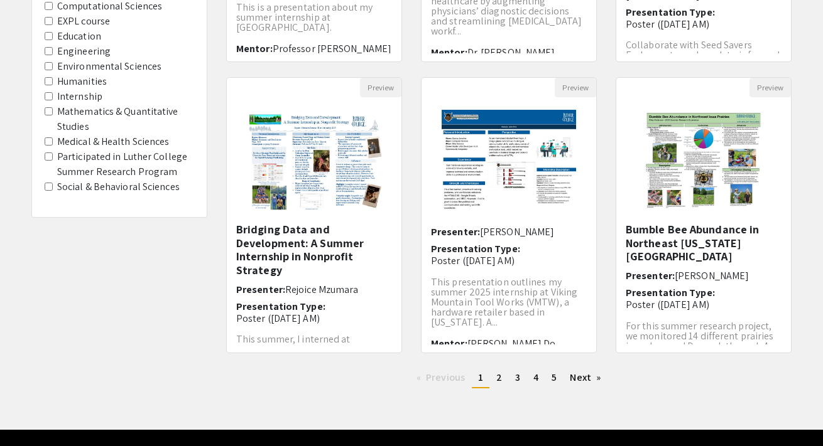
scroll to position [359, 0]
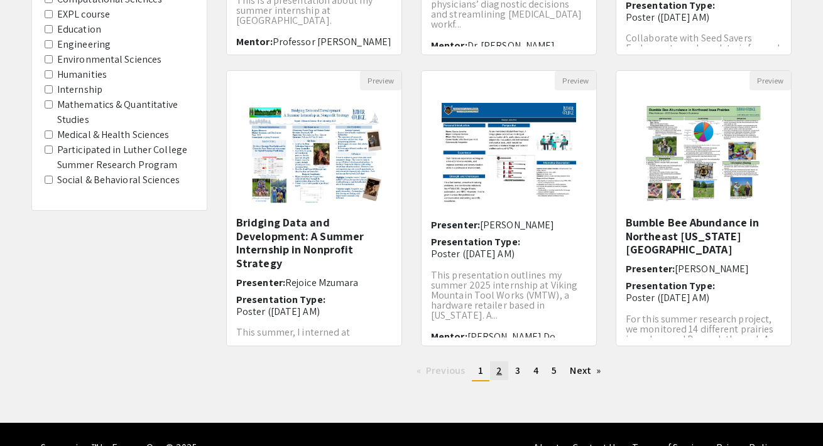
click at [499, 372] on span "2" at bounding box center [499, 370] width 6 height 13
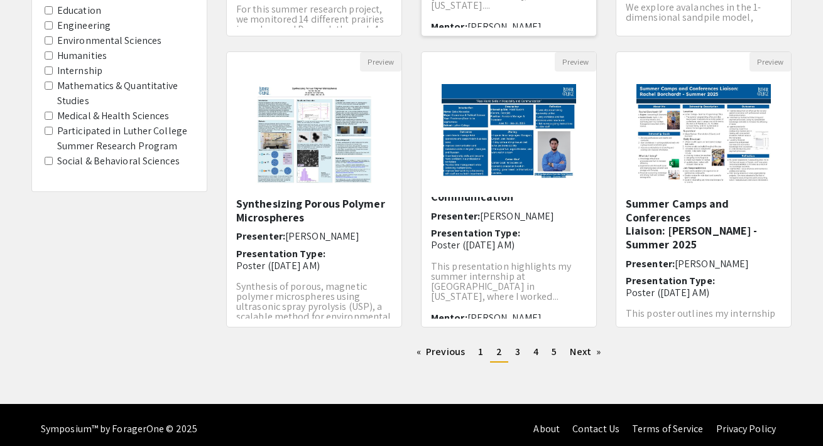
scroll to position [386, 0]
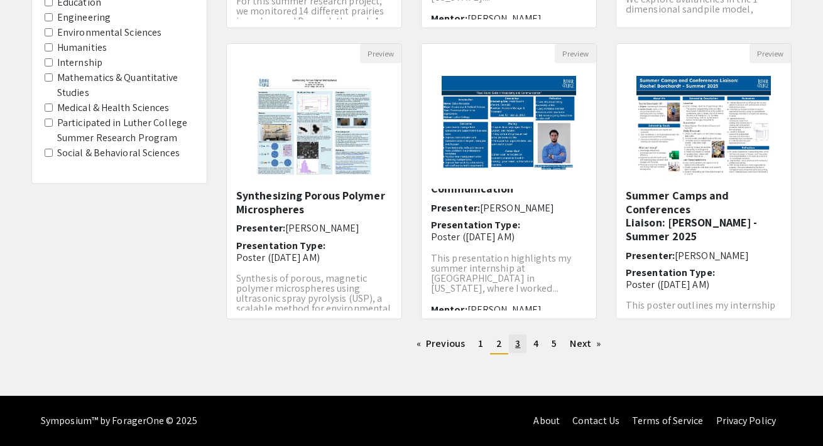
click at [516, 347] on span "3" at bounding box center [517, 343] width 5 height 13
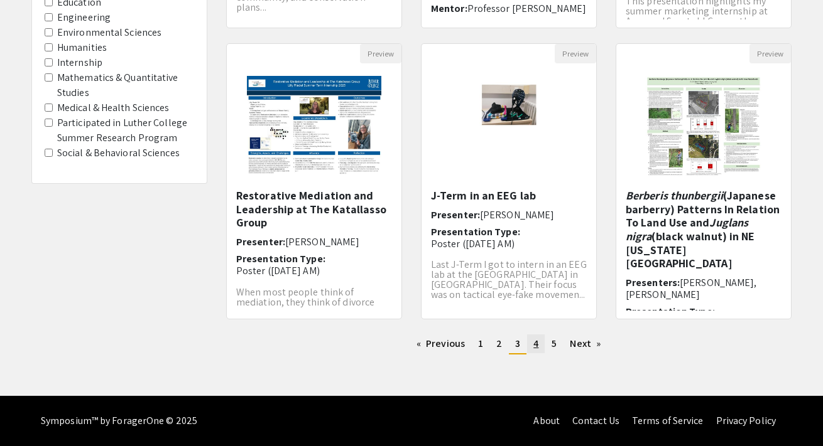
click at [537, 347] on span "4" at bounding box center [535, 343] width 5 height 13
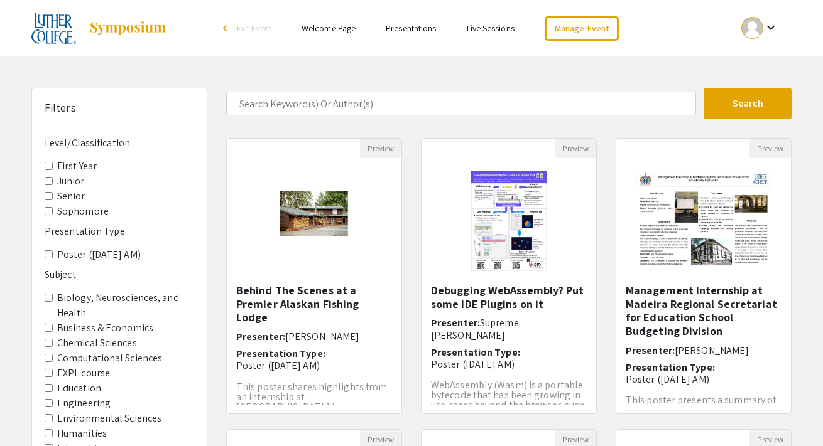
click at [409, 30] on link "Presentations" at bounding box center [411, 28] width 50 height 11
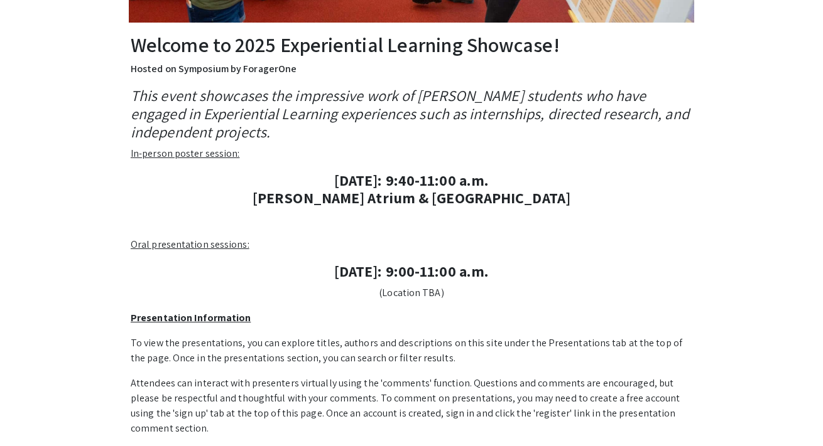
scroll to position [353, 0]
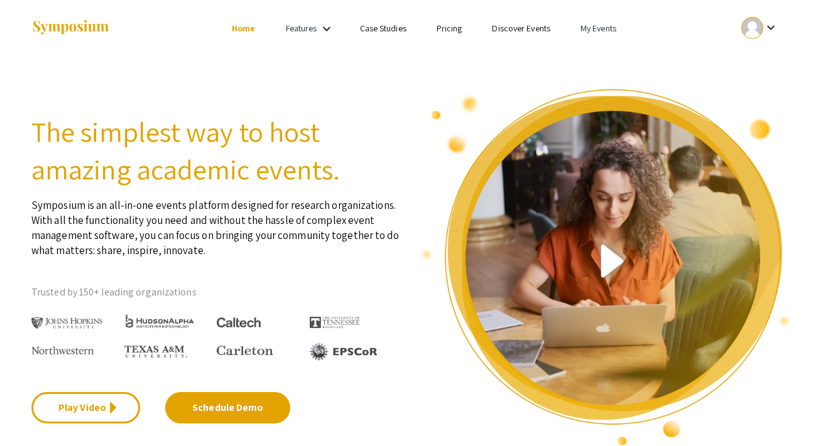
click at [775, 24] on mat-icon "keyboard_arrow_down" at bounding box center [770, 27] width 15 height 15
click at [776, 25] on div at bounding box center [411, 223] width 823 height 446
